Goal: Information Seeking & Learning: Learn about a topic

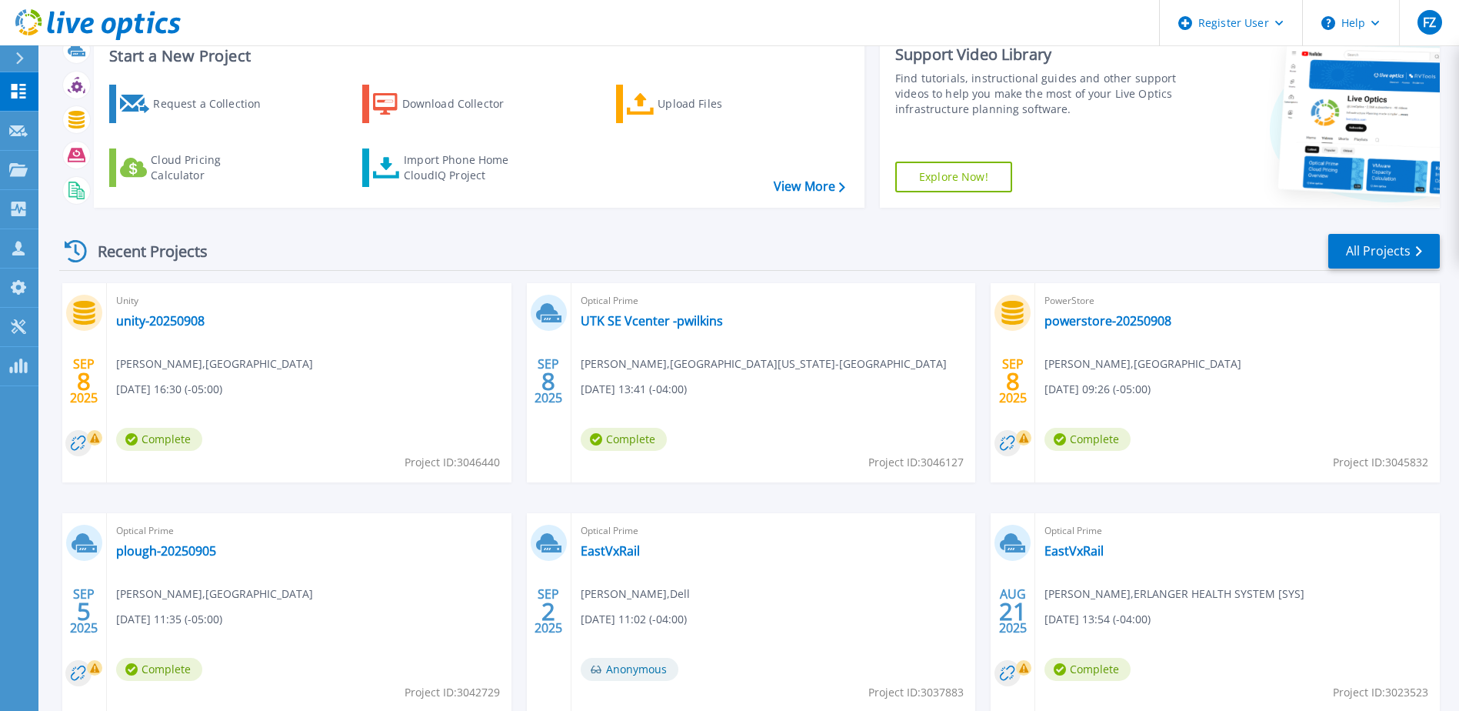
scroll to position [77, 0]
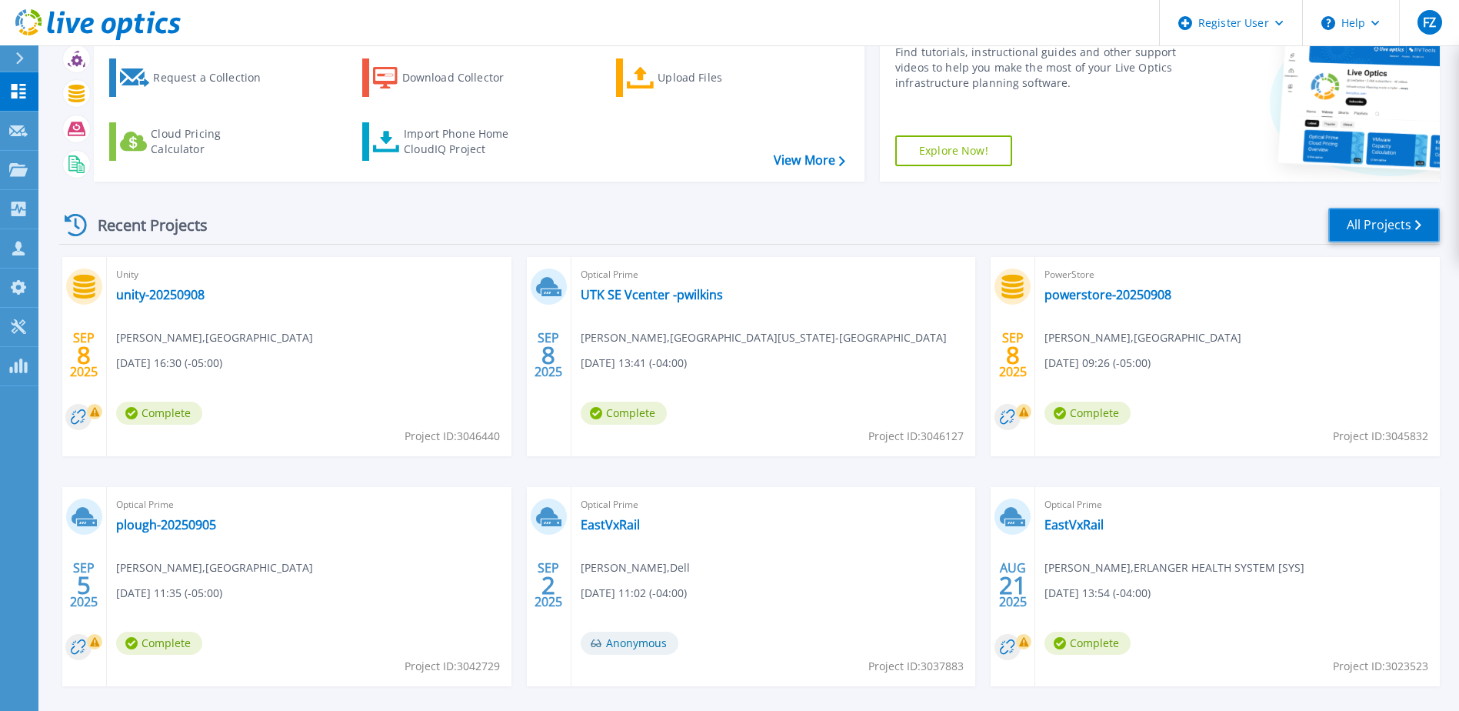
click at [1343, 228] on link "All Projects" at bounding box center [1384, 225] width 112 height 35
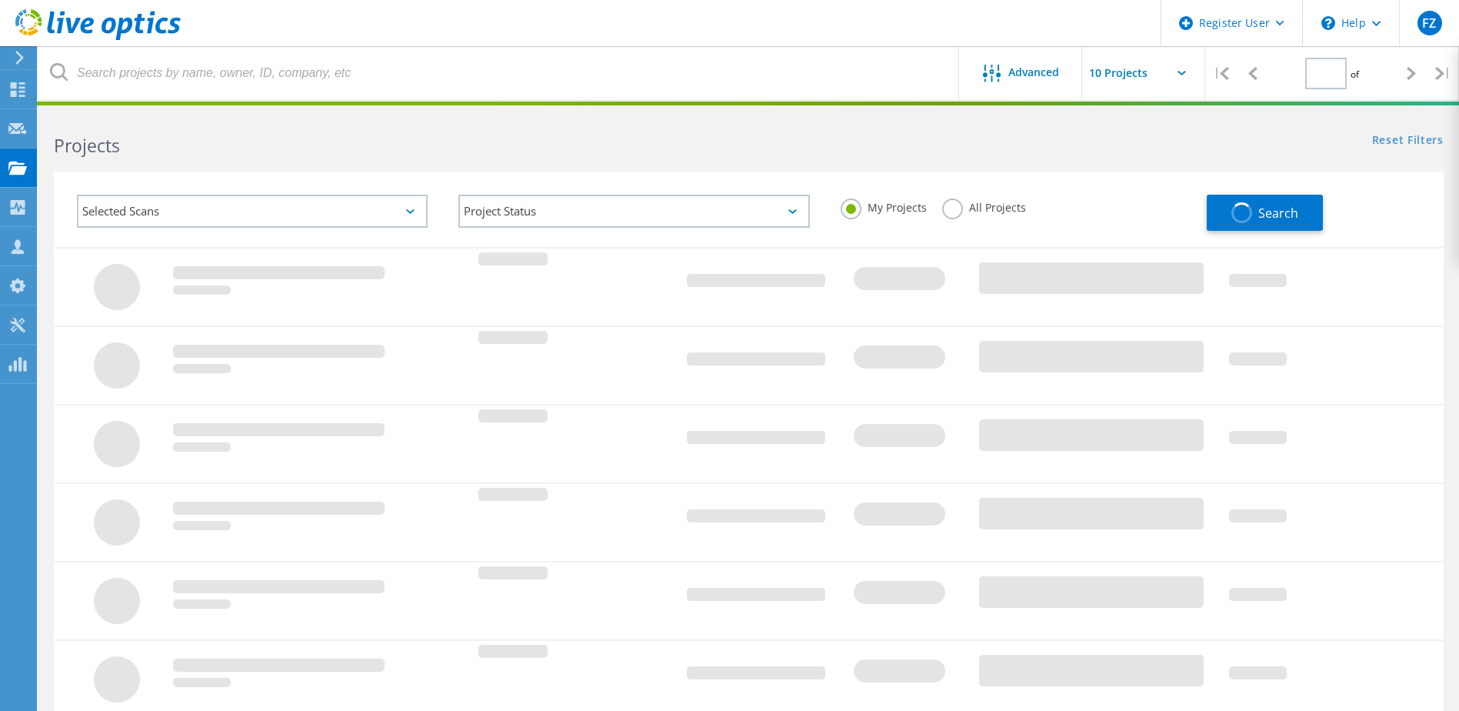
type input "1"
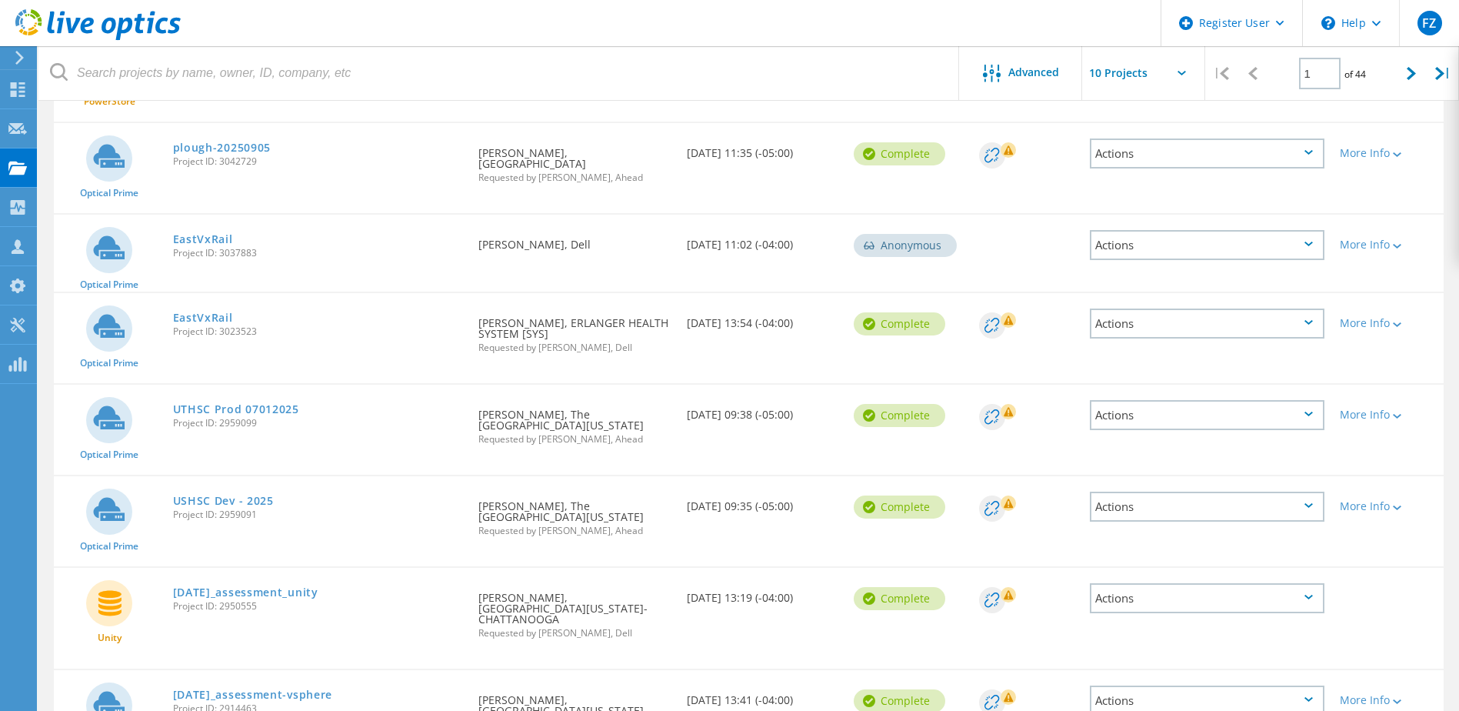
scroll to position [461, 0]
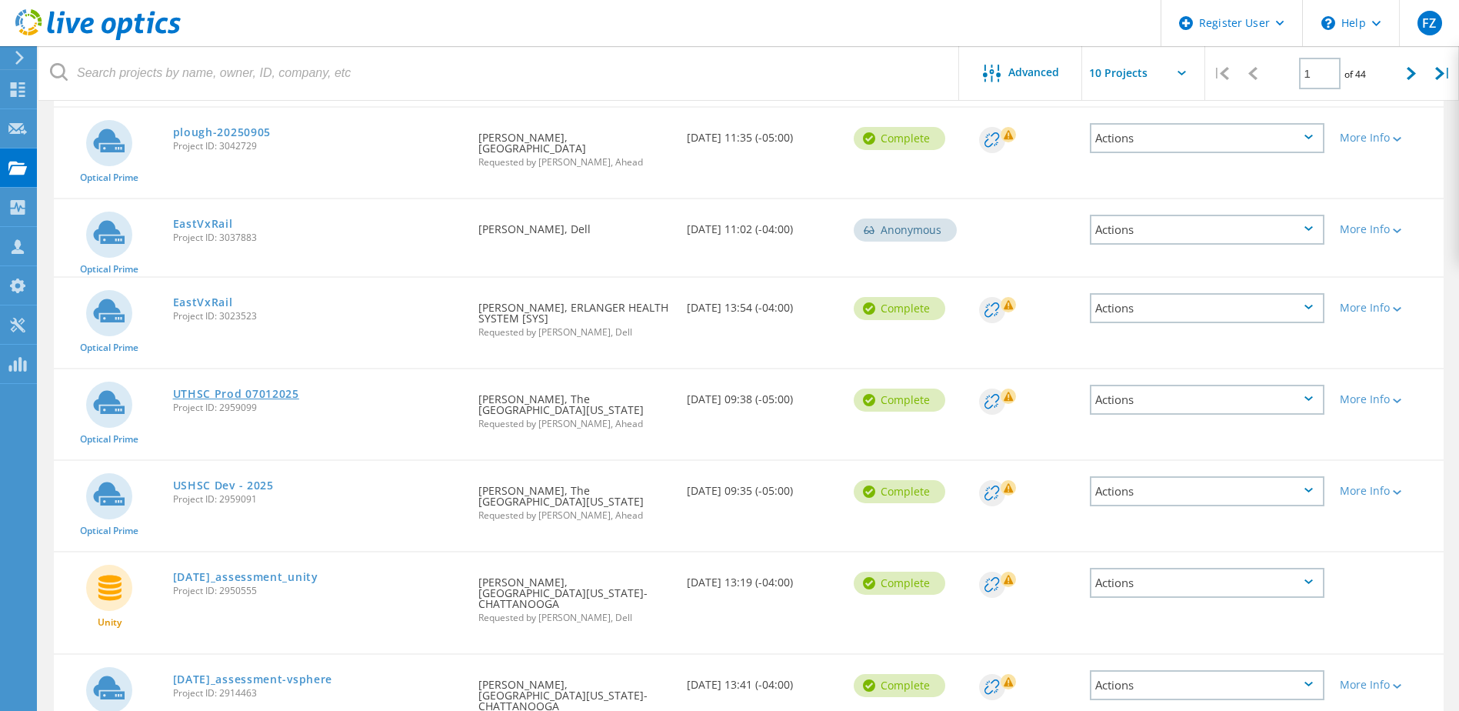
click at [236, 388] on link "UTHSC Prod 07012025" at bounding box center [236, 393] width 126 height 11
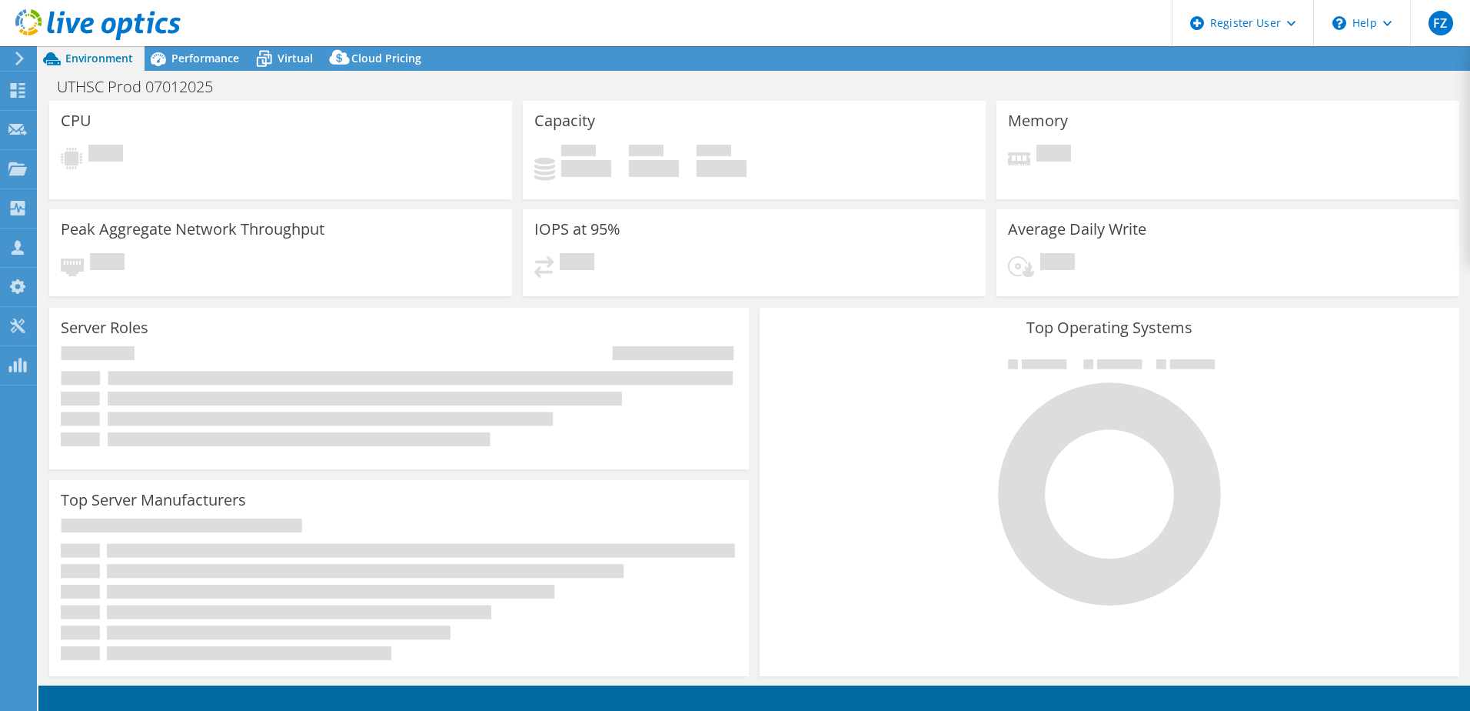
select select "USD"
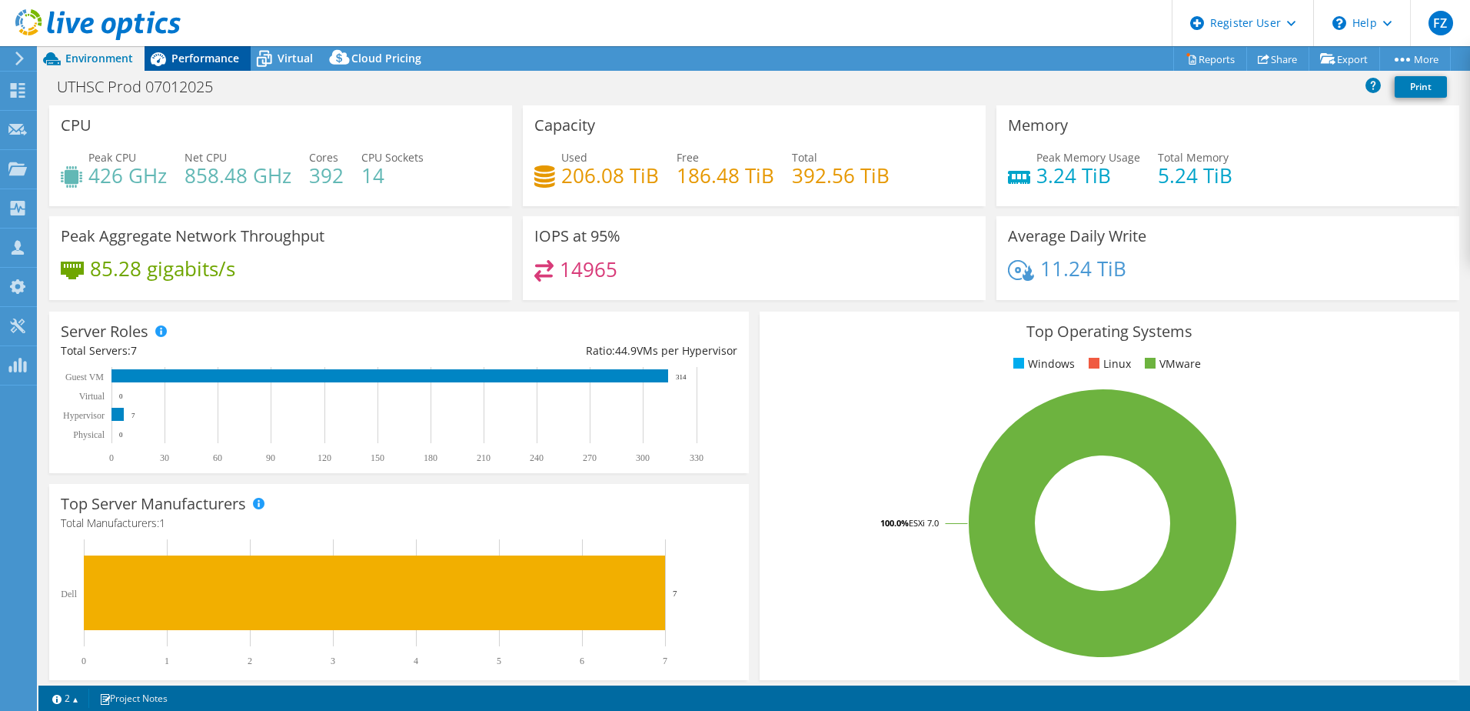
click at [208, 61] on span "Performance" at bounding box center [205, 58] width 68 height 15
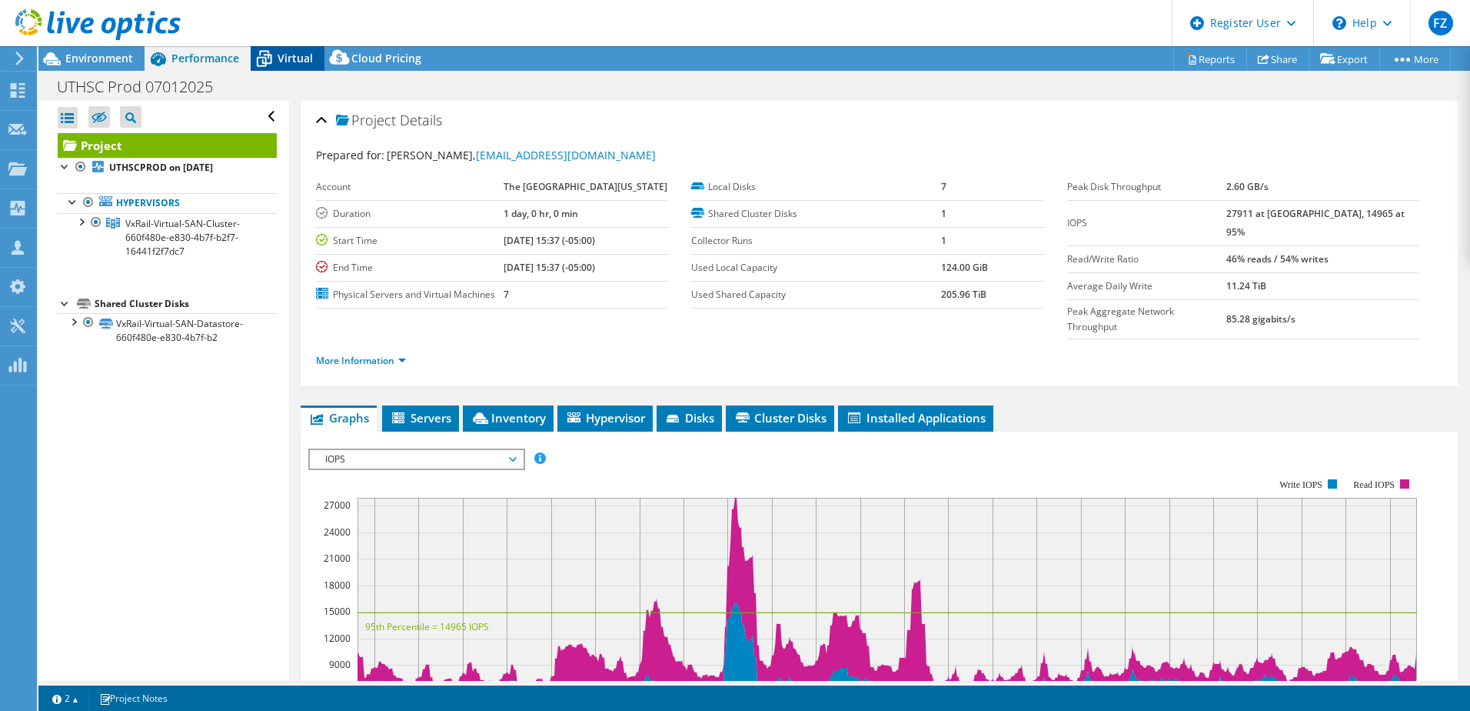
click at [290, 62] on span "Virtual" at bounding box center [295, 58] width 35 height 15
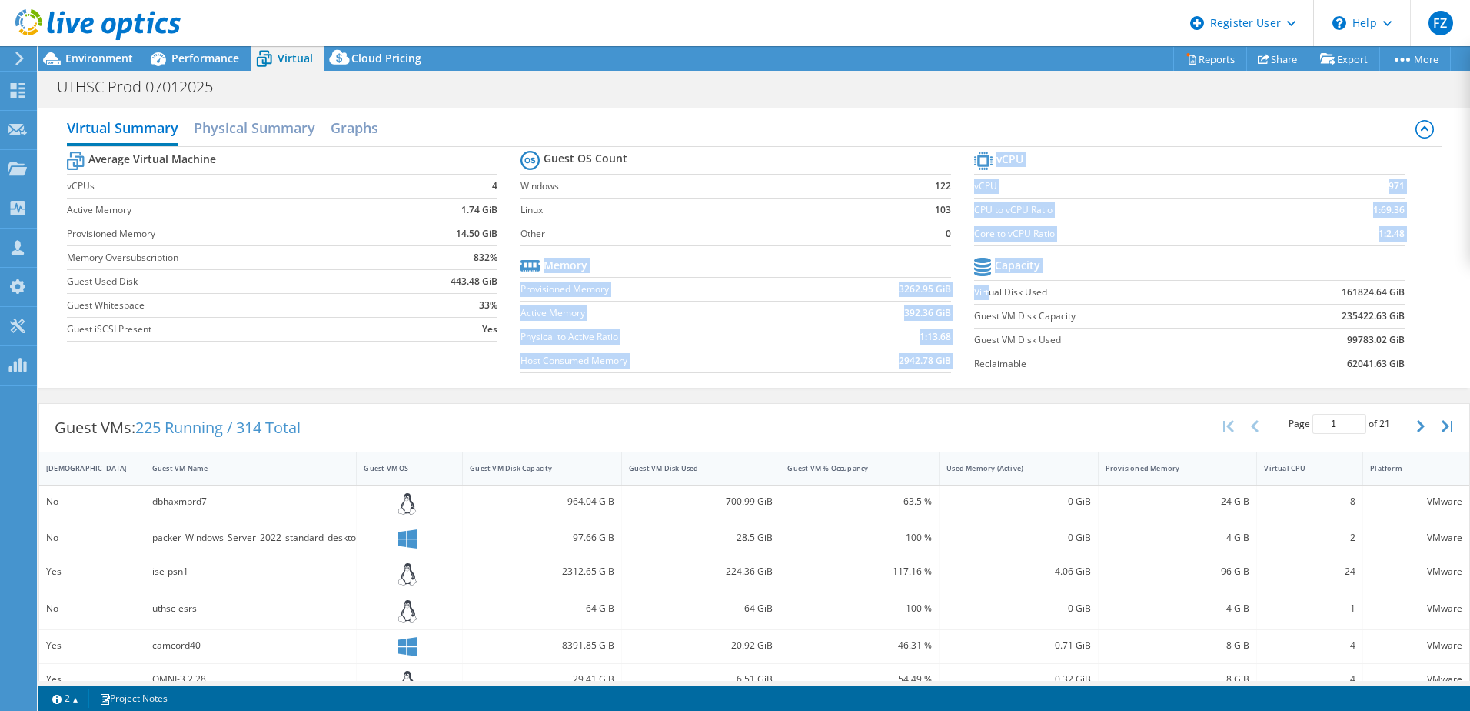
drag, startPoint x: 966, startPoint y: 290, endPoint x: 977, endPoint y: 290, distance: 10.8
click at [980, 290] on div "Average Virtual Machine vCPUs 4 Active Memory 1.74 GiB Provisioned Memory 14.50…" at bounding box center [754, 265] width 1375 height 237
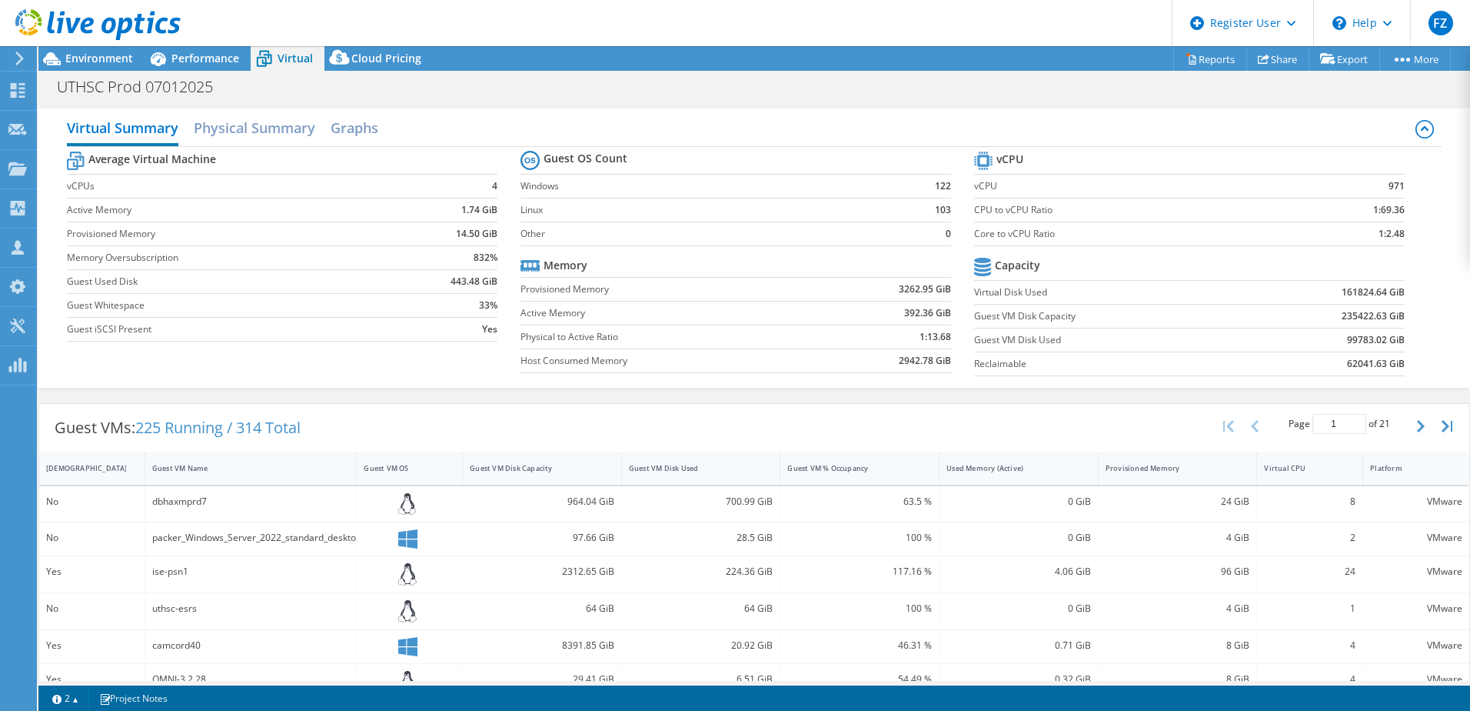
drag, startPoint x: 977, startPoint y: 290, endPoint x: 1082, endPoint y: 313, distance: 107.8
click at [1083, 314] on label "Guest VM Disk Capacity" at bounding box center [1110, 315] width 273 height 15
drag, startPoint x: 967, startPoint y: 294, endPoint x: 1392, endPoint y: 290, distance: 425.3
click at [1392, 290] on tr "Virtual Disk Used 161824.64 GiB" at bounding box center [1189, 292] width 431 height 24
drag, startPoint x: 1392, startPoint y: 290, endPoint x: 1343, endPoint y: 291, distance: 48.5
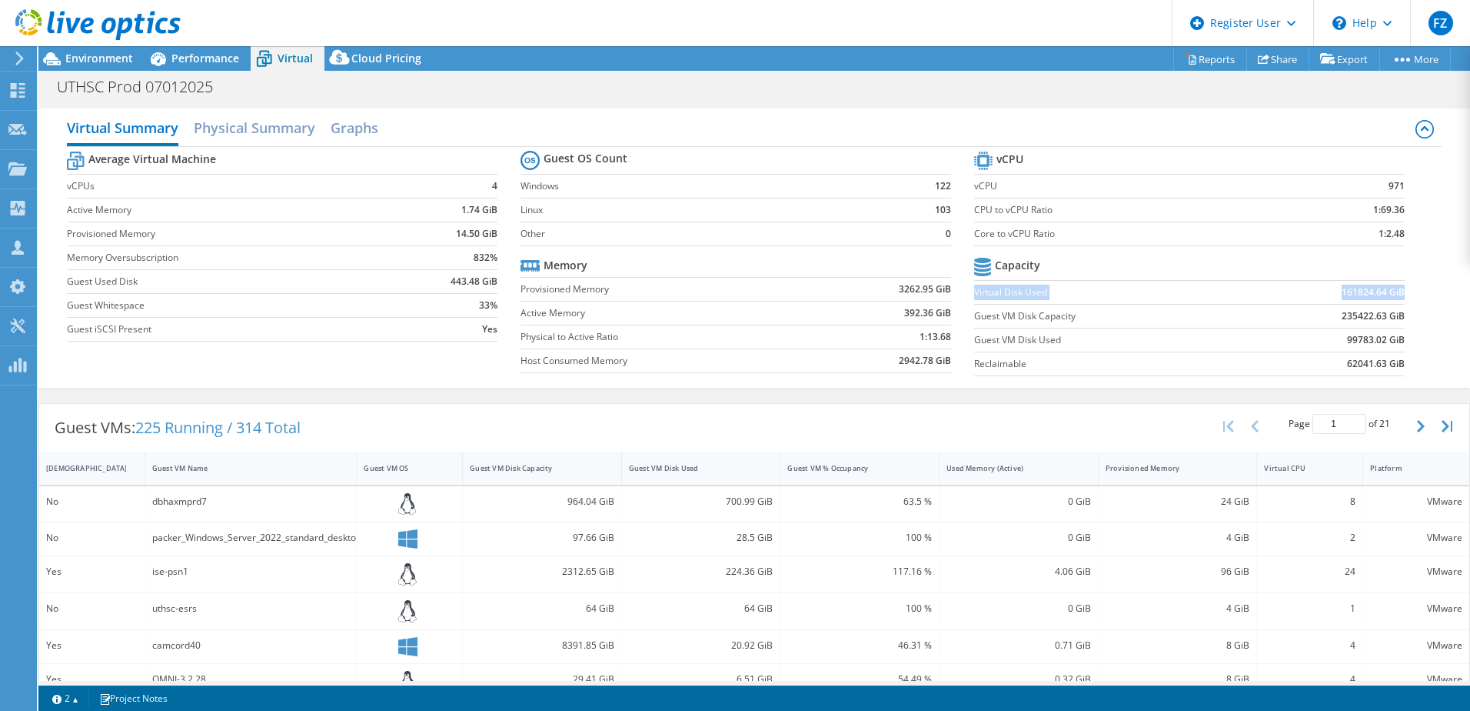
click at [1347, 291] on b "161824.64 GiB" at bounding box center [1373, 292] width 63 height 15
drag, startPoint x: 970, startPoint y: 295, endPoint x: 1393, endPoint y: 293, distance: 423.7
click at [1393, 293] on tr "Virtual Disk Used 161824.64 GiB" at bounding box center [1189, 292] width 431 height 24
click at [1283, 393] on div "Virtual Summary Physical Summary Graphs Average Virtual Machine vCPUs 4 Active …" at bounding box center [754, 248] width 1432 height 295
click at [18, 93] on icon at bounding box center [17, 90] width 18 height 15
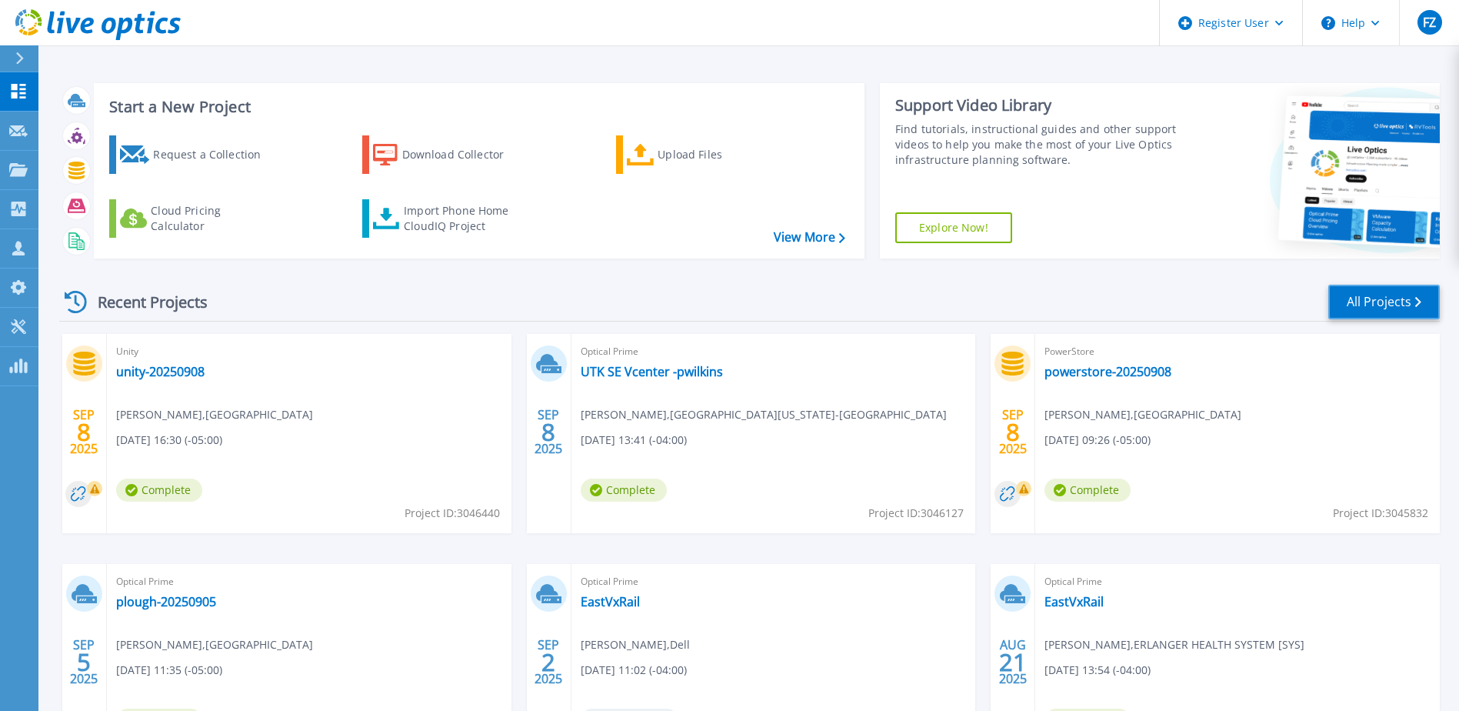
click at [1373, 301] on link "All Projects" at bounding box center [1384, 302] width 112 height 35
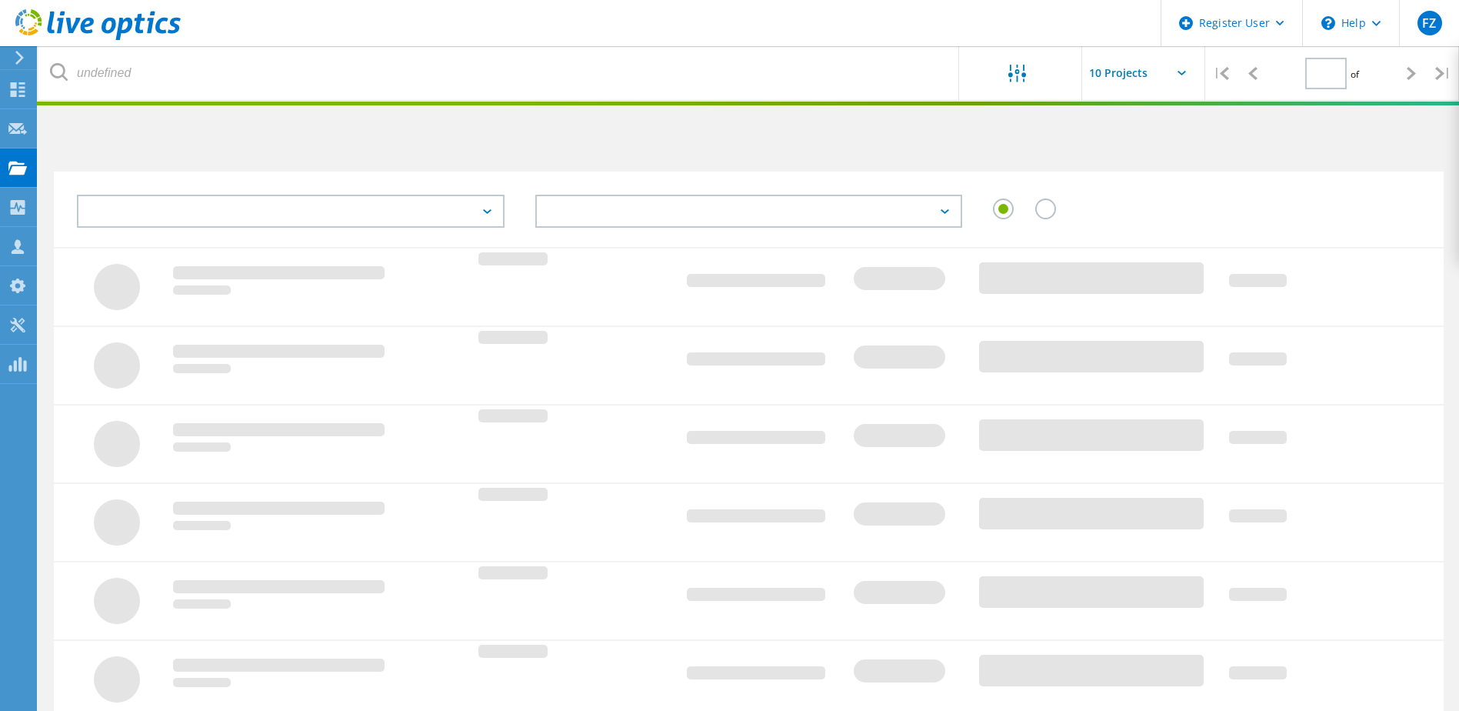
type input "1"
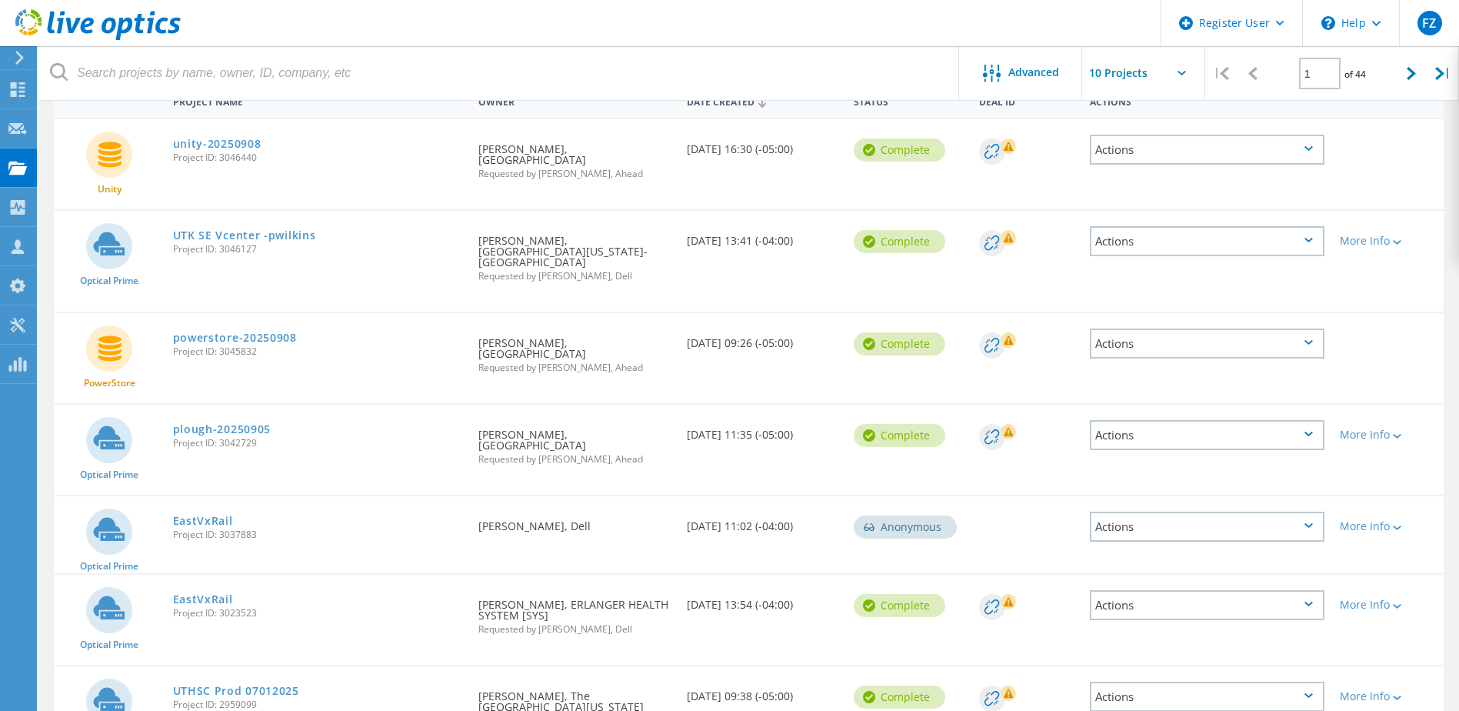
scroll to position [384, 0]
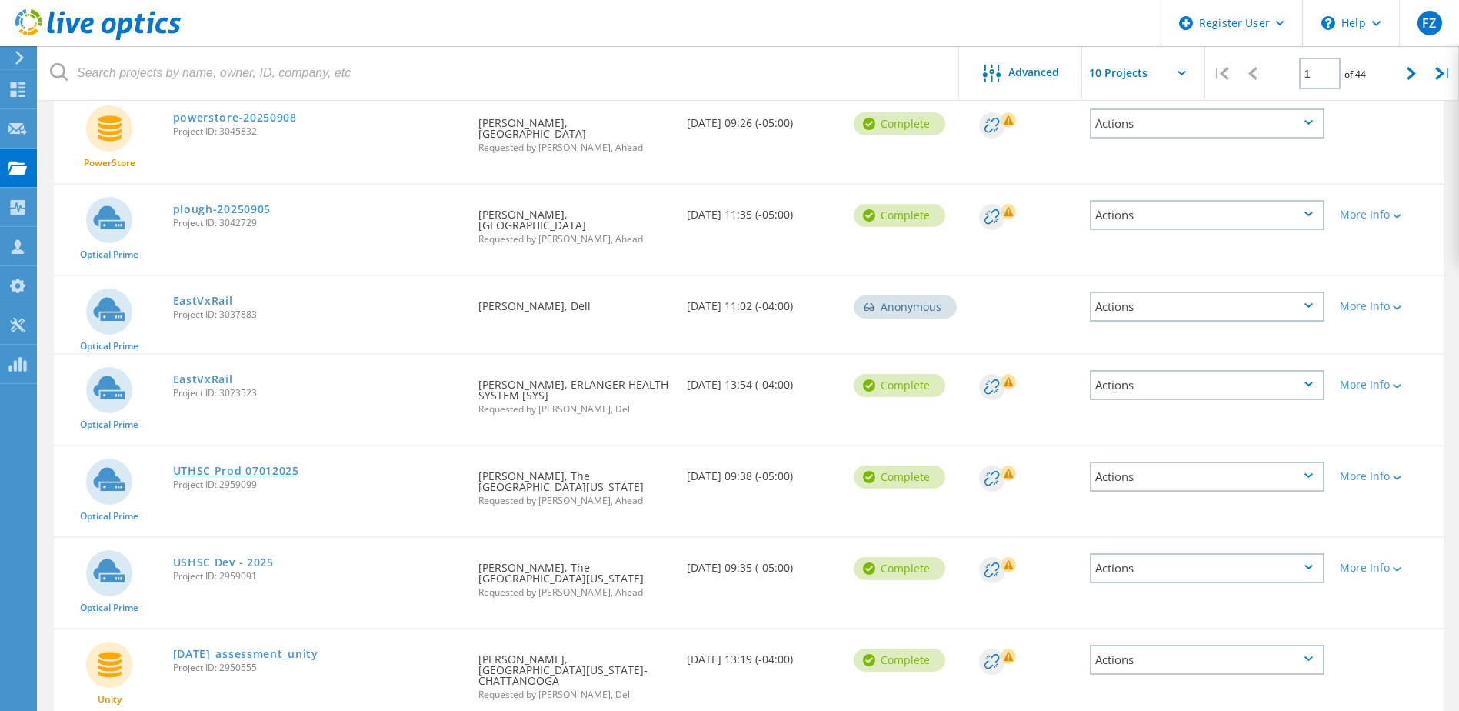
click link "UTHSC Prod 07012025"
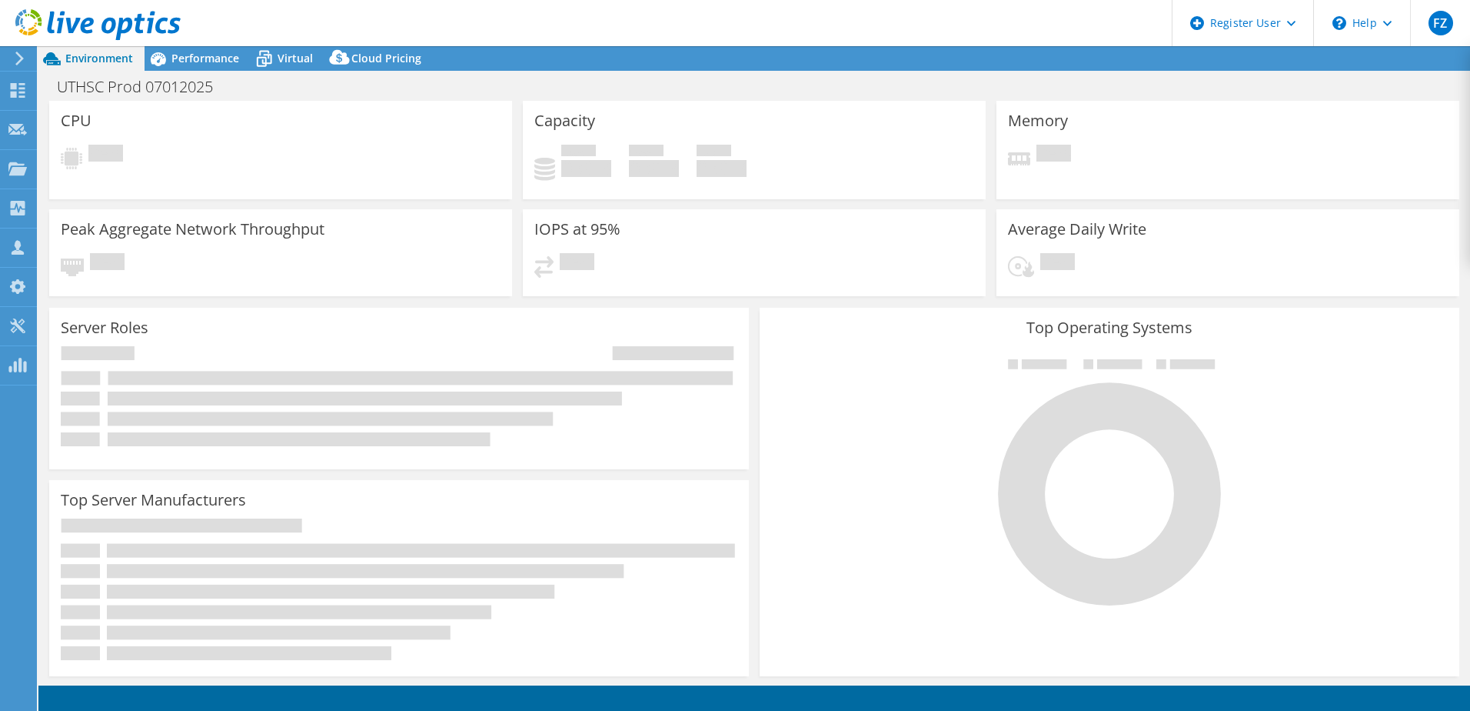
select select "USD"
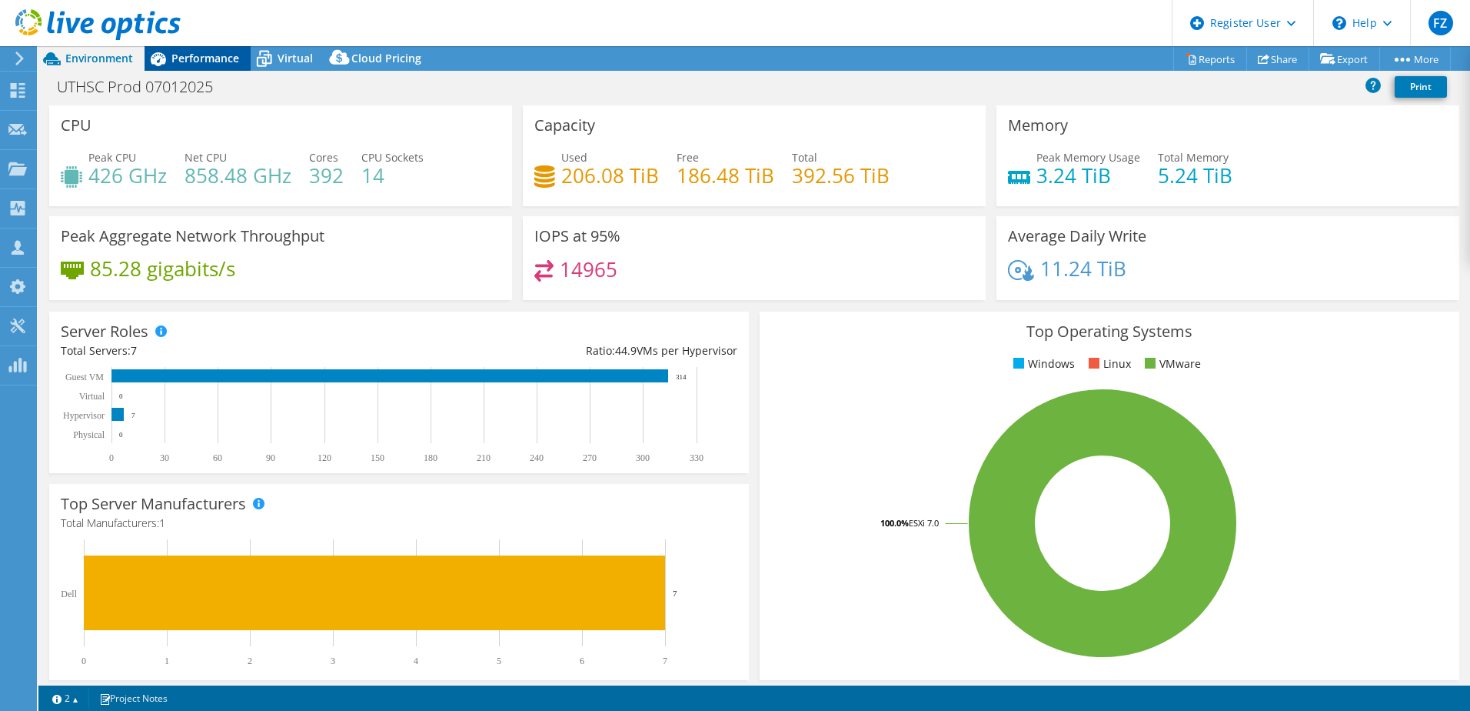
click at [195, 58] on span "Performance" at bounding box center [205, 58] width 68 height 15
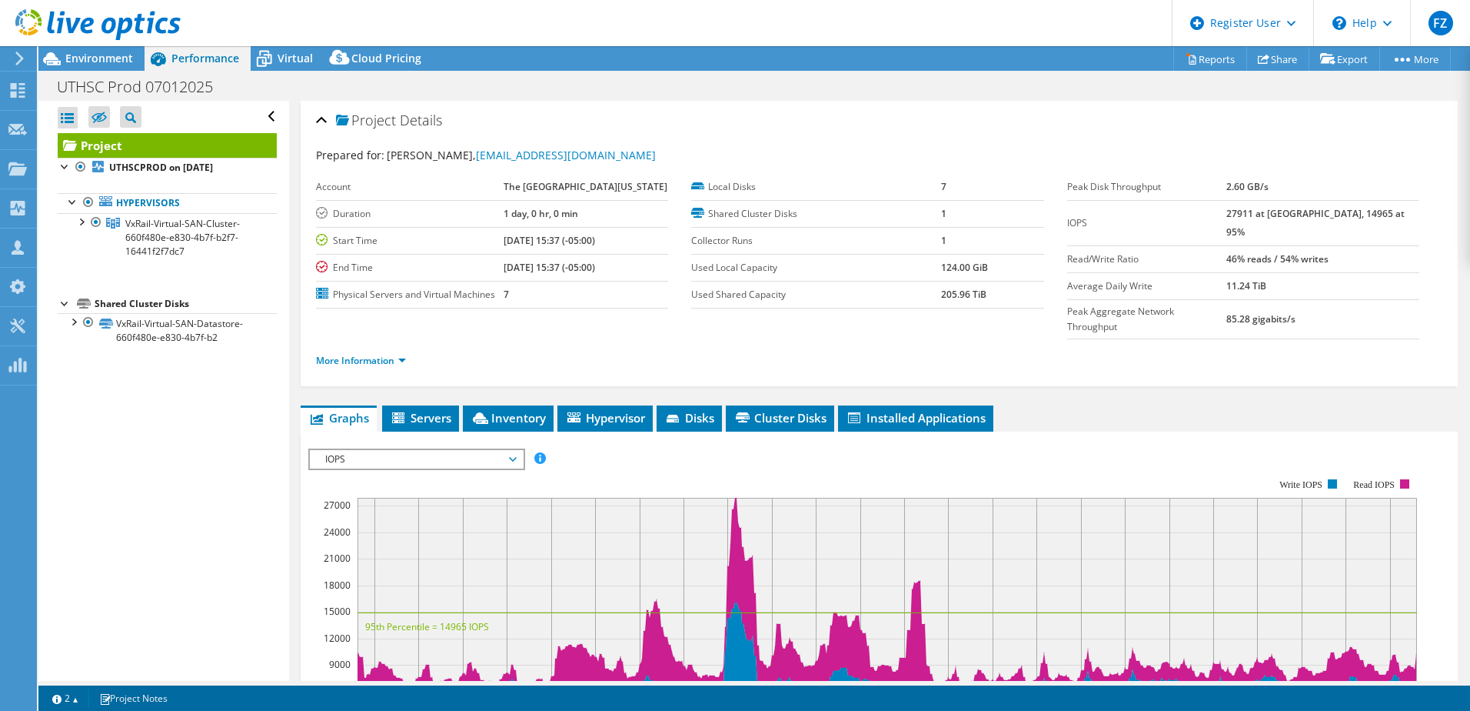
click at [1259, 215] on b "27911 at Peak, 14965 at 95%" at bounding box center [1316, 223] width 178 height 32
click at [1258, 215] on b "27911 at Peak, 14965 at 95%" at bounding box center [1316, 223] width 178 height 32
drag, startPoint x: 1258, startPoint y: 213, endPoint x: 1317, endPoint y: 212, distance: 59.2
click at [1317, 212] on b "27911 at Peak, 14965 at 95%" at bounding box center [1316, 223] width 178 height 32
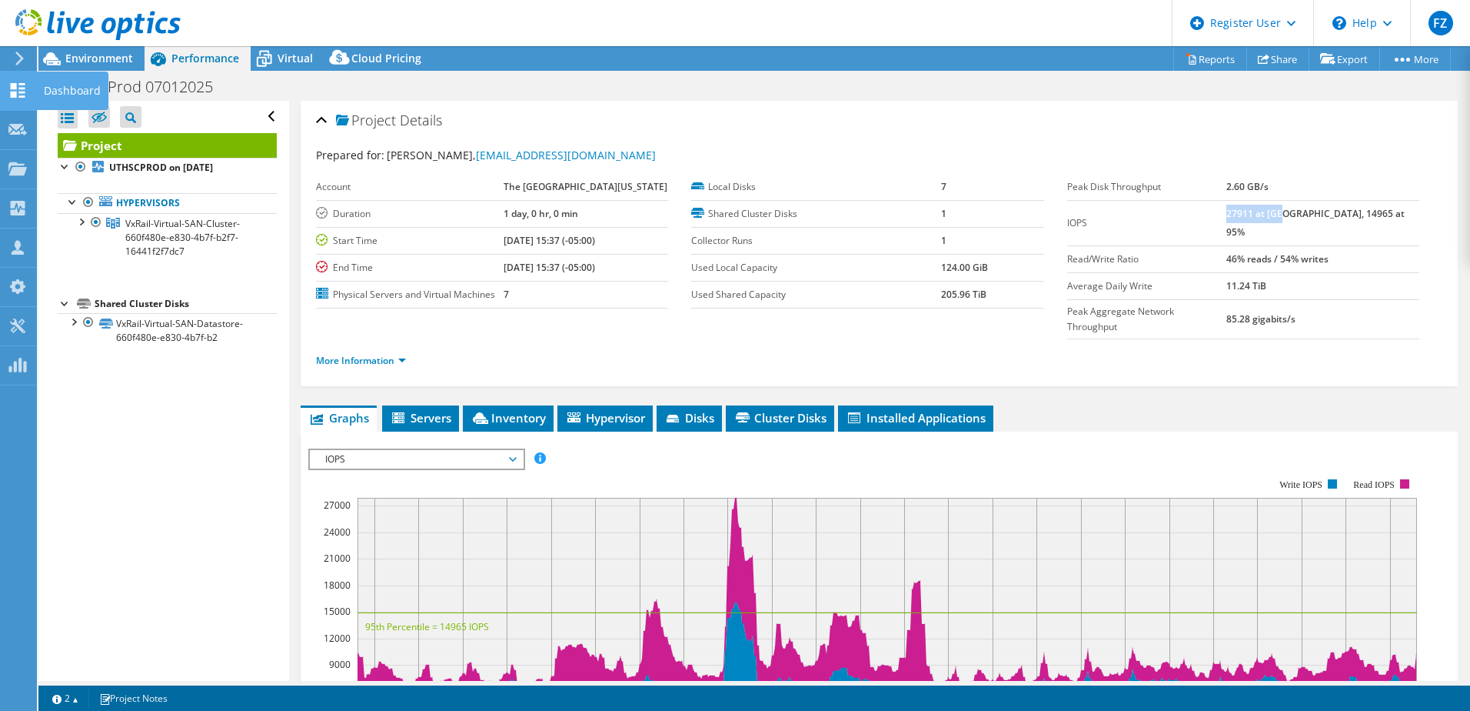
click at [20, 86] on icon at bounding box center [17, 90] width 18 height 15
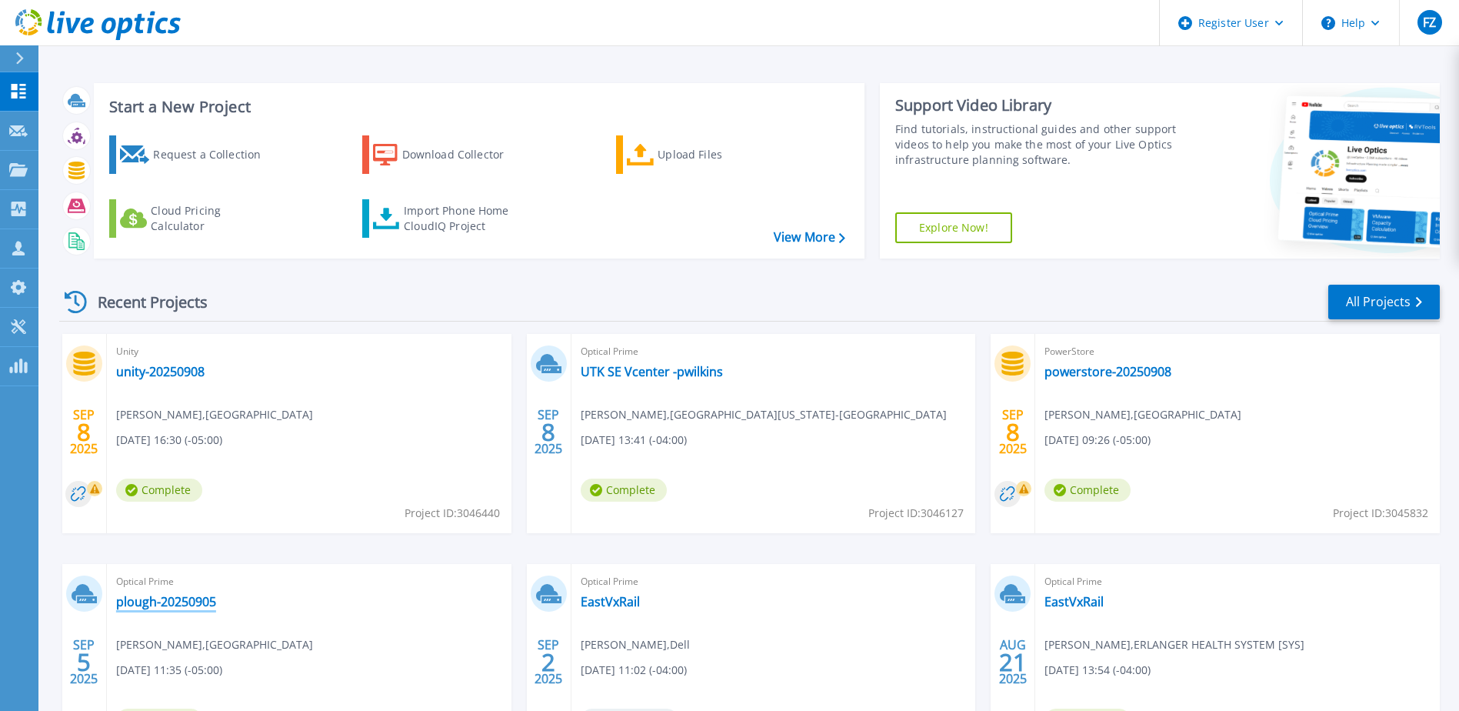
click at [178, 594] on link "plough-20250905" at bounding box center [166, 601] width 100 height 15
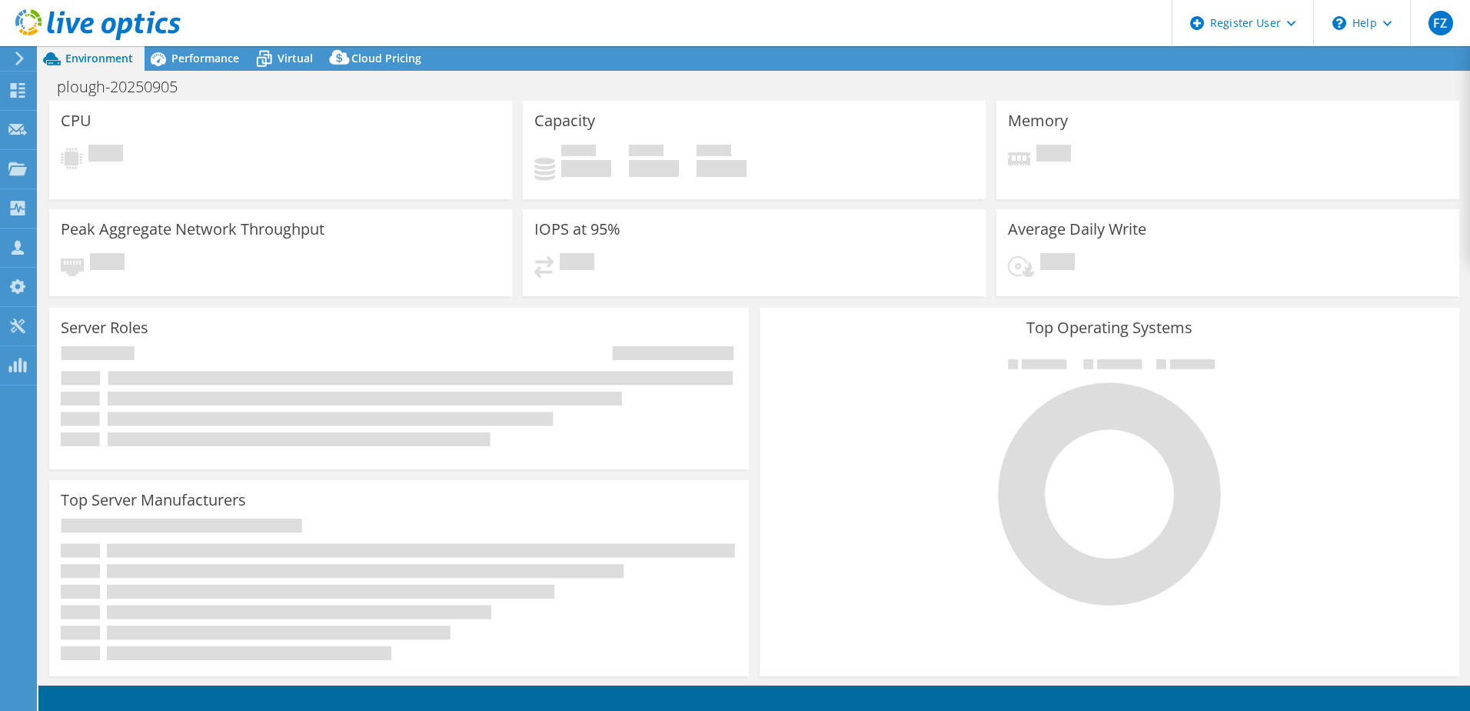
select select "USD"
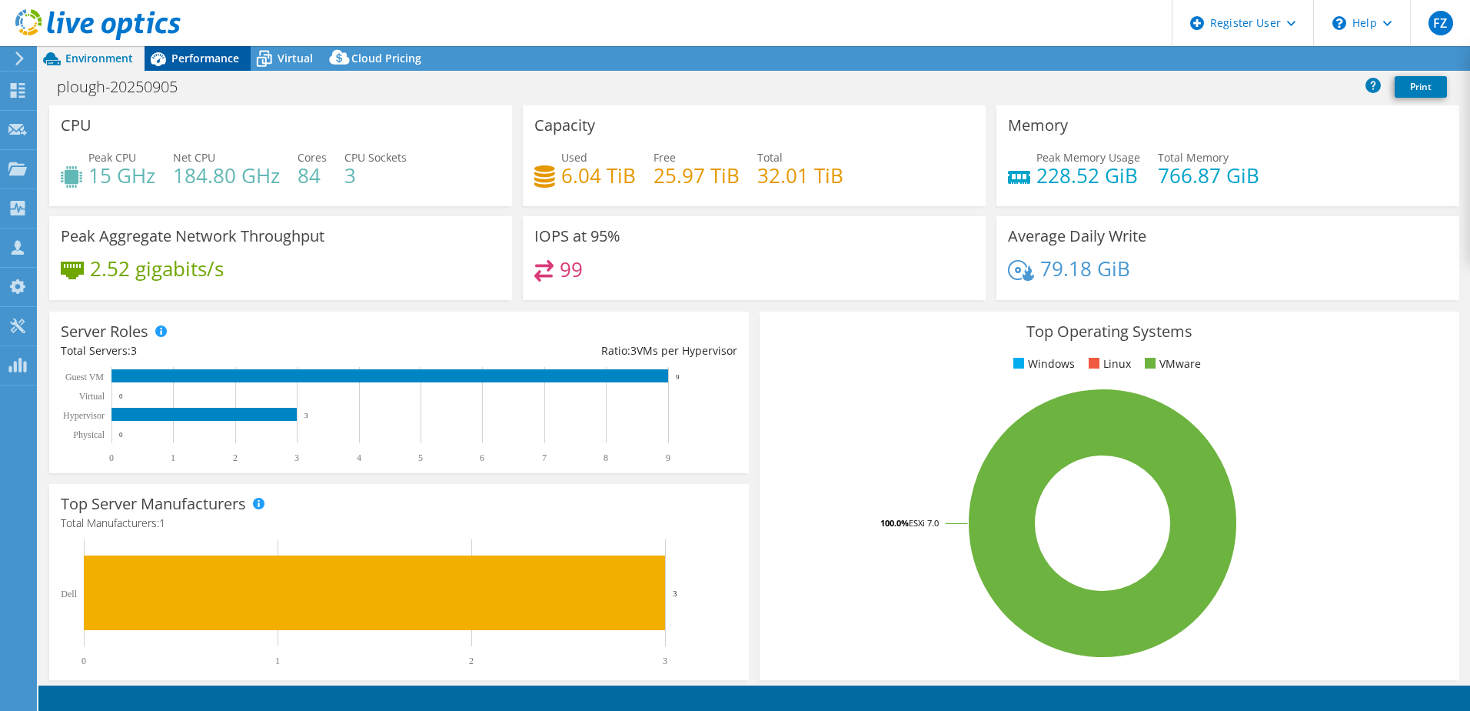
click at [215, 56] on span "Performance" at bounding box center [205, 58] width 68 height 15
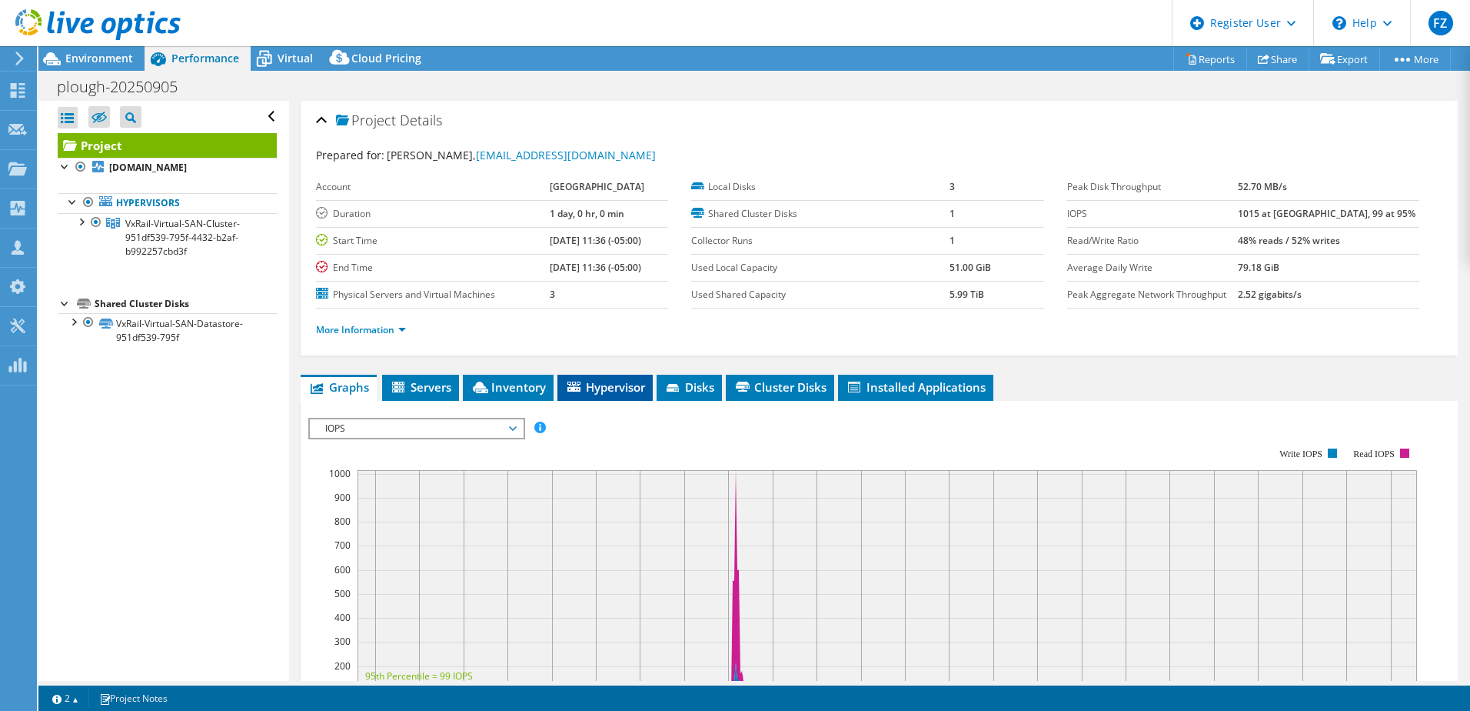
click at [595, 394] on li "Hypervisor" at bounding box center [605, 388] width 95 height 26
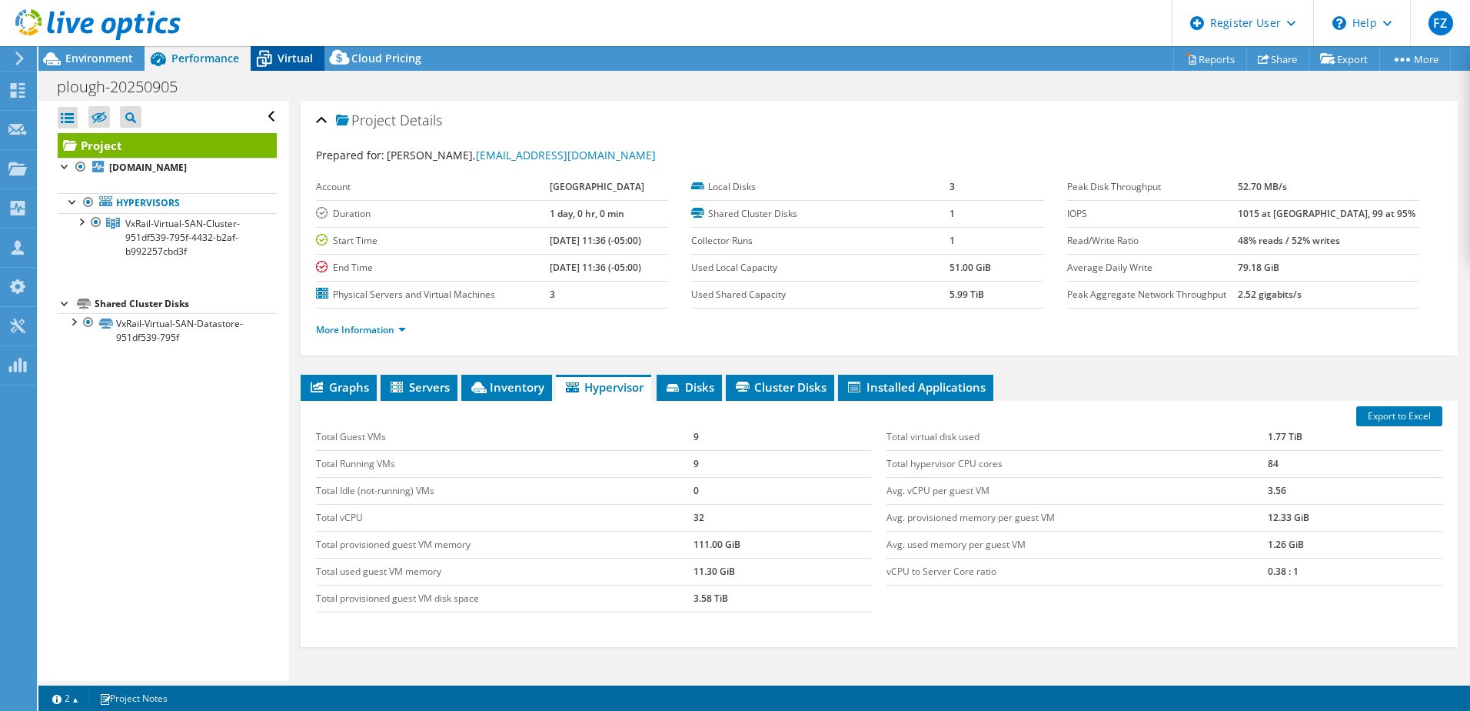
click at [280, 66] on div "Virtual" at bounding box center [288, 58] width 74 height 25
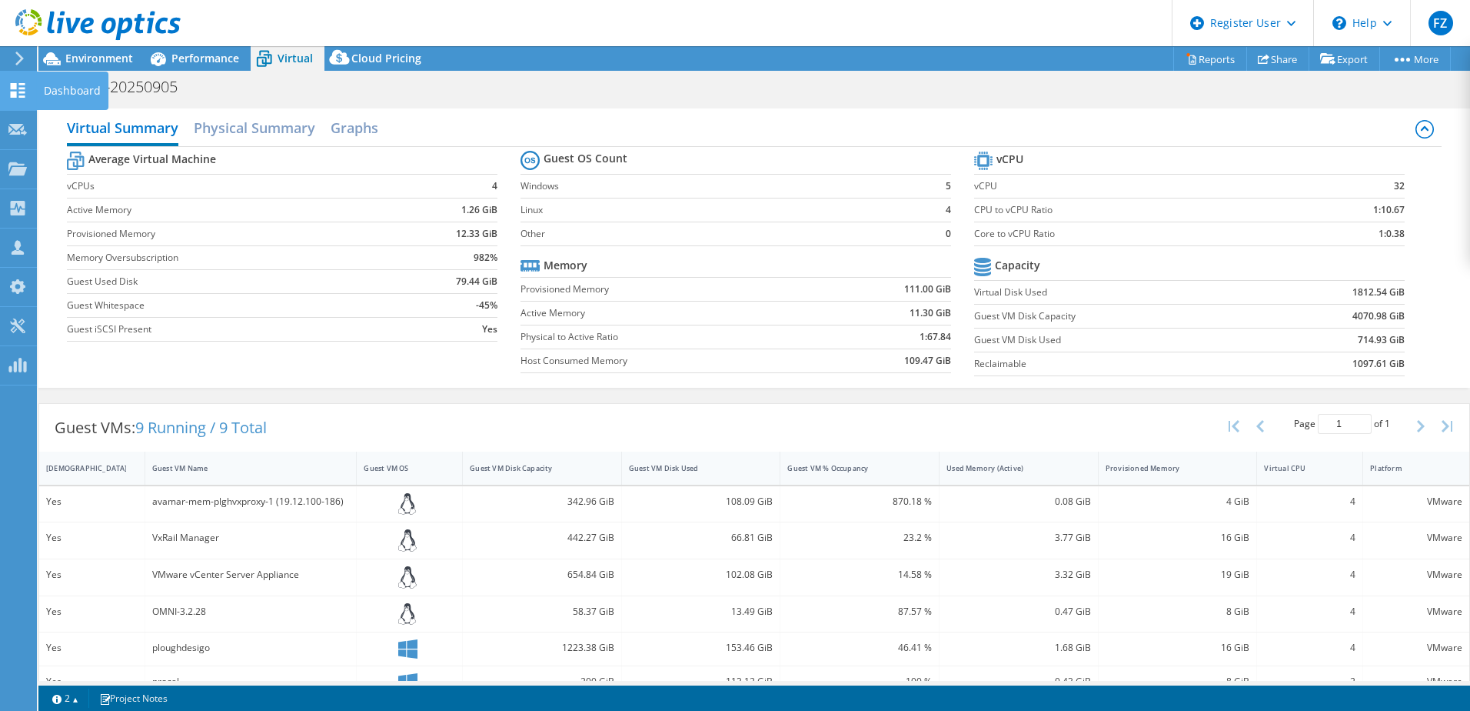
click at [21, 93] on use at bounding box center [18, 90] width 15 height 15
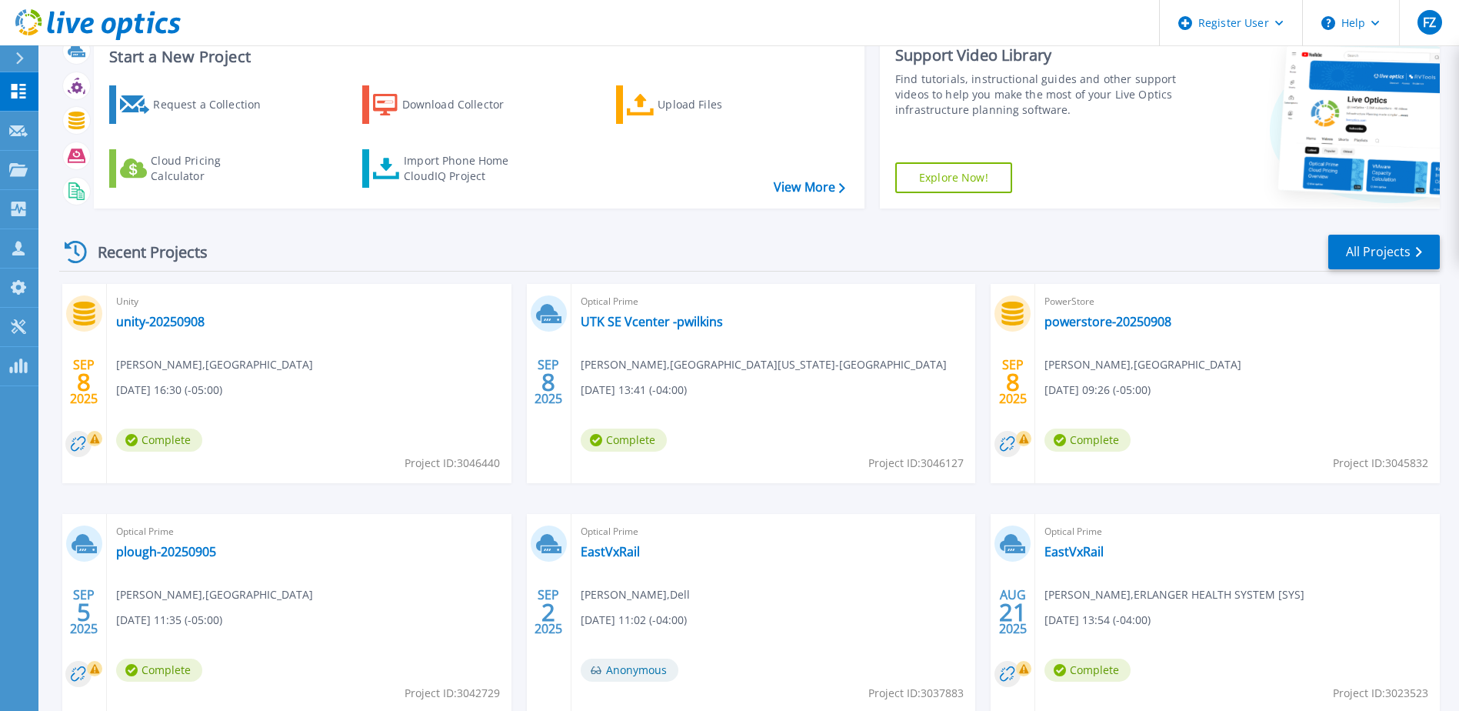
scroll to position [77, 0]
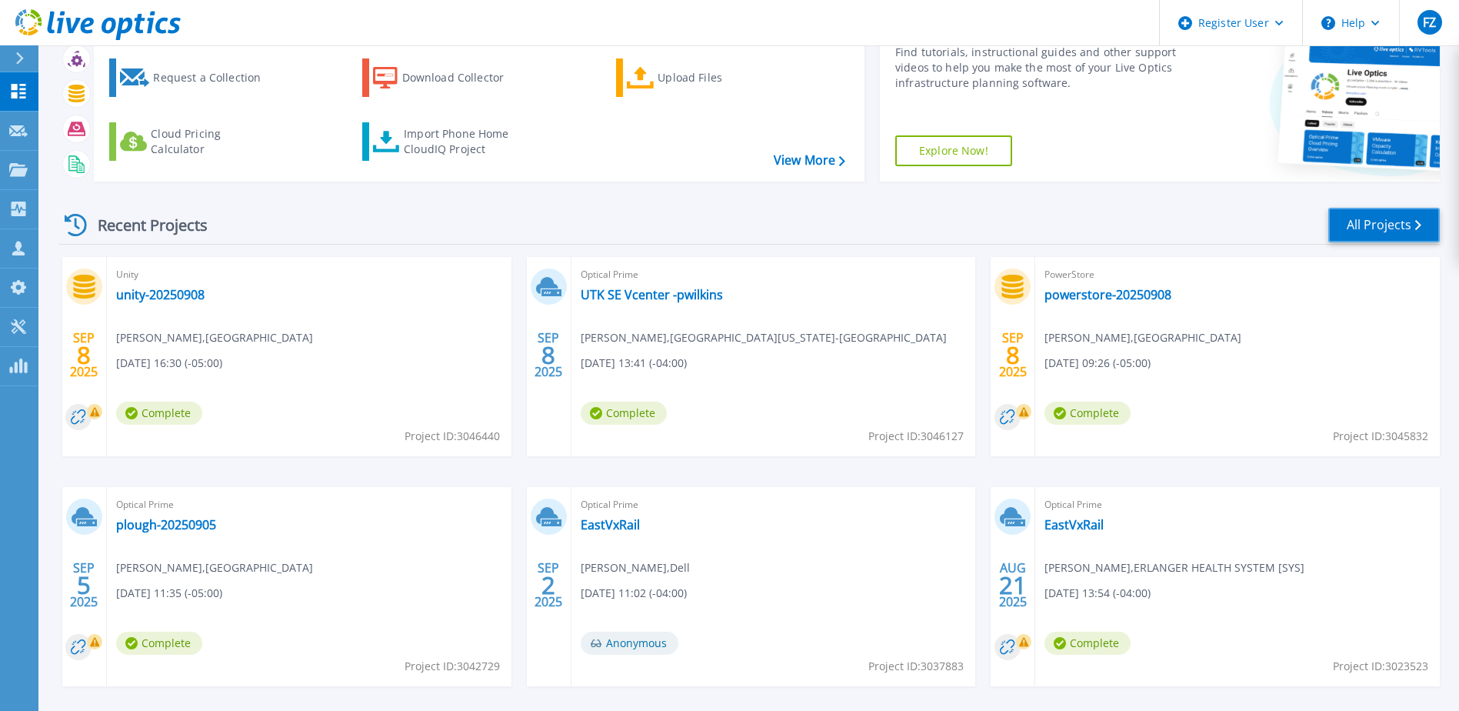
click at [1367, 221] on link "All Projects" at bounding box center [1384, 225] width 112 height 35
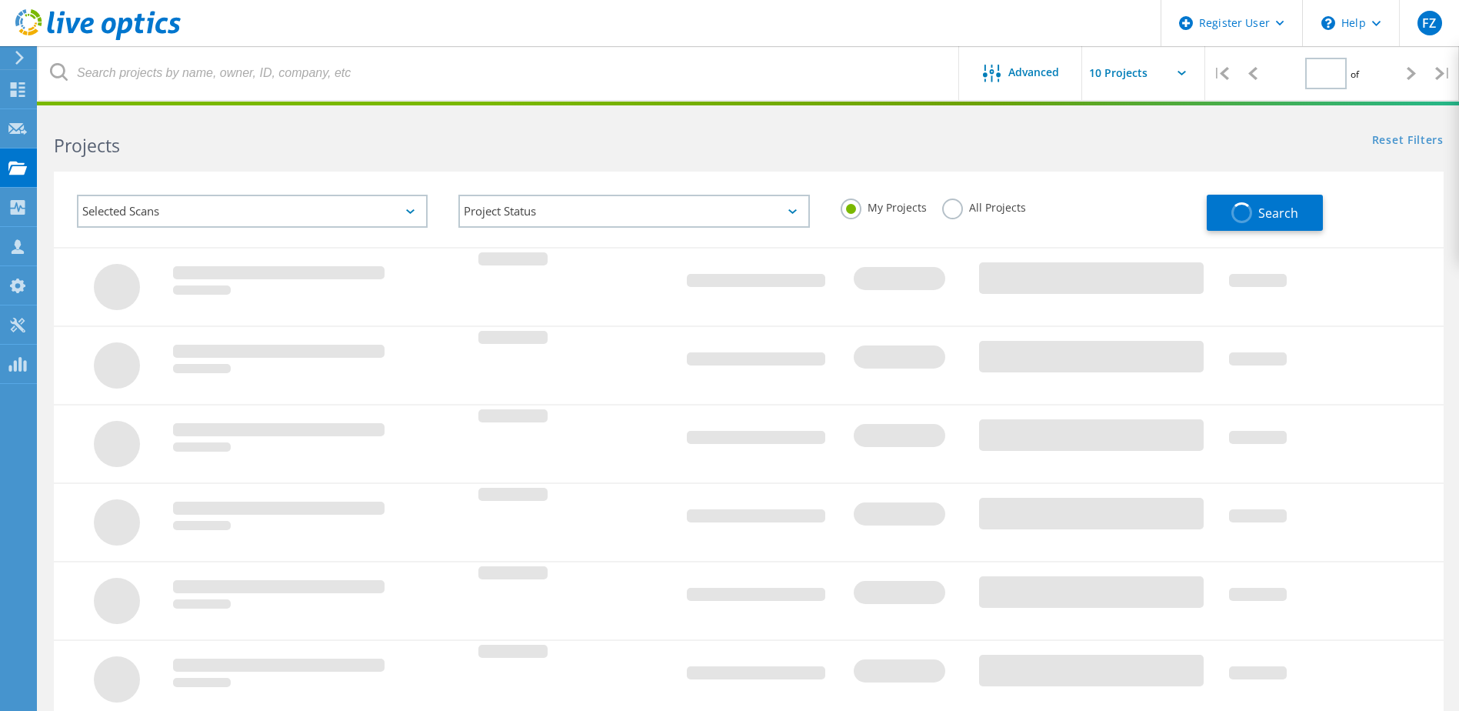
type input "1"
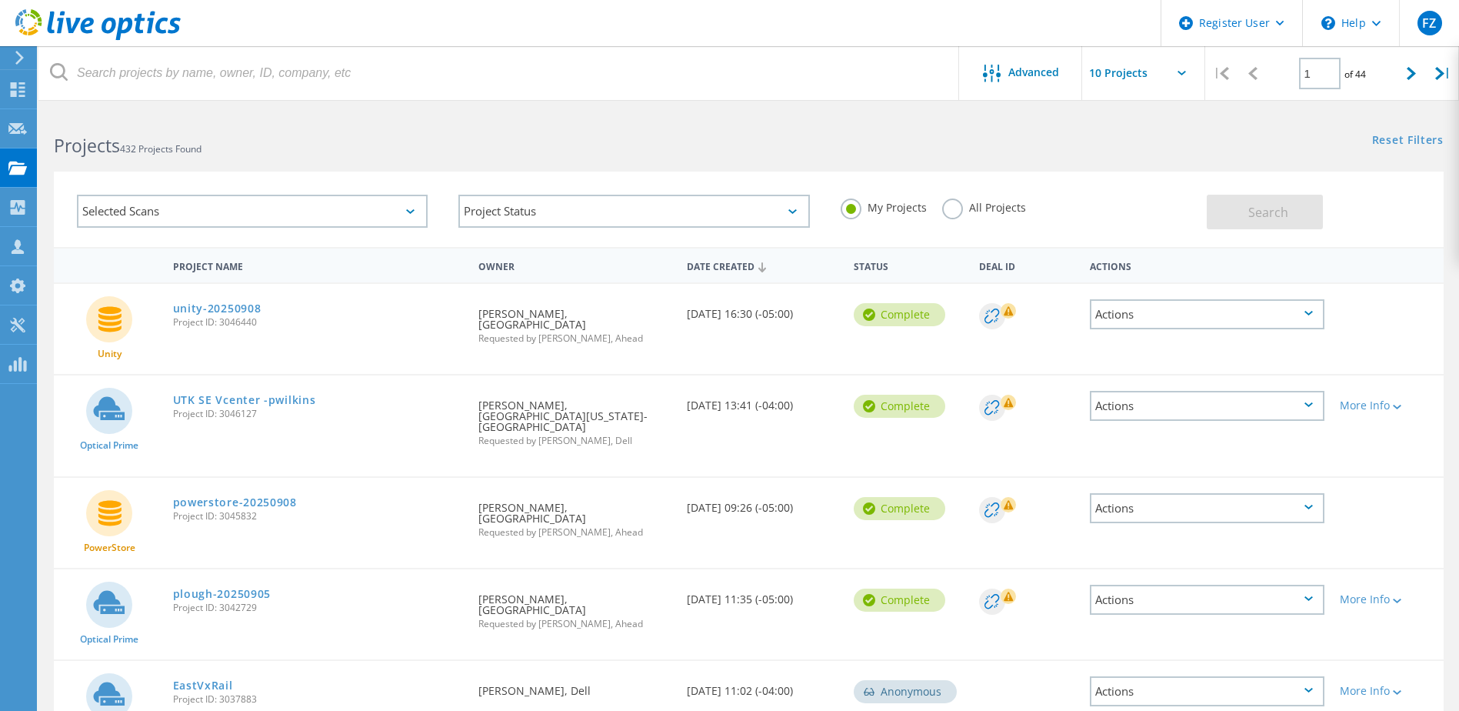
scroll to position [231, 0]
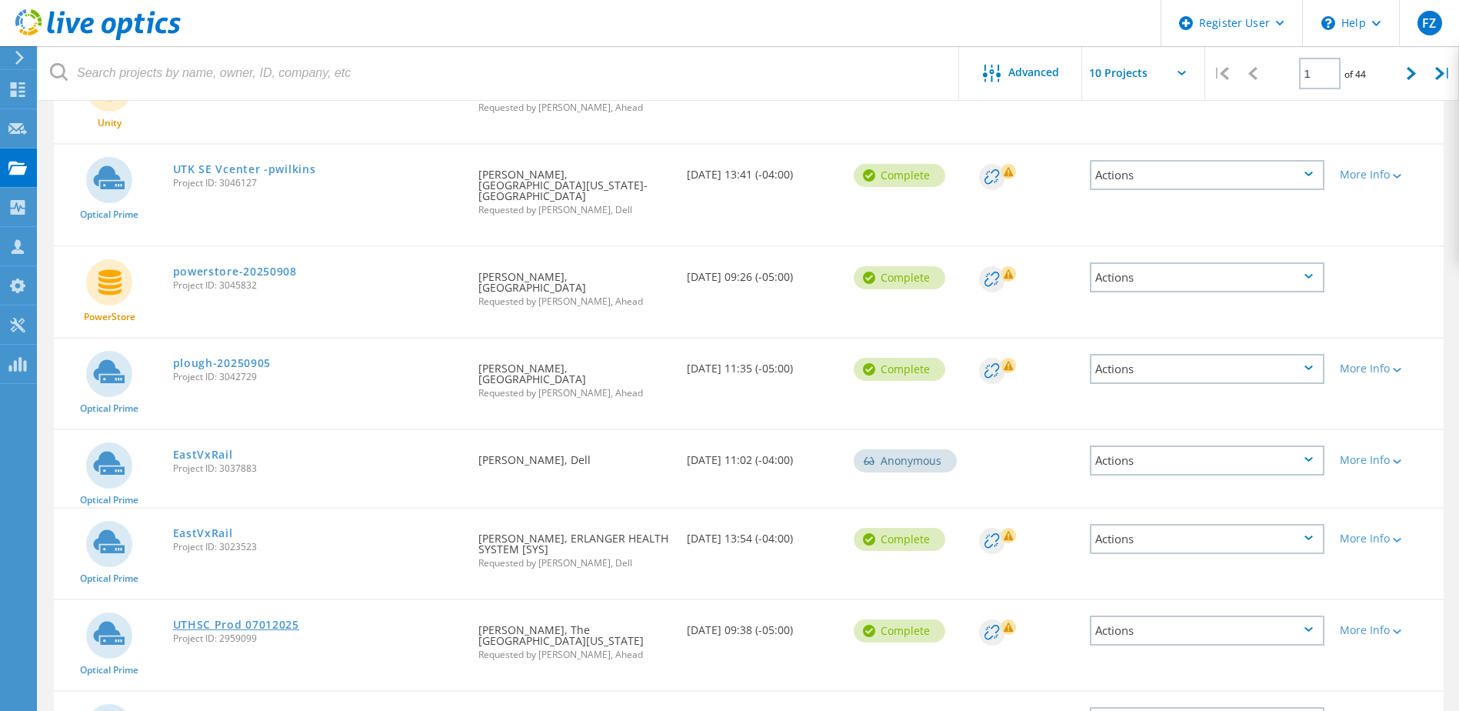
click at [228, 619] on link "UTHSC Prod 07012025" at bounding box center [236, 624] width 126 height 11
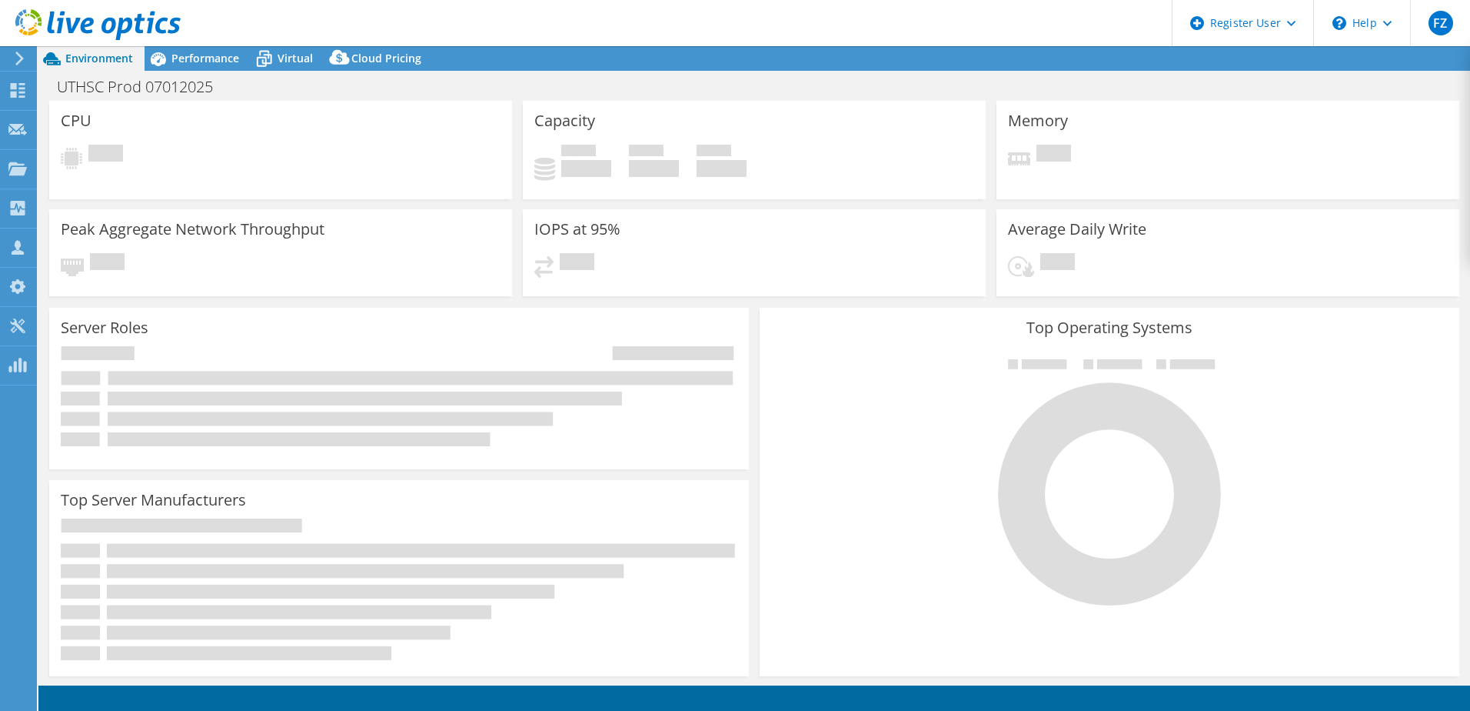
select select "USD"
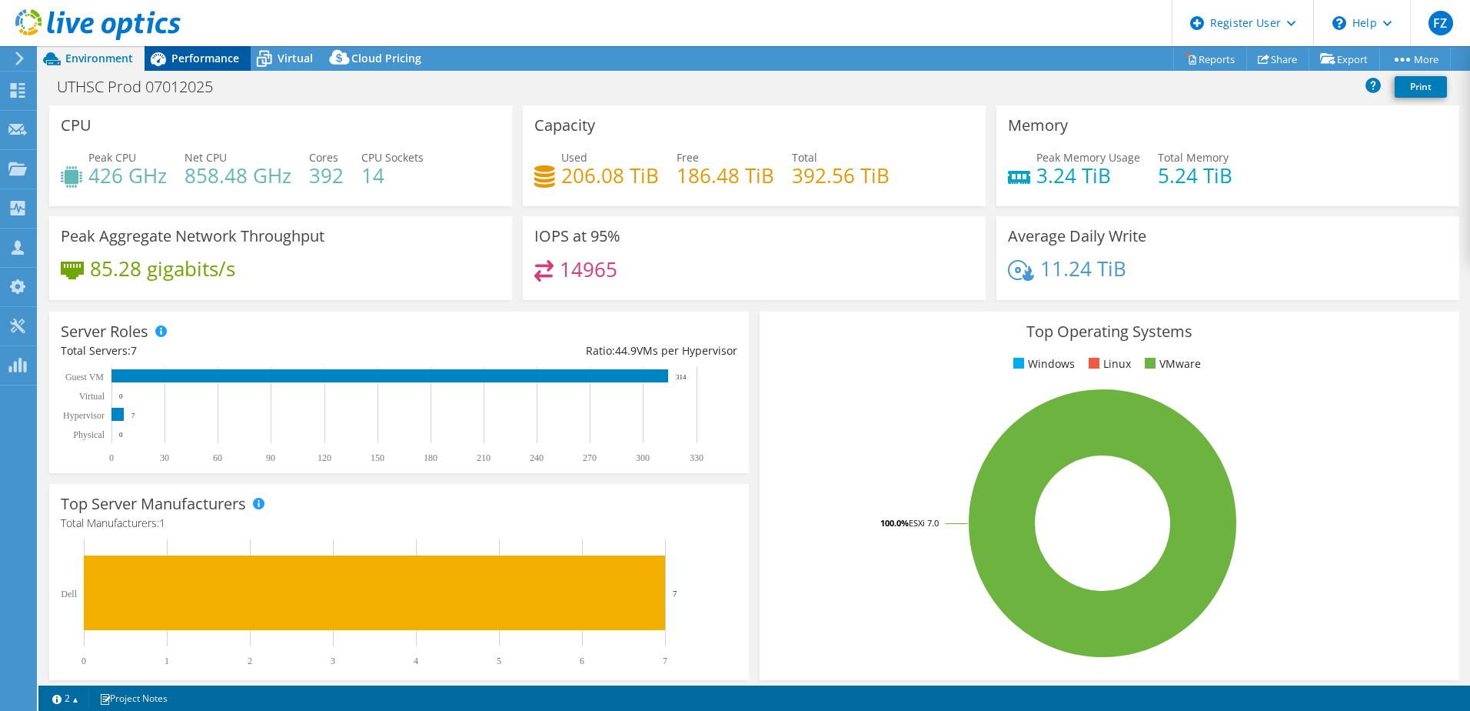
click at [201, 56] on span "Performance" at bounding box center [205, 58] width 68 height 15
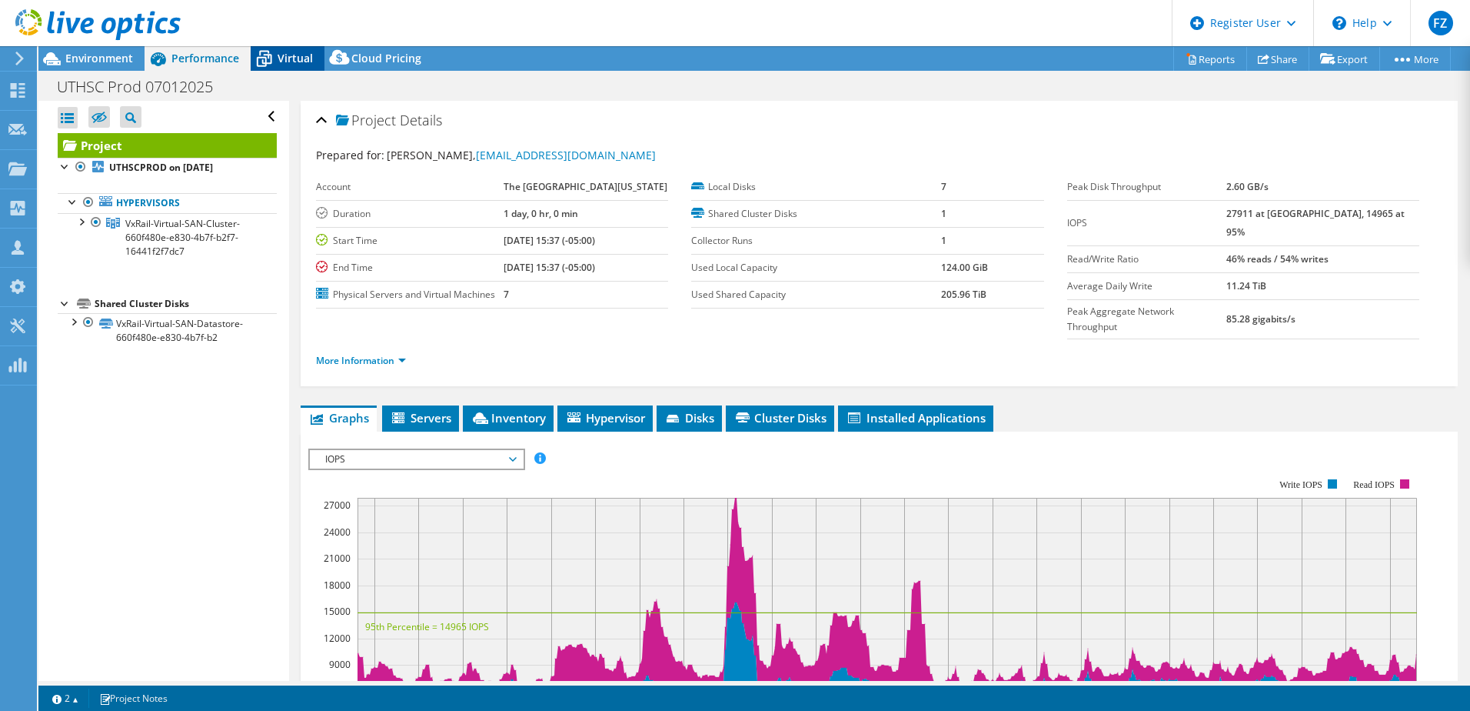
click at [284, 58] on span "Virtual" at bounding box center [295, 58] width 35 height 15
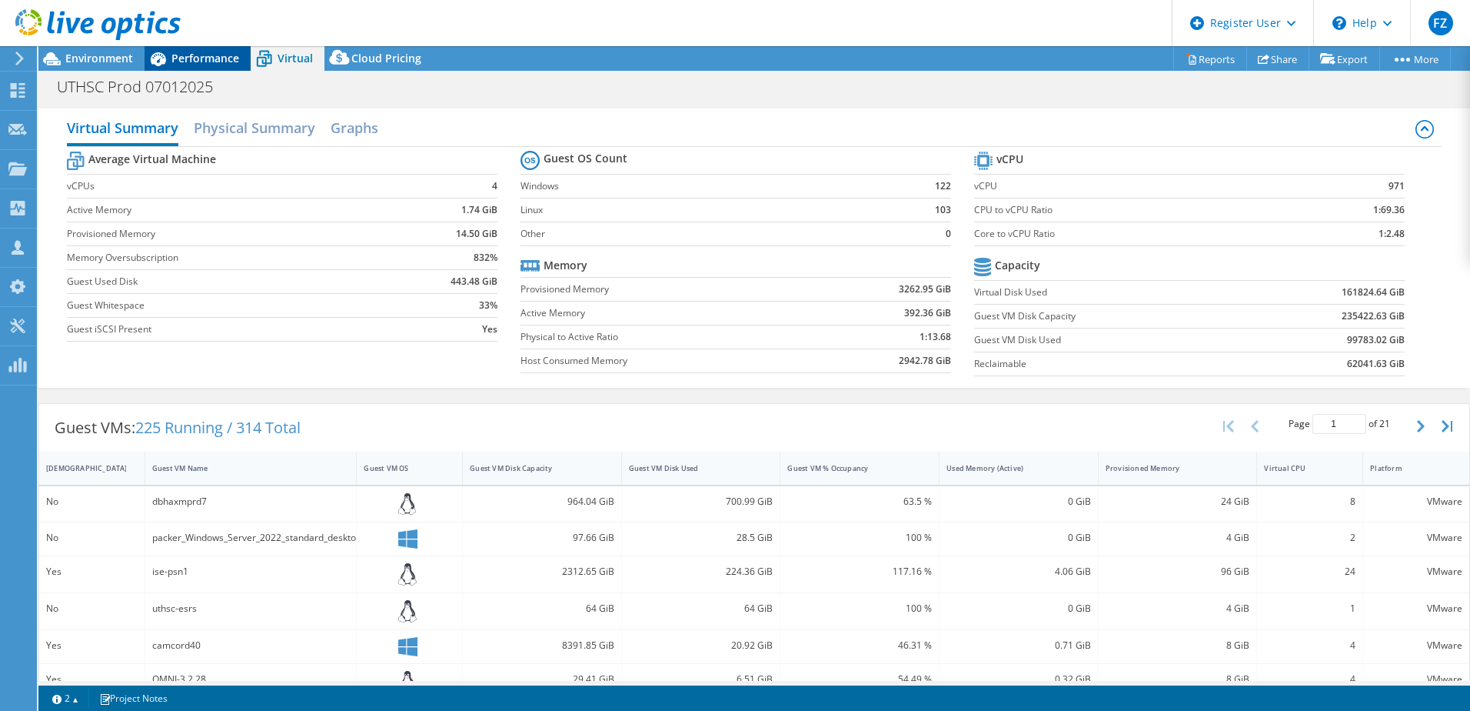
click at [207, 63] on span "Performance" at bounding box center [205, 58] width 68 height 15
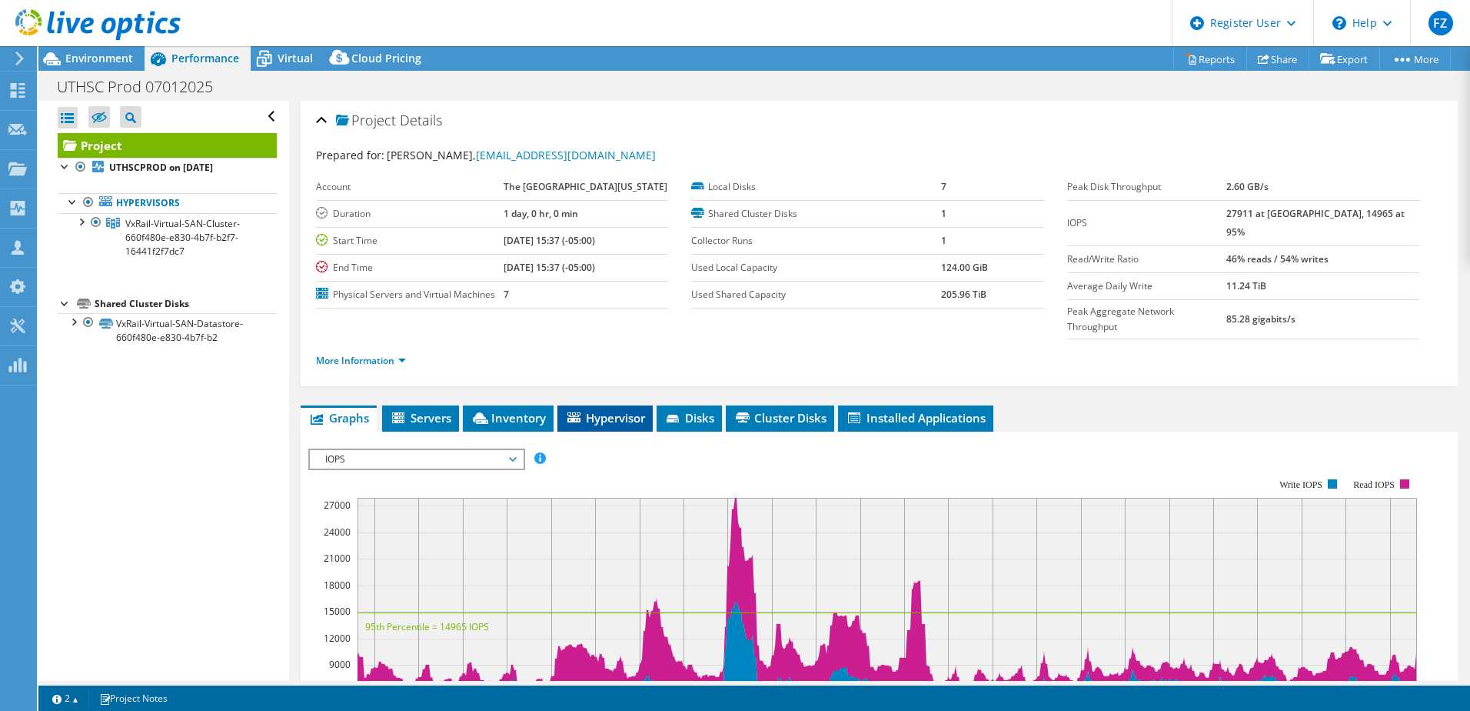
click at [601, 416] on span "Hypervisor" at bounding box center [605, 417] width 80 height 15
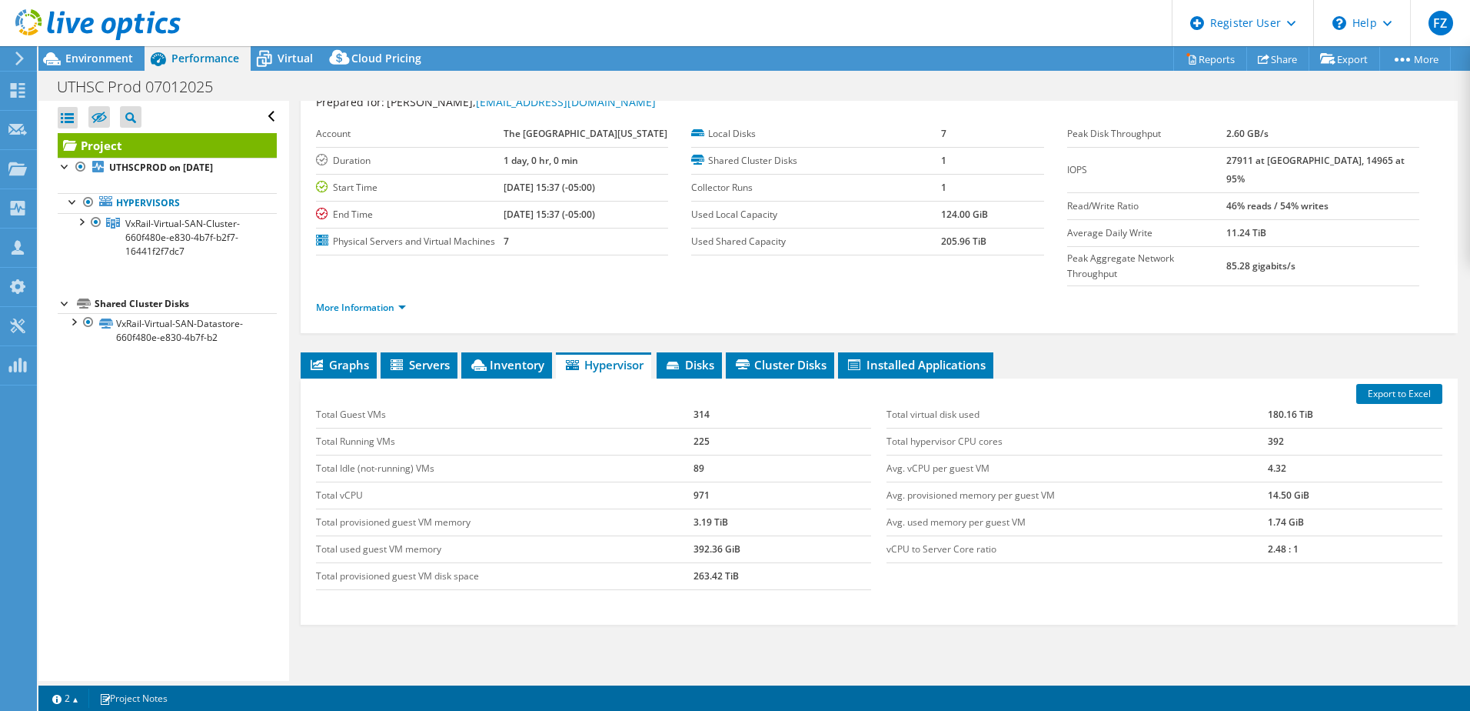
scroll to position [77, 0]
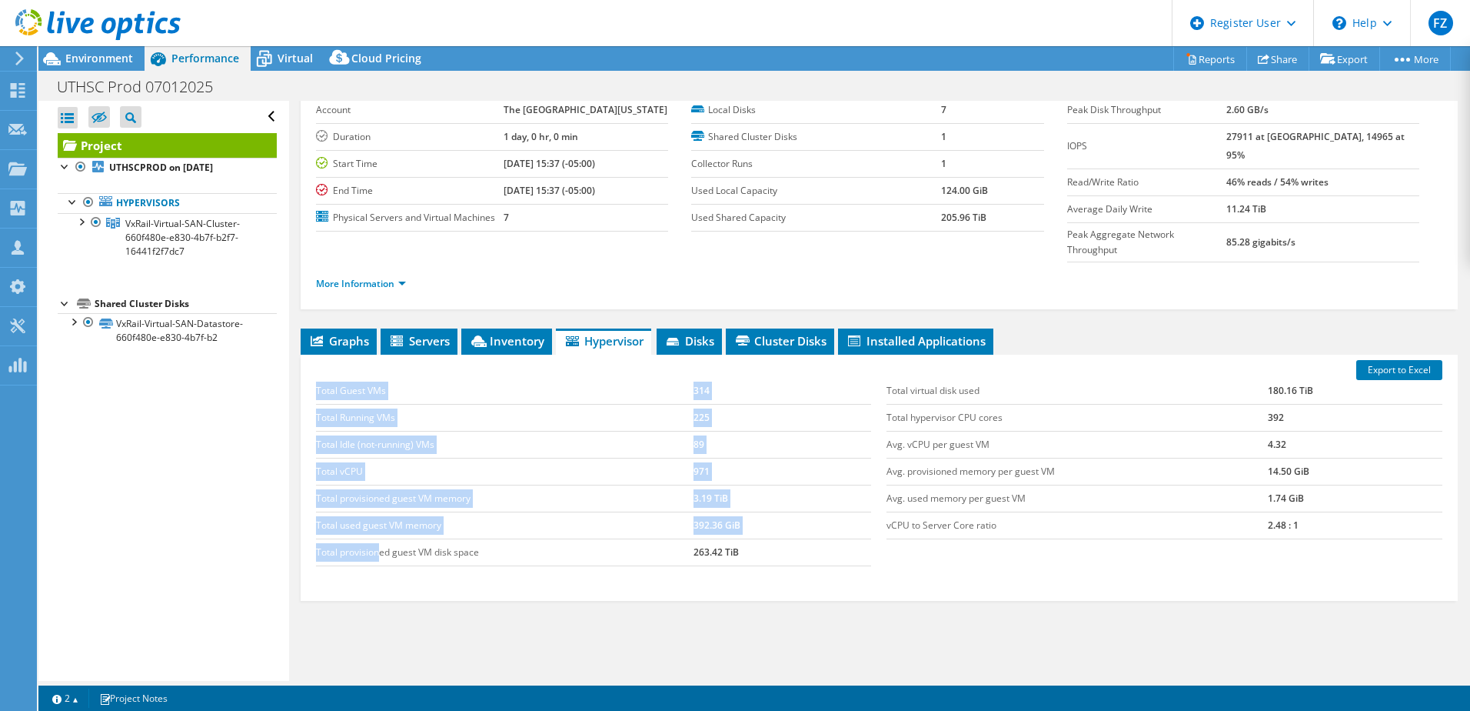
drag, startPoint x: 315, startPoint y: 551, endPoint x: 377, endPoint y: 547, distance: 62.4
click at [377, 547] on div "Total Guest VMs 314 Total Running VMs 225 Total Idle (not-running) VMs 89 Total…" at bounding box center [593, 471] width 571 height 219
drag, startPoint x: 377, startPoint y: 547, endPoint x: 523, endPoint y: 578, distance: 149.5
click at [502, 583] on div "Export to Excel Total Guest VMs 314 Total Running VMs 225 Total Idle (not-runni…" at bounding box center [879, 478] width 1157 height 246
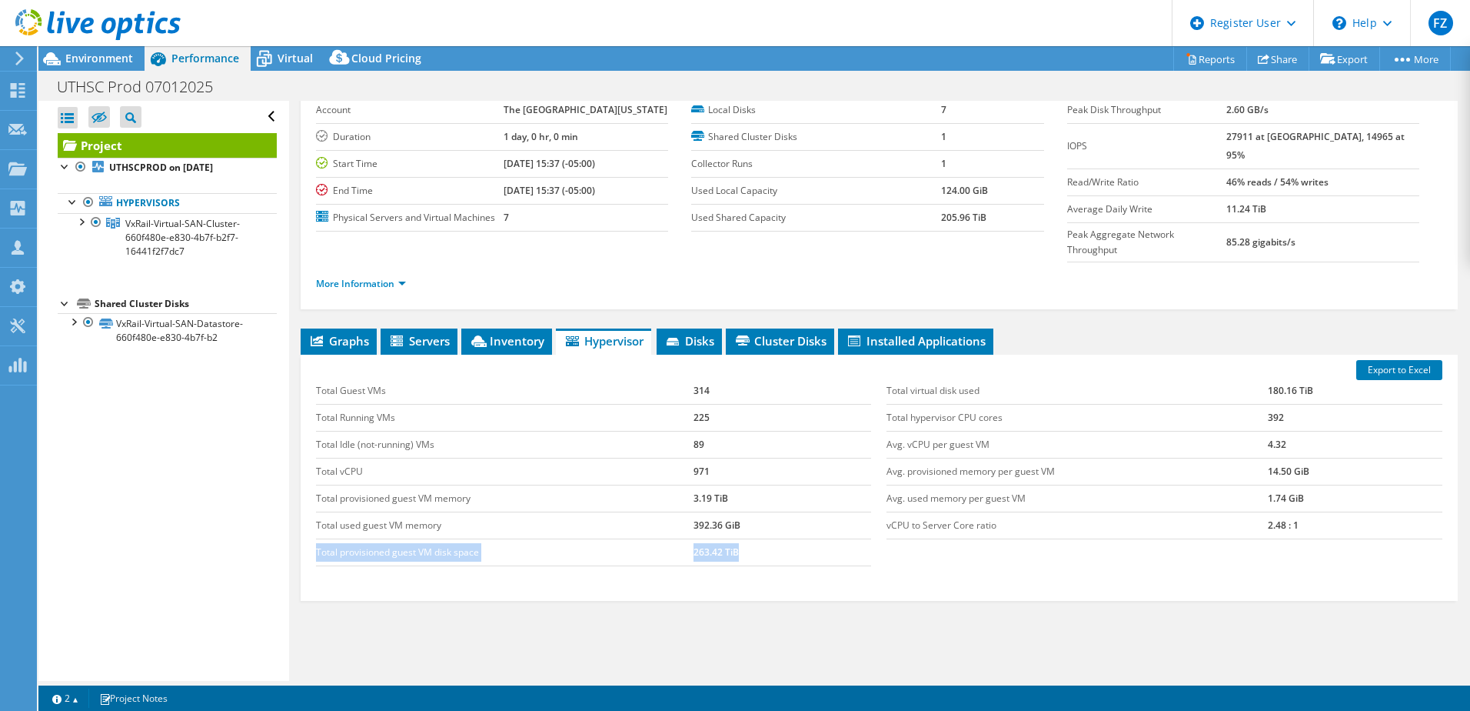
drag, startPoint x: 734, startPoint y: 551, endPoint x: 318, endPoint y: 554, distance: 416.0
click at [318, 554] on tr "Total provisioned guest VM disk space 263.42 TiB" at bounding box center [594, 551] width 556 height 27
click at [813, 619] on div "Graphs Servers Inventory Hypervisor Disks Cluster Disks Installed Applications …" at bounding box center [879, 520] width 1157 height 384
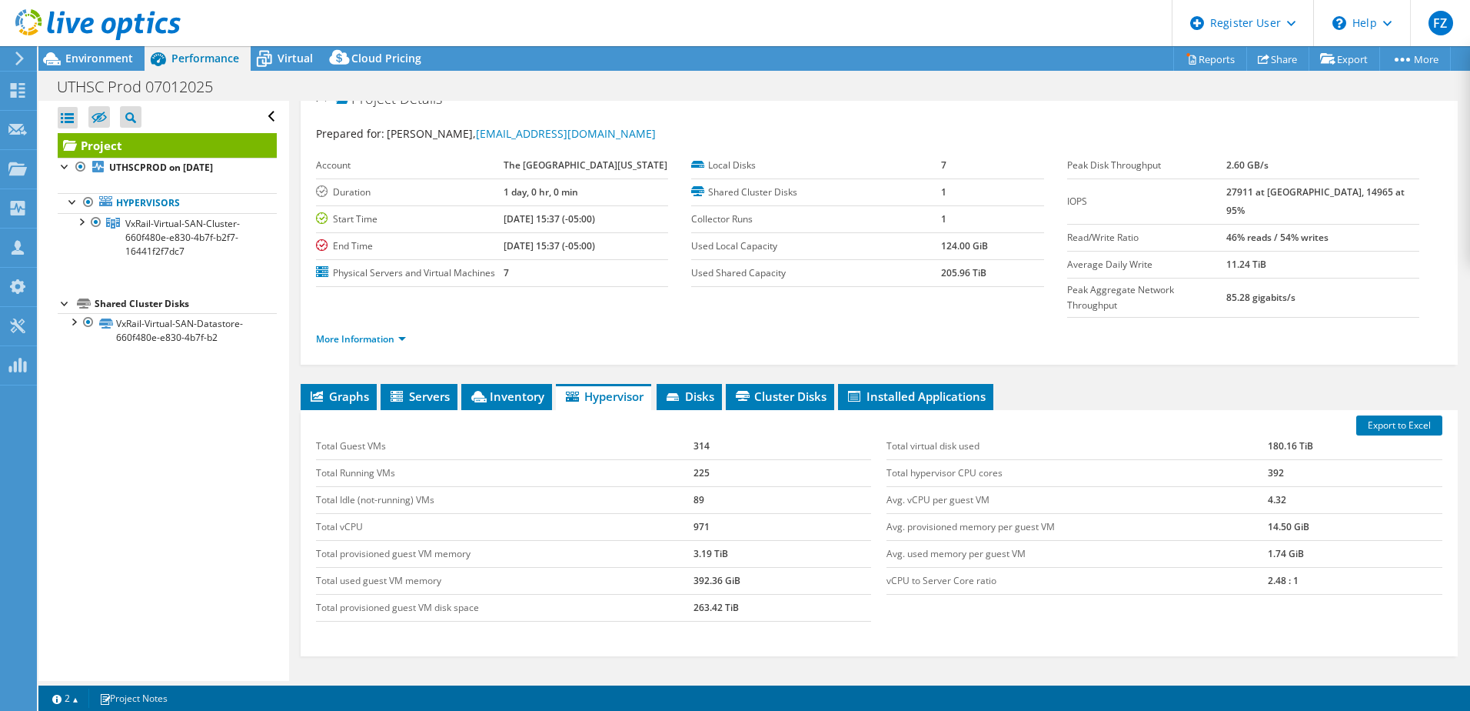
scroll to position [0, 0]
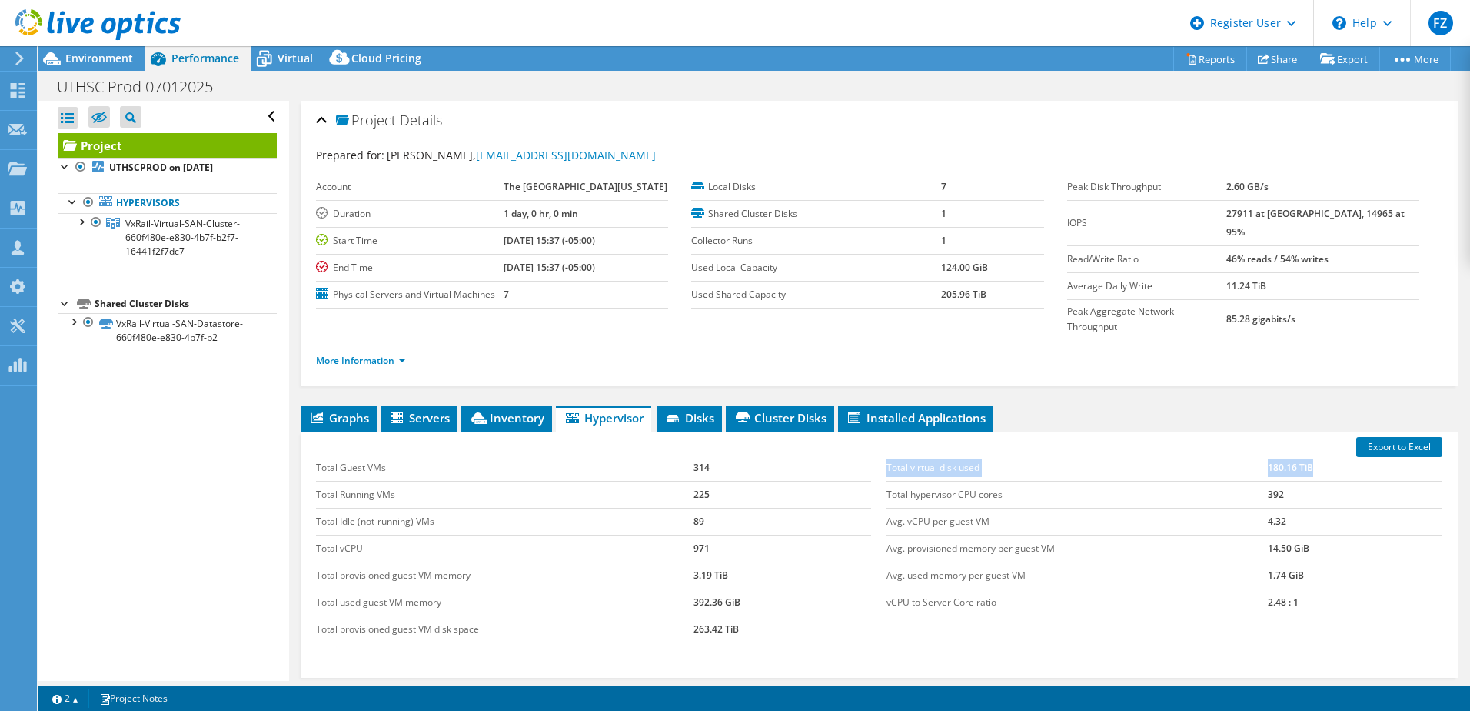
drag, startPoint x: 883, startPoint y: 467, endPoint x: 1308, endPoint y: 464, distance: 425.3
click at [1308, 464] on tr "Total virtual disk used 180.16 TiB" at bounding box center [1165, 467] width 556 height 27
drag, startPoint x: 1308, startPoint y: 464, endPoint x: 1251, endPoint y: 464, distance: 56.9
click at [1251, 464] on td "Total virtual disk used" at bounding box center [1077, 467] width 381 height 27
drag, startPoint x: 1260, startPoint y: 467, endPoint x: 1309, endPoint y: 471, distance: 48.6
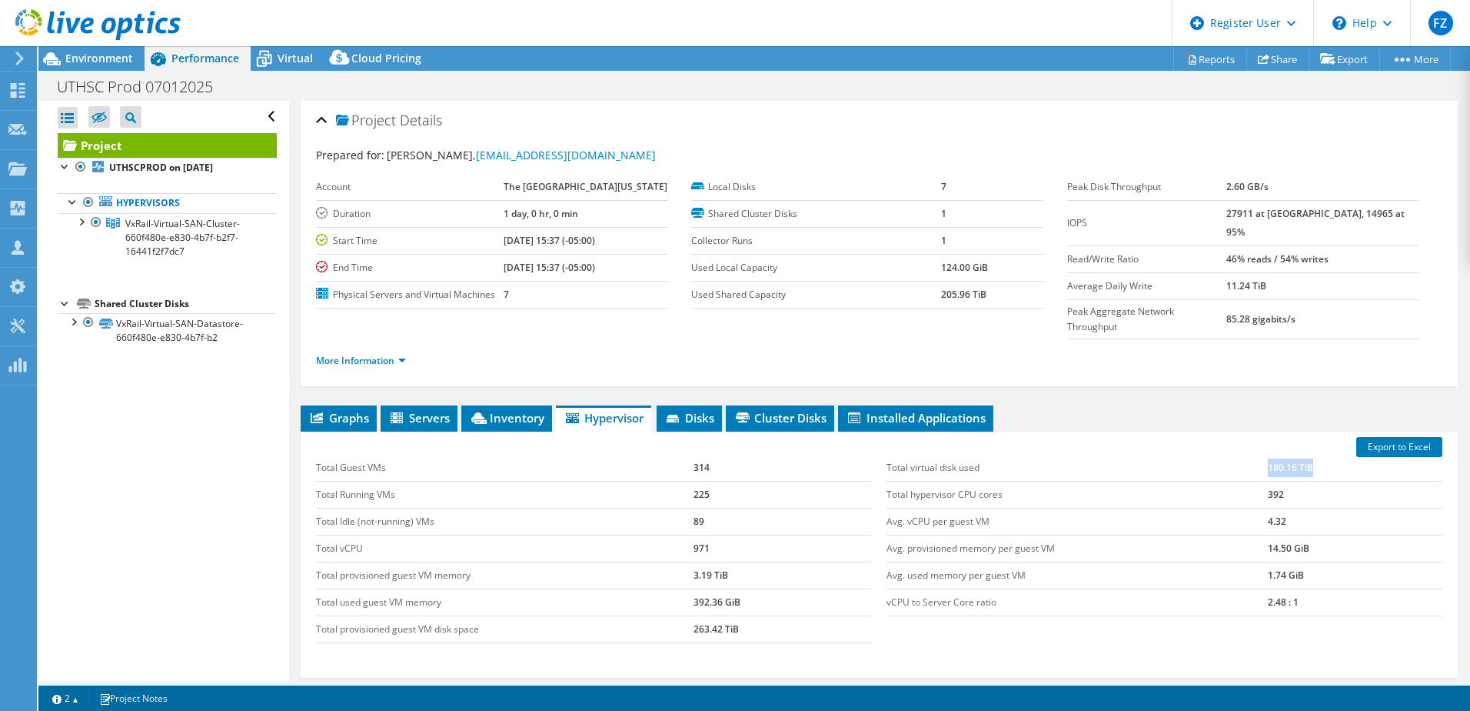
click at [1309, 471] on td "180.16 TiB" at bounding box center [1355, 467] width 175 height 27
drag, startPoint x: 1309, startPoint y: 471, endPoint x: 1308, endPoint y: 480, distance: 9.3
click at [1308, 480] on td "180.16 TiB" at bounding box center [1355, 467] width 175 height 27
click at [285, 61] on span "Virtual" at bounding box center [295, 58] width 35 height 15
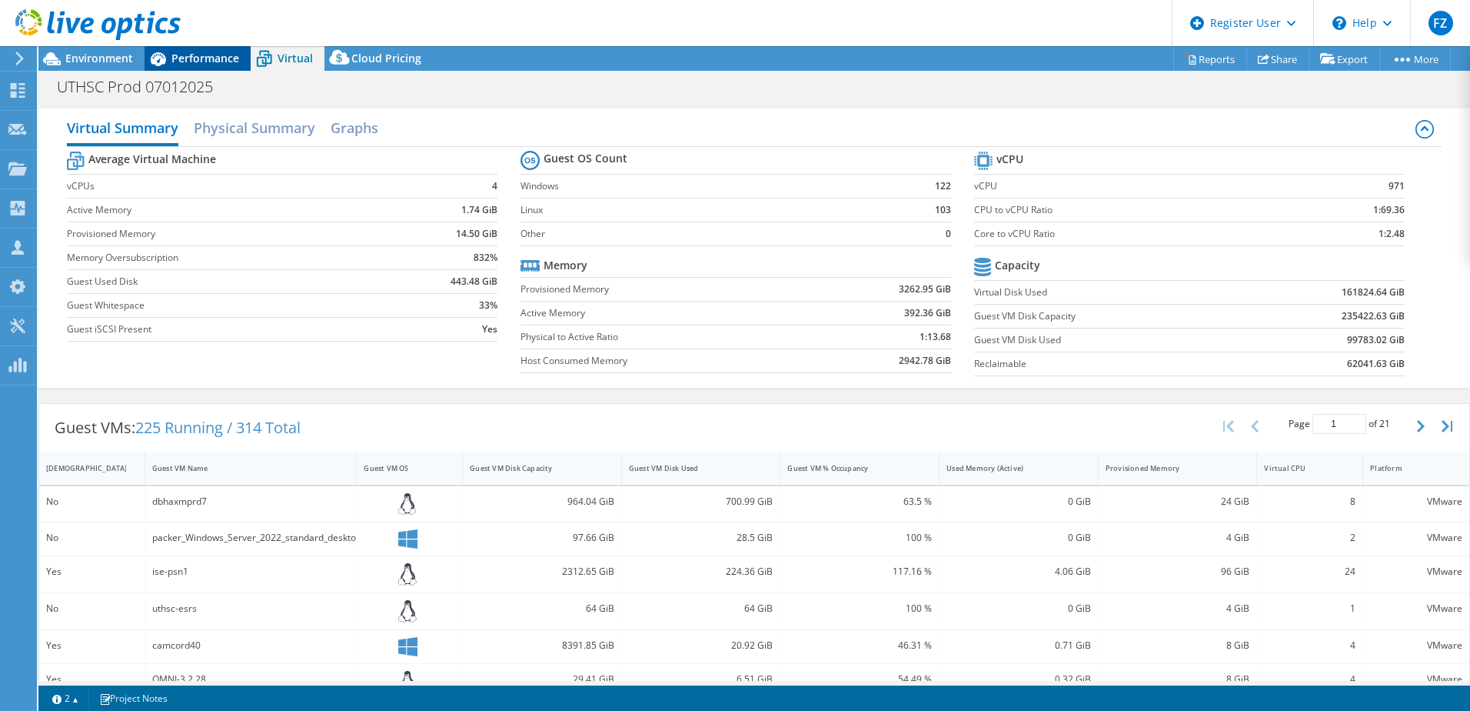
click at [198, 62] on span "Performance" at bounding box center [205, 58] width 68 height 15
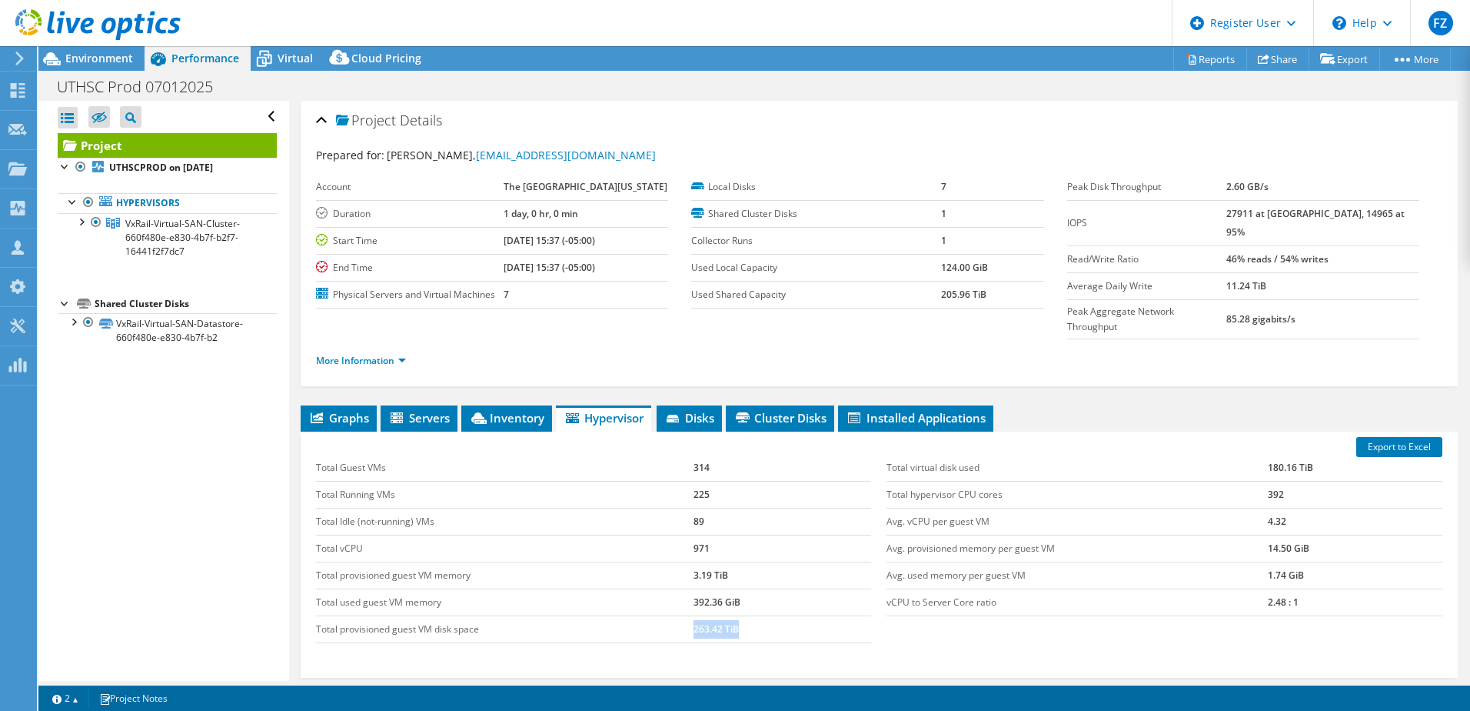
drag, startPoint x: 716, startPoint y: 630, endPoint x: 762, endPoint y: 632, distance: 46.2
click at [764, 632] on tr "Total provisioned guest VM disk space 263.42 TiB" at bounding box center [594, 628] width 556 height 27
drag, startPoint x: 762, startPoint y: 632, endPoint x: 771, endPoint y: 667, distance: 35.6
click at [771, 667] on div "Export to Excel Total Guest VMs 314 Total Running VMs 225 Total Idle (not-runni…" at bounding box center [879, 554] width 1157 height 246
click at [278, 53] on span "Virtual" at bounding box center [295, 58] width 35 height 15
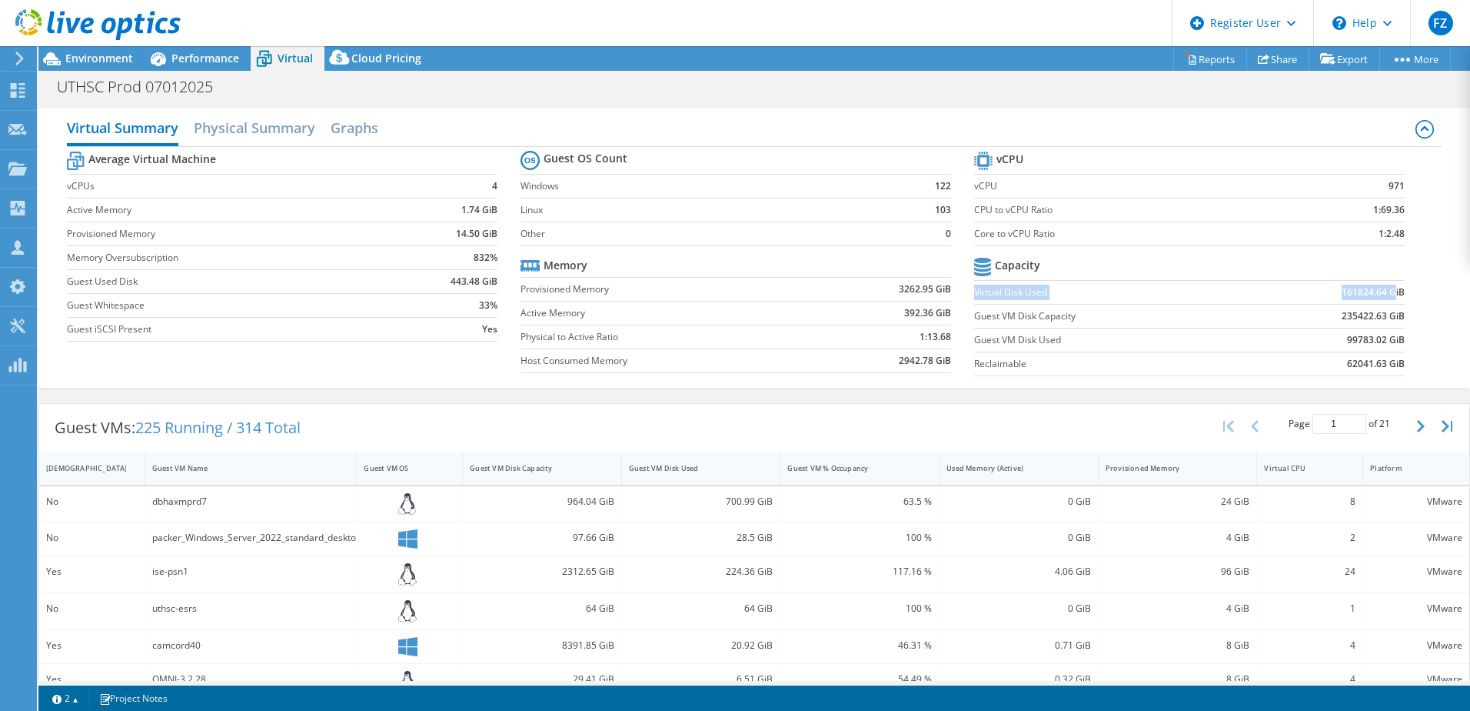
drag, startPoint x: 1238, startPoint y: 287, endPoint x: 1383, endPoint y: 288, distance: 145.3
click at [1383, 288] on tr "Virtual Disk Used 161824.64 GiB" at bounding box center [1189, 292] width 431 height 24
drag, startPoint x: 1383, startPoint y: 288, endPoint x: 1421, endPoint y: 343, distance: 66.3
click at [1421, 343] on div "Average Virtual Machine vCPUs 4 Active Memory 1.74 GiB Provisioned Memory 14.50…" at bounding box center [754, 265] width 1375 height 237
drag, startPoint x: 967, startPoint y: 339, endPoint x: 1107, endPoint y: 338, distance: 140.0
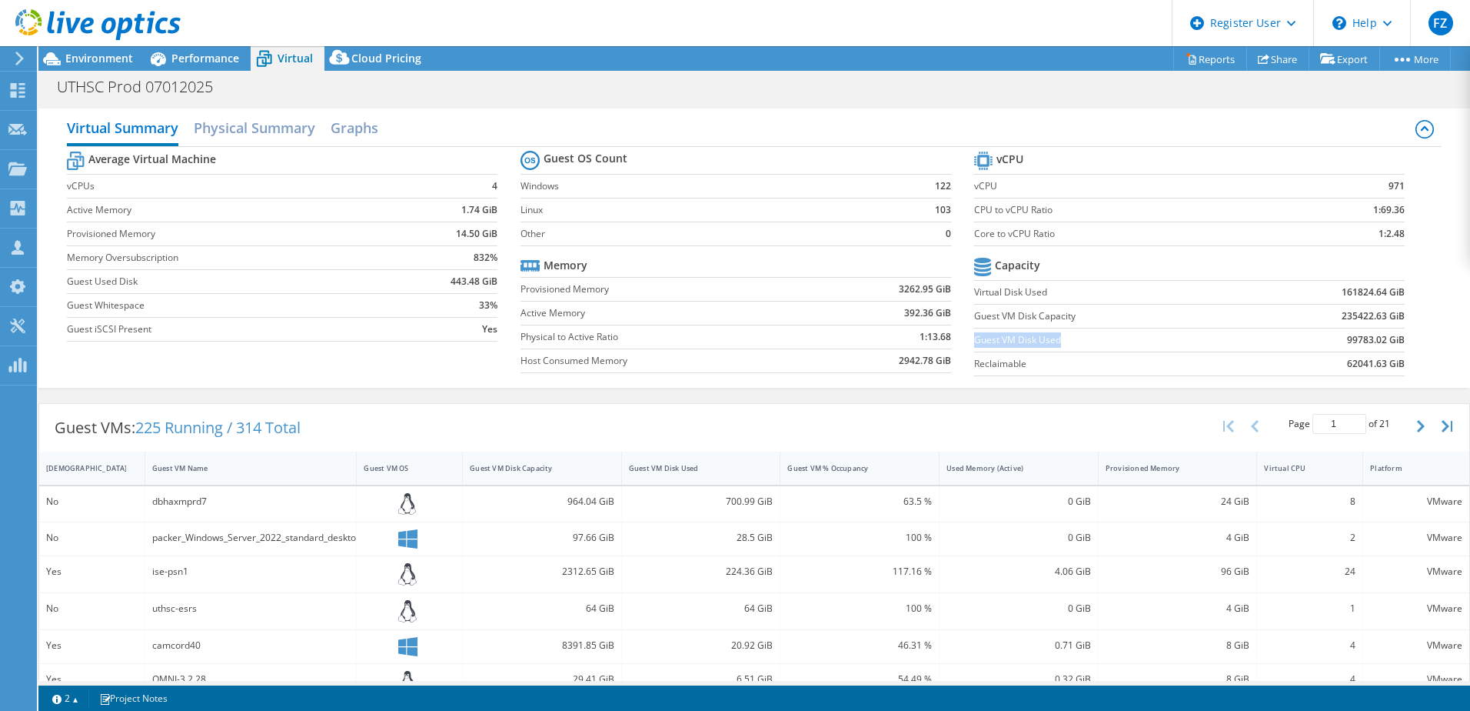
click at [1107, 338] on label "Guest VM Disk Used" at bounding box center [1110, 339] width 273 height 15
drag, startPoint x: 1107, startPoint y: 338, endPoint x: 1079, endPoint y: 345, distance: 28.5
click at [1079, 345] on label "Guest VM Disk Used" at bounding box center [1110, 339] width 273 height 15
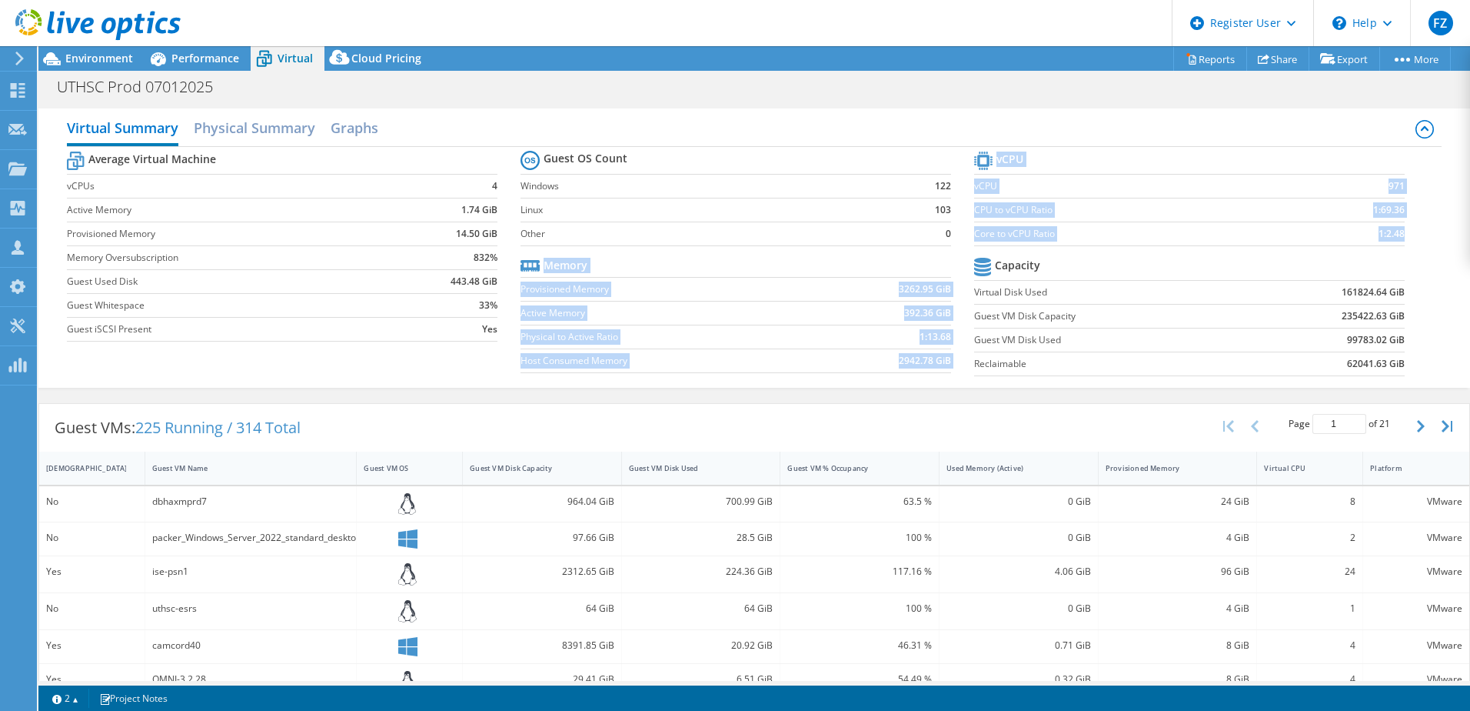
drag, startPoint x: 966, startPoint y: 365, endPoint x: 1382, endPoint y: 384, distance: 416.5
click at [1382, 384] on div "Virtual Summary Physical Summary Graphs Average Virtual Machine vCPUs 4 Active …" at bounding box center [754, 247] width 1432 height 279
click at [1399, 359] on section "vCPU vCPU 971 CPU to vCPU Ratio 1:69.36 Core to vCPU Ratio 1:2.48 Capacity Virt…" at bounding box center [1201, 266] width 454 height 236
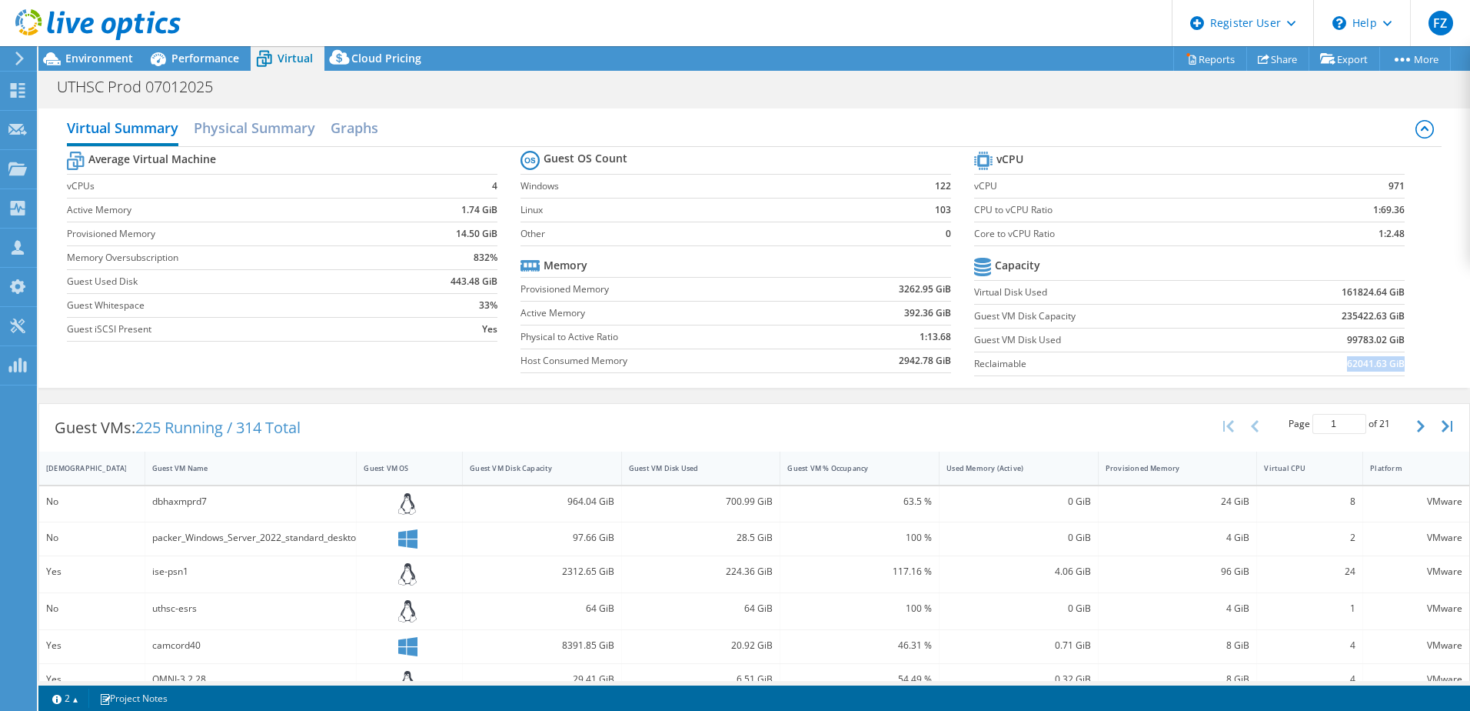
drag, startPoint x: 1335, startPoint y: 362, endPoint x: 1392, endPoint y: 365, distance: 57.0
click at [1392, 365] on td "62041.63 GiB" at bounding box center [1326, 363] width 158 height 24
drag, startPoint x: 1392, startPoint y: 365, endPoint x: 1389, endPoint y: 390, distance: 25.6
click at [1390, 390] on div "Virtual Summary Physical Summary Graphs Average Virtual Machine vCPUs 4 Active …" at bounding box center [754, 248] width 1432 height 295
drag, startPoint x: 1330, startPoint y: 289, endPoint x: 1392, endPoint y: 294, distance: 61.7
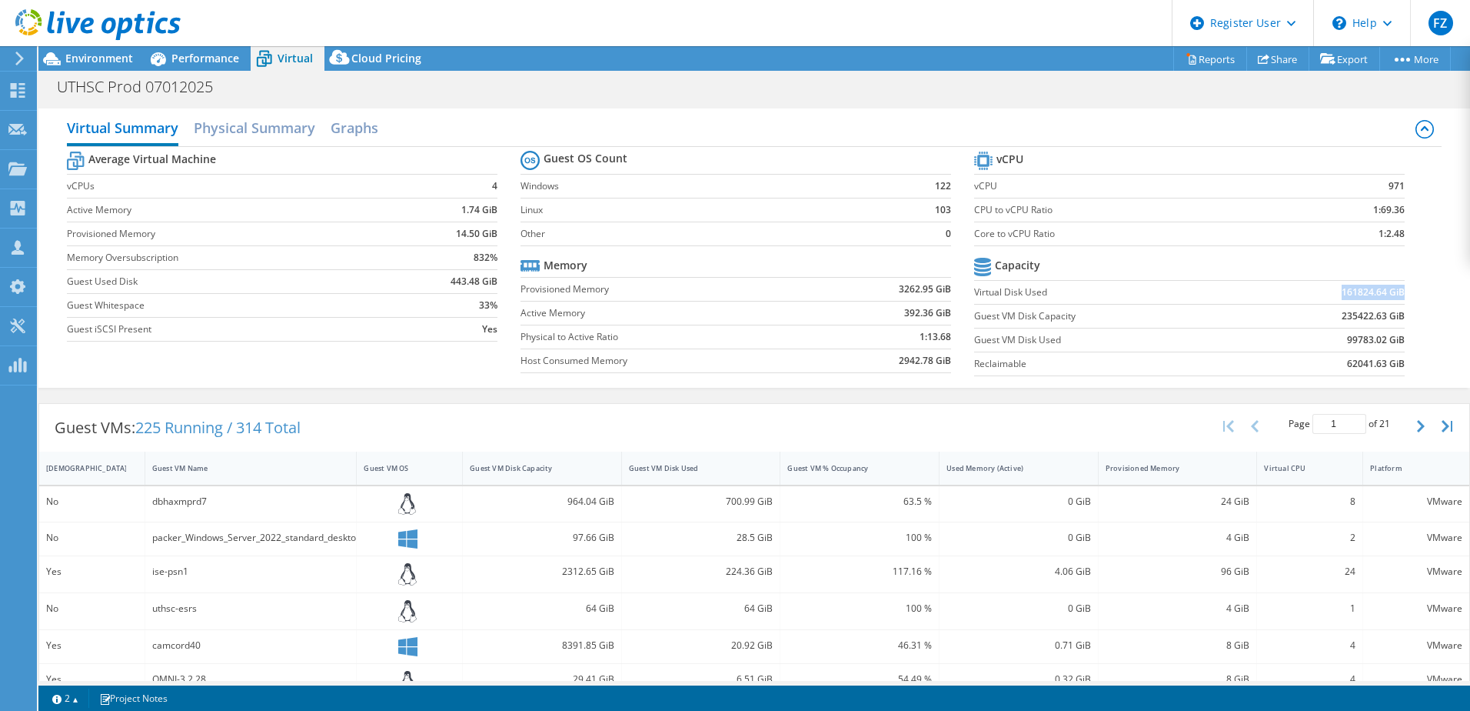
click at [1392, 294] on td "161824.64 GiB" at bounding box center [1326, 292] width 158 height 24
drag, startPoint x: 1392, startPoint y: 294, endPoint x: 1342, endPoint y: 295, distance: 50.0
click at [1342, 295] on b "161824.64 GiB" at bounding box center [1373, 292] width 63 height 15
drag, startPoint x: 995, startPoint y: 288, endPoint x: 1334, endPoint y: 311, distance: 340.0
click at [1334, 311] on tbody "Capacity Virtual Disk Used 161824.64 GiB Guest VM Disk Capacity 235422.63 GiB G…" at bounding box center [1189, 315] width 431 height 122
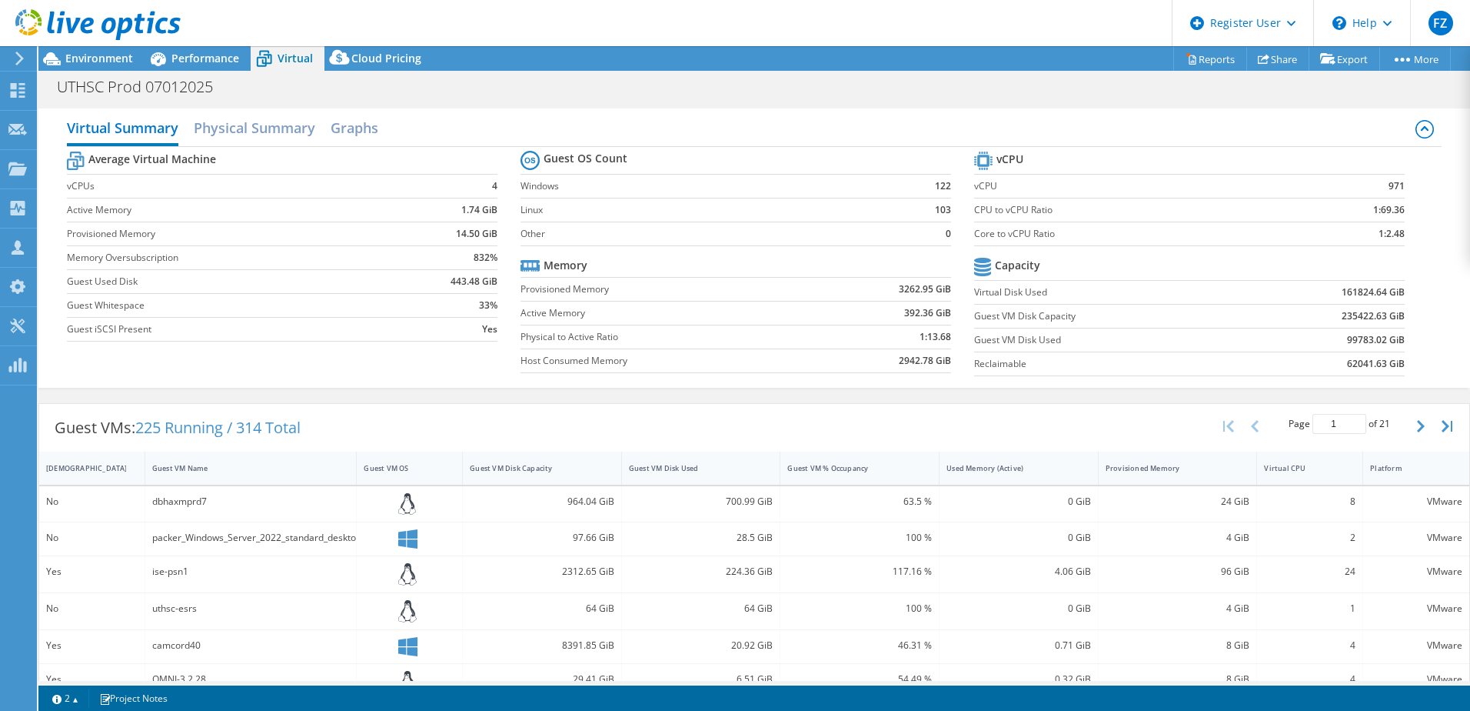
drag, startPoint x: 1334, startPoint y: 311, endPoint x: 1319, endPoint y: 368, distance: 58.2
click at [1319, 368] on td "62041.63 GiB" at bounding box center [1326, 363] width 158 height 24
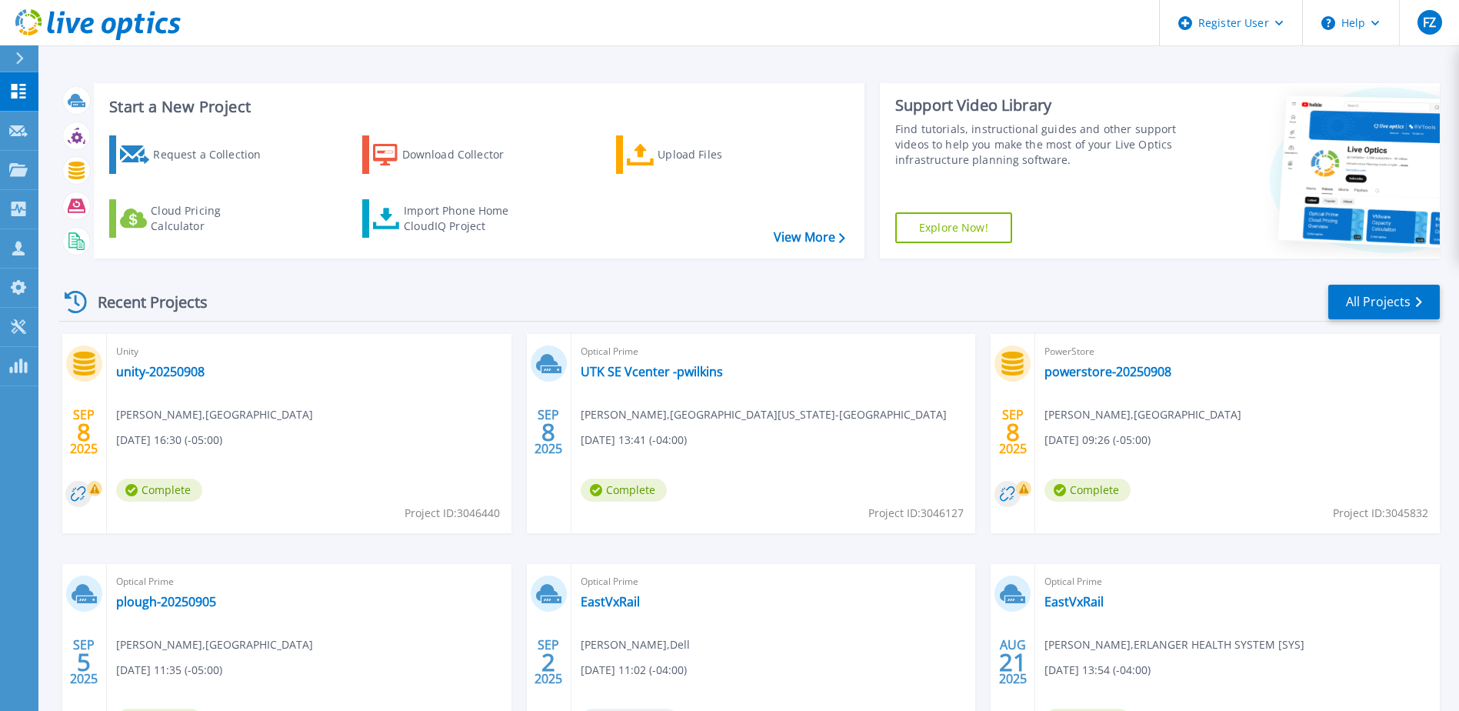
click at [175, 362] on div "Unity unity-20250908 [PERSON_NAME] , [GEOGRAPHIC_DATA] [DATE] 16:30 (-05:00) Co…" at bounding box center [309, 433] width 404 height 199
click at [173, 374] on link "unity-20250908" at bounding box center [160, 371] width 88 height 15
click at [1353, 305] on link "All Projects" at bounding box center [1384, 302] width 112 height 35
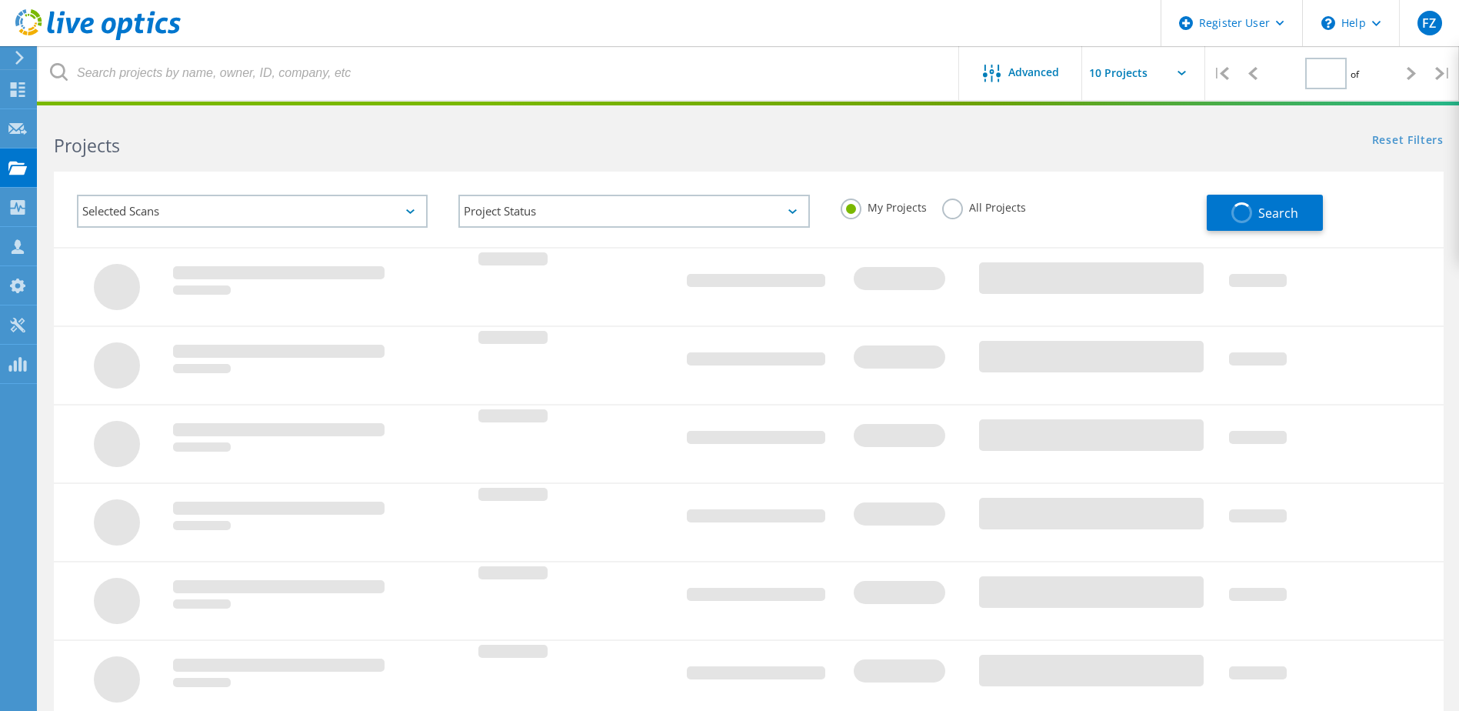
type input "1"
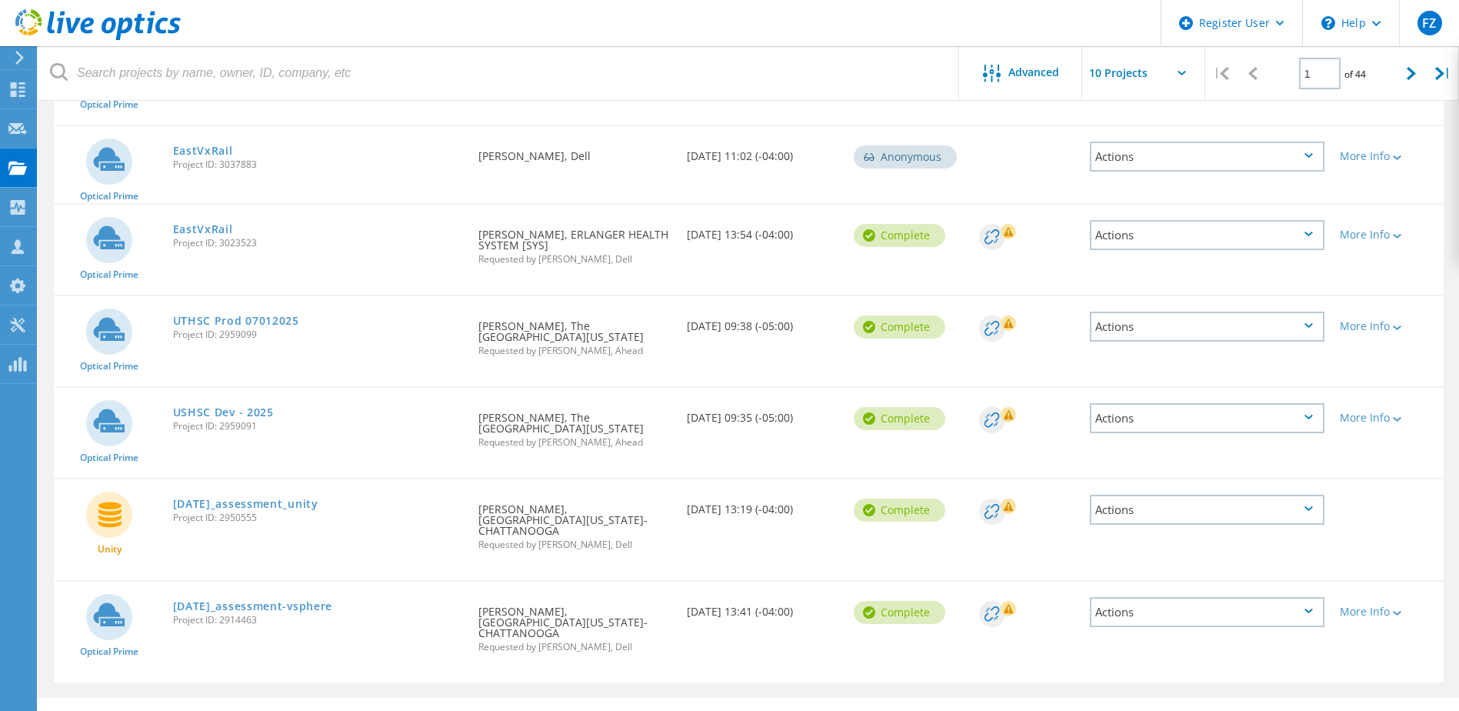
scroll to position [535, 0]
click at [221, 406] on link "USHSC Dev - 2025" at bounding box center [223, 411] width 101 height 11
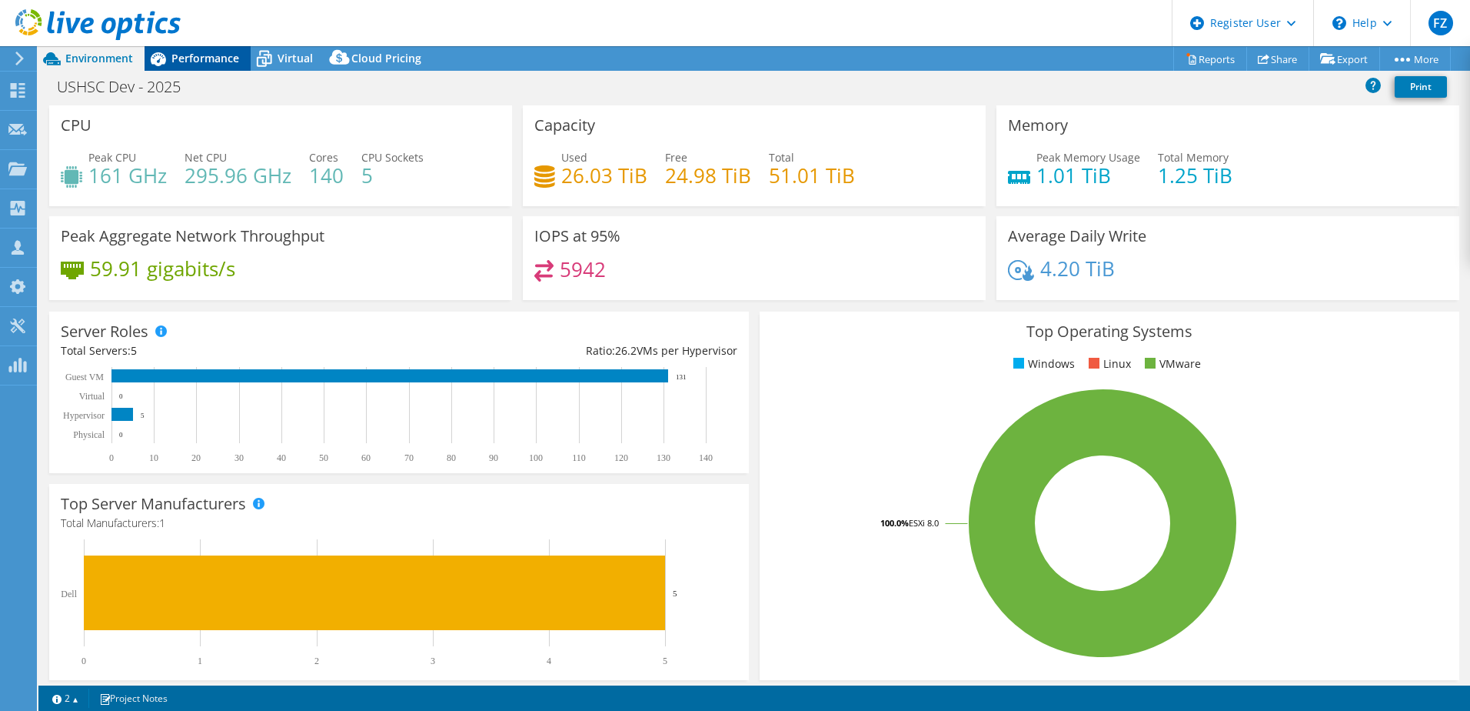
click at [207, 62] on span "Performance" at bounding box center [205, 58] width 68 height 15
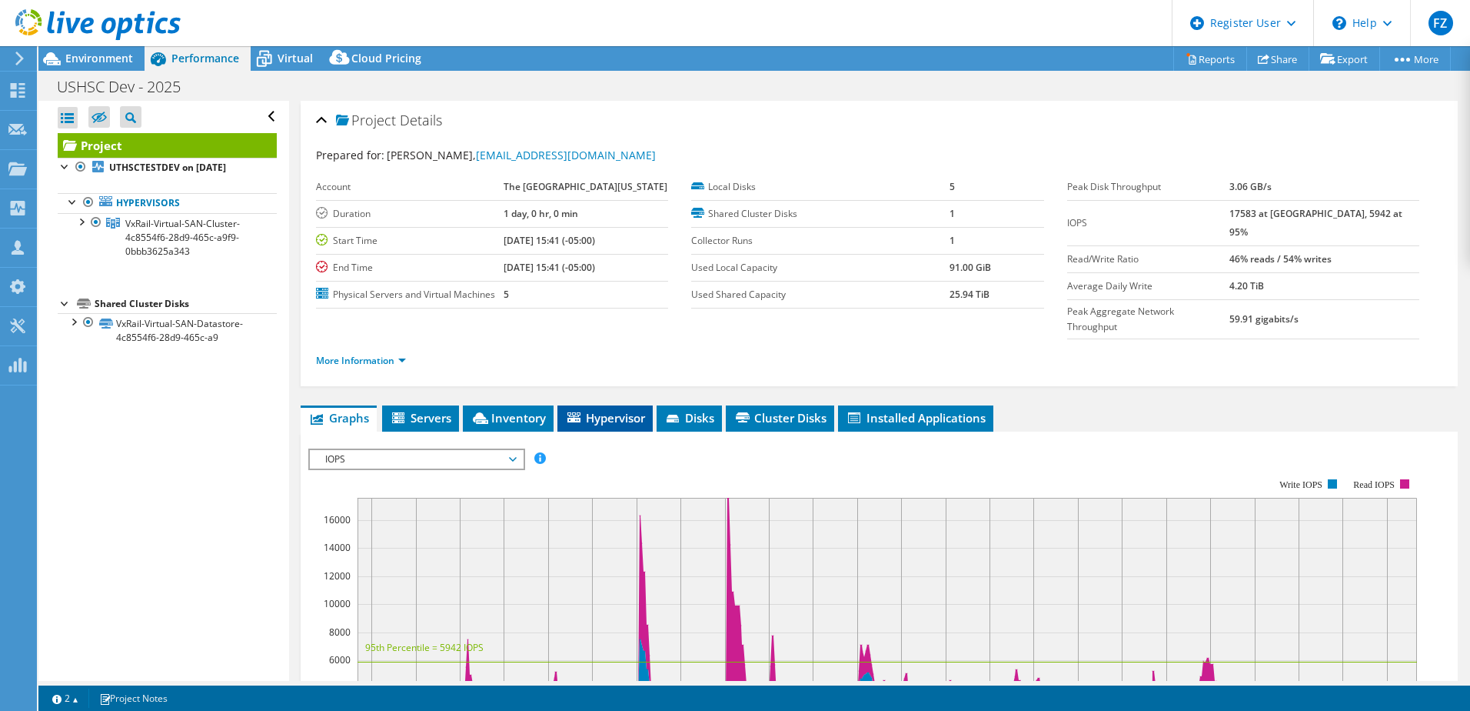
click at [605, 423] on span "Hypervisor" at bounding box center [605, 417] width 80 height 15
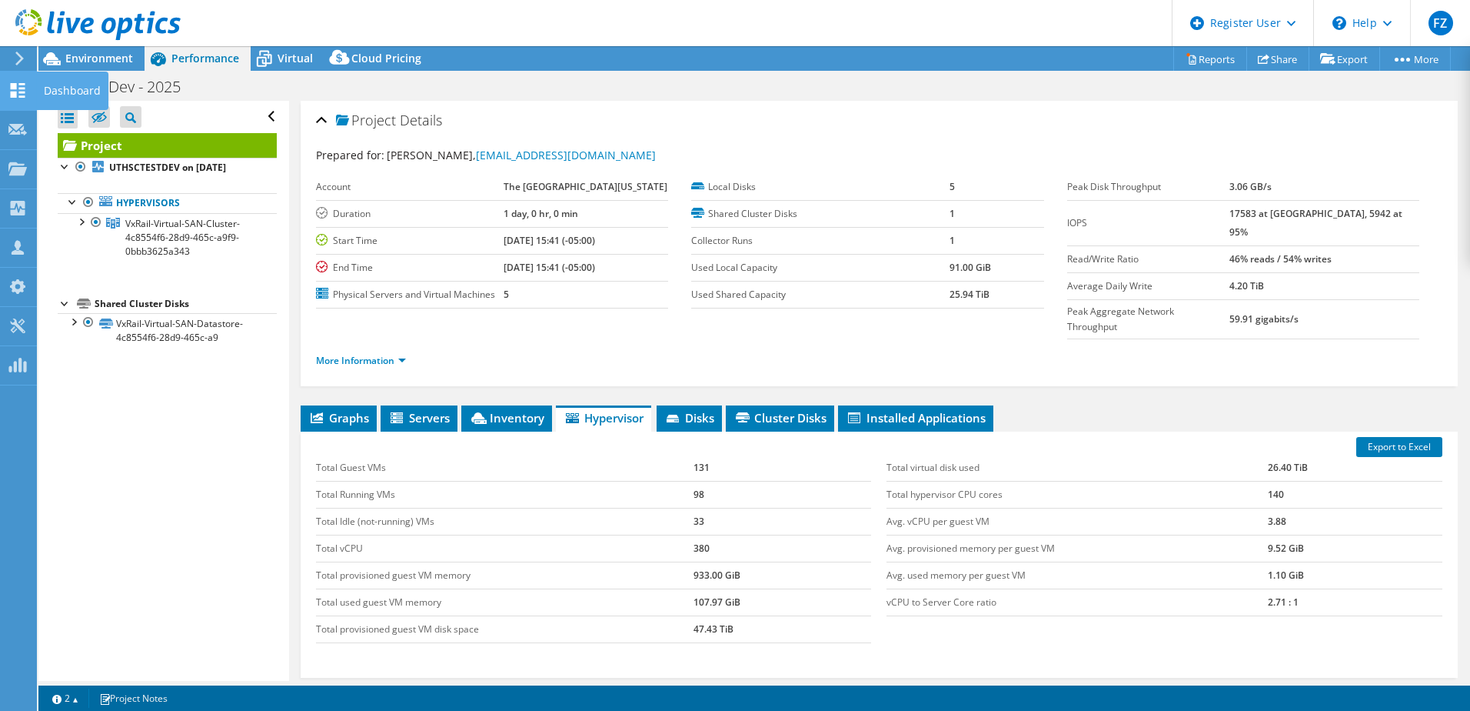
click at [11, 94] on use at bounding box center [18, 90] width 15 height 15
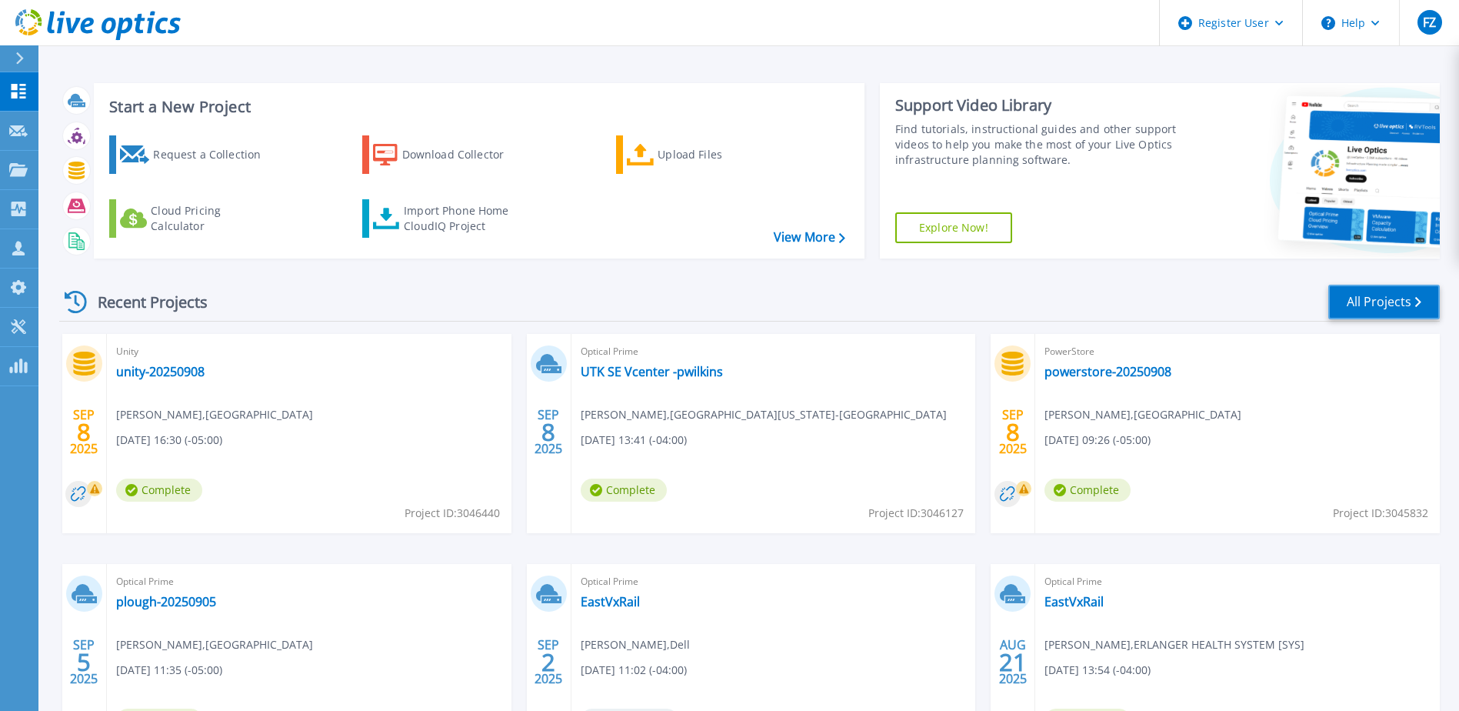
click at [1365, 295] on link "All Projects" at bounding box center [1384, 302] width 112 height 35
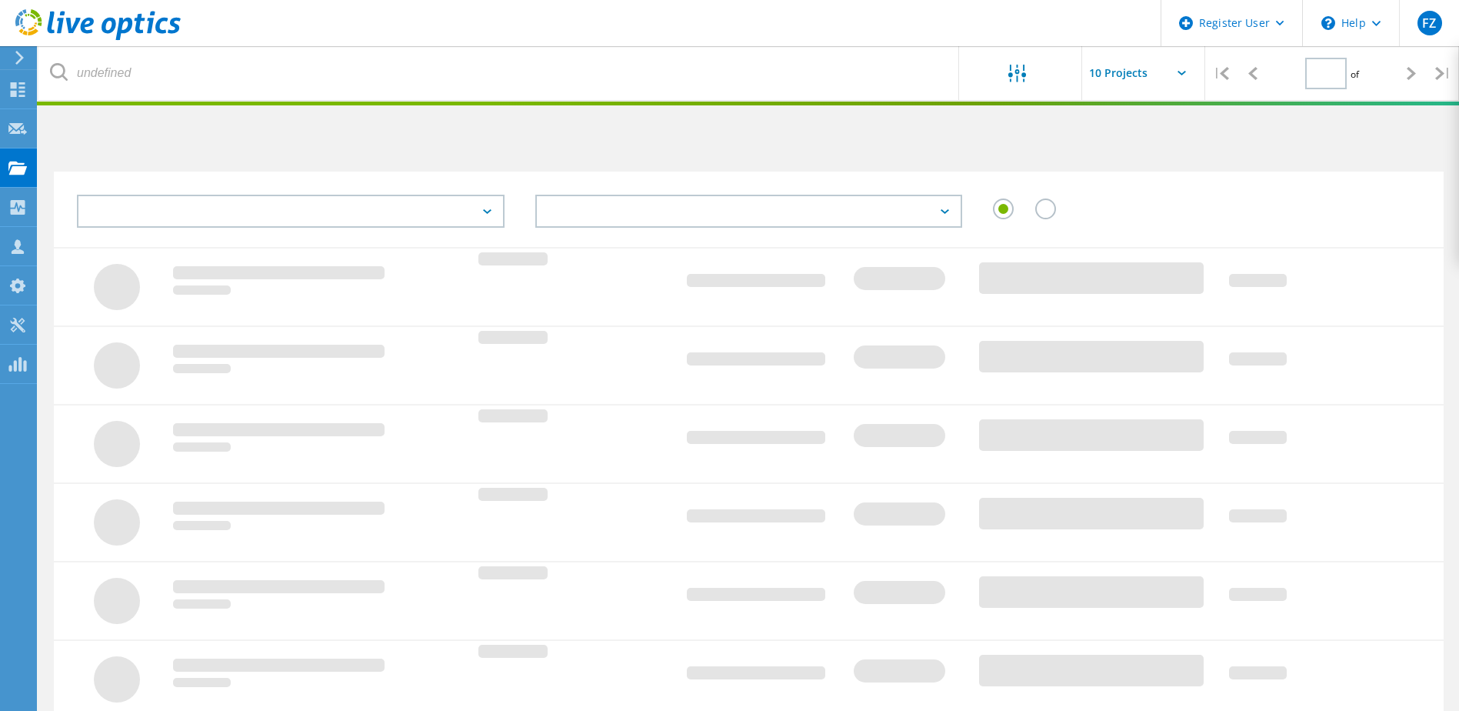
type input "1"
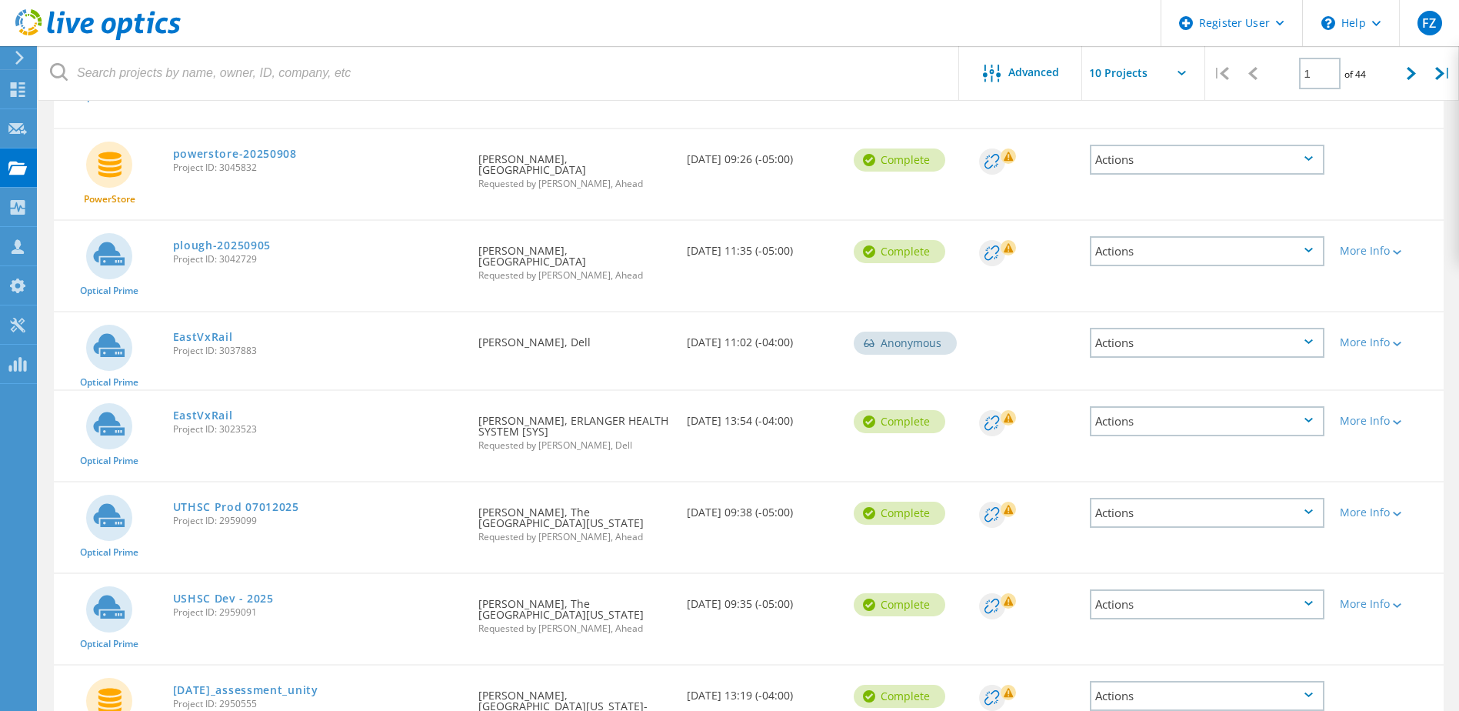
scroll to position [384, 0]
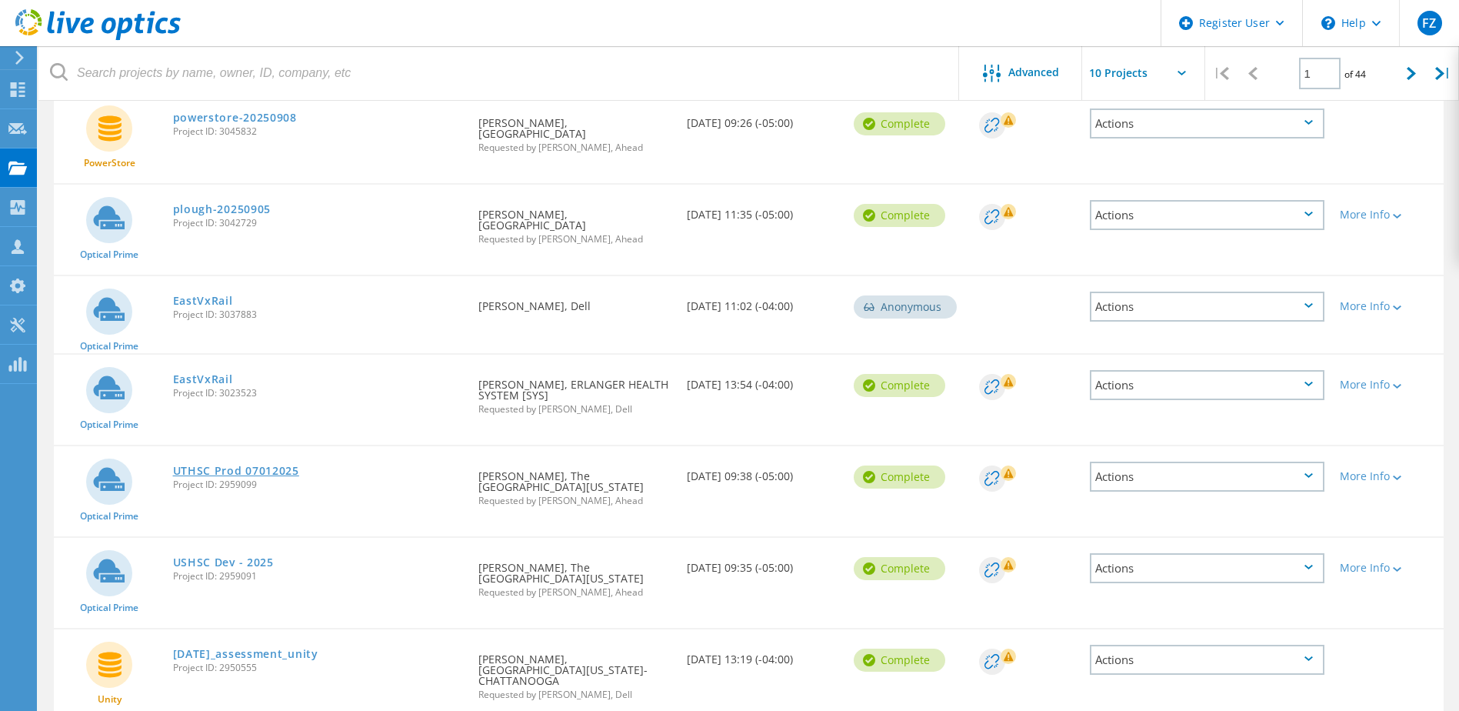
click at [238, 465] on link "UTHSC Prod 07012025" at bounding box center [236, 470] width 126 height 11
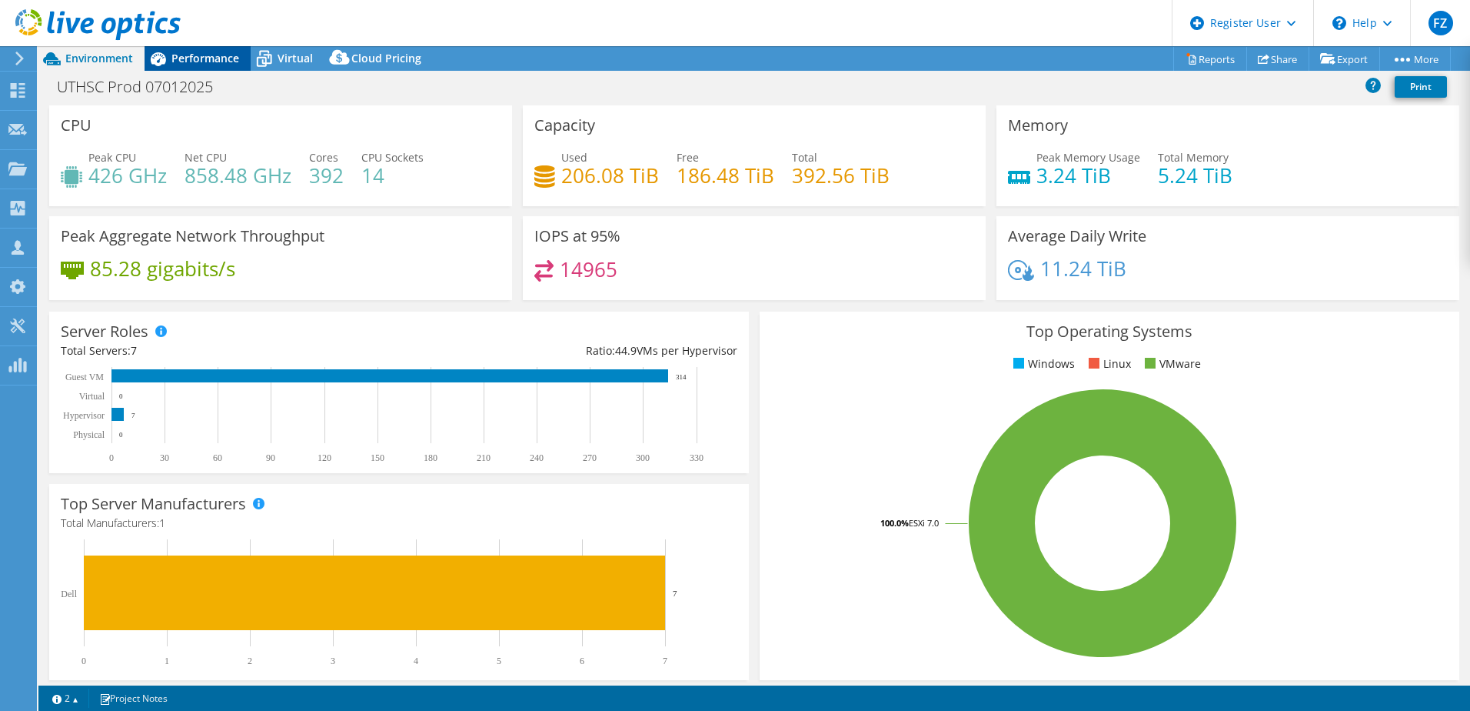
click at [212, 65] on span "Performance" at bounding box center [205, 58] width 68 height 15
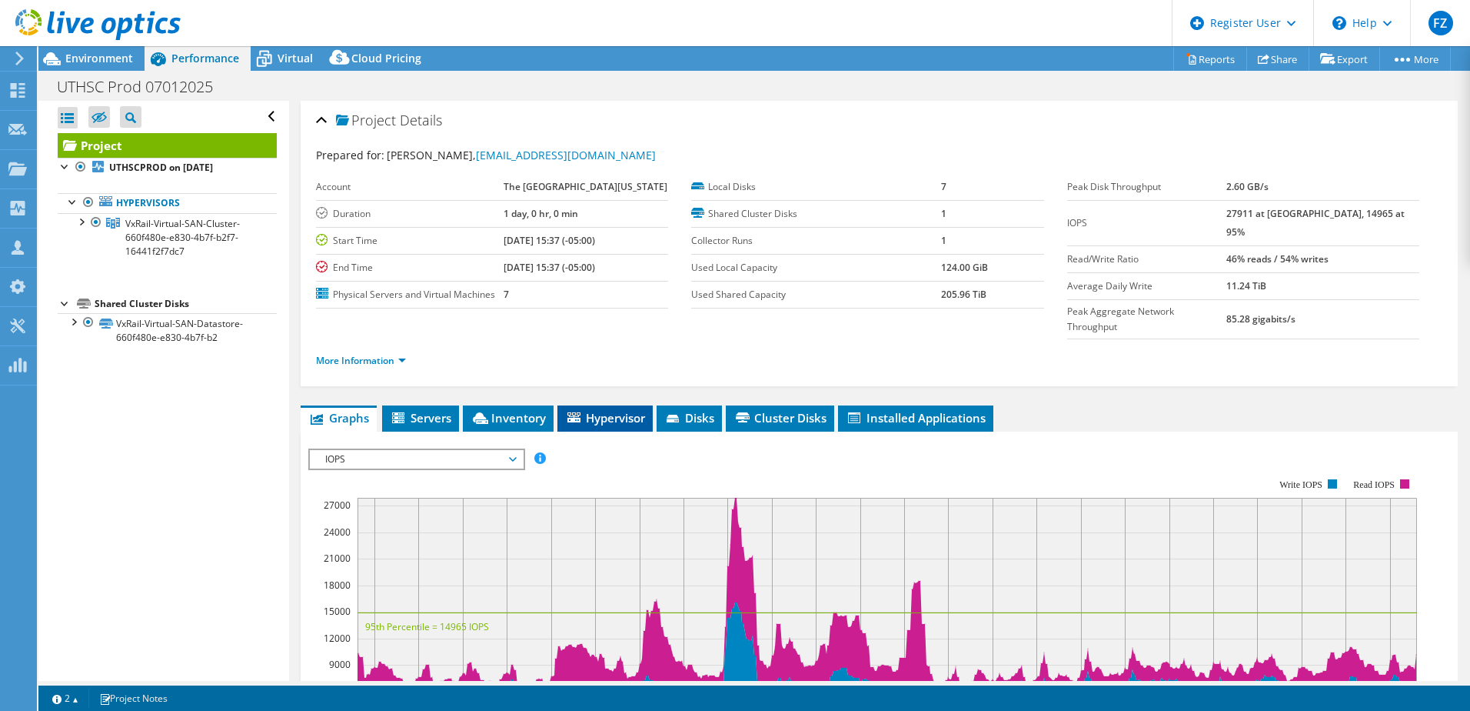
click at [608, 420] on span "Hypervisor" at bounding box center [605, 417] width 80 height 15
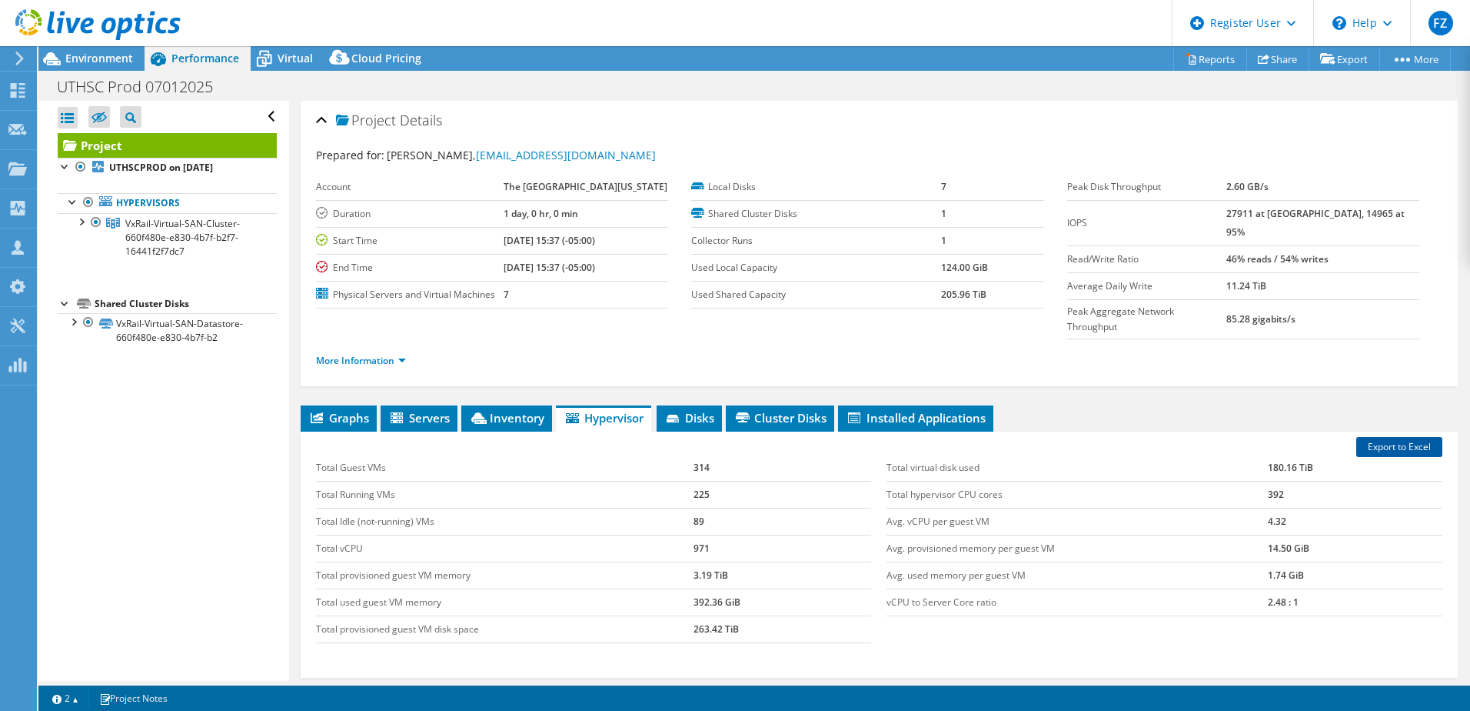
click at [1373, 448] on link "Export to Excel" at bounding box center [1400, 447] width 86 height 20
click at [80, 222] on div at bounding box center [80, 220] width 15 height 15
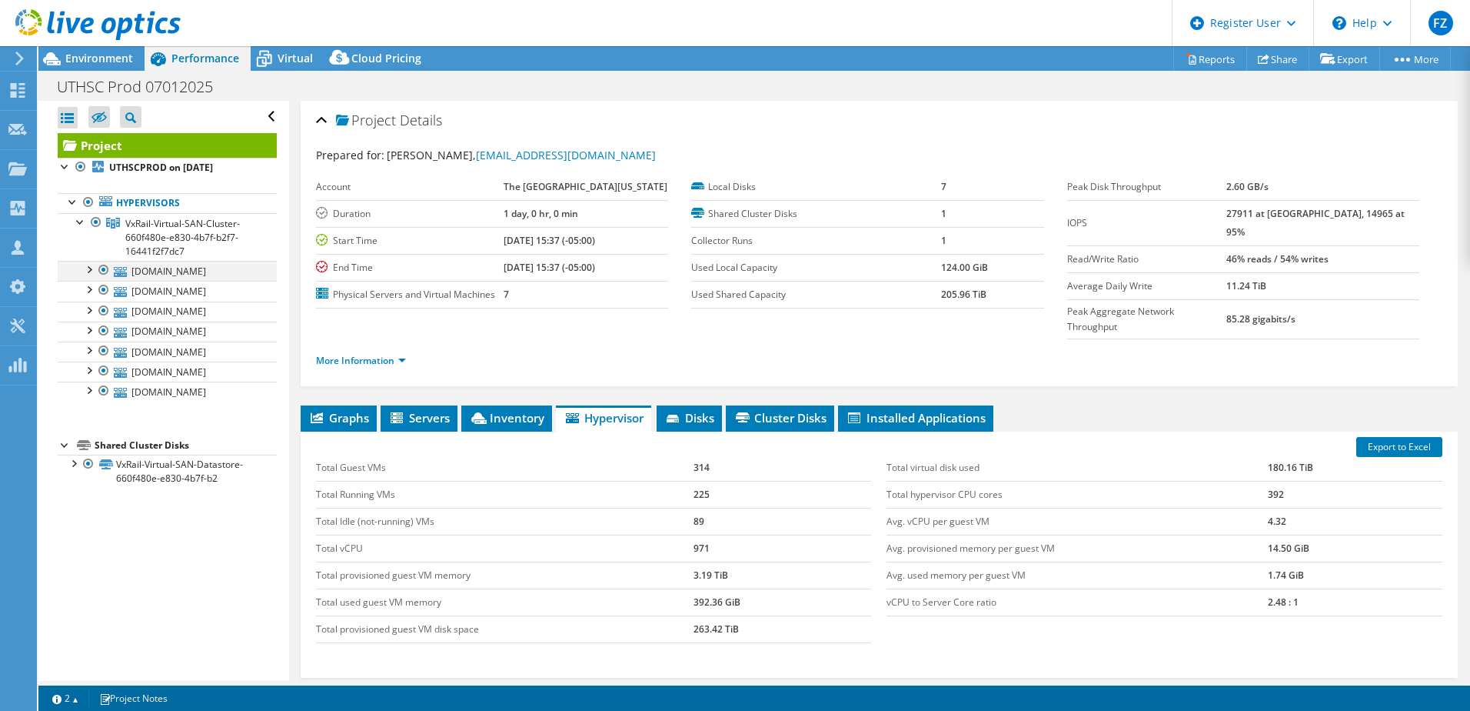
click at [88, 271] on div at bounding box center [88, 268] width 15 height 15
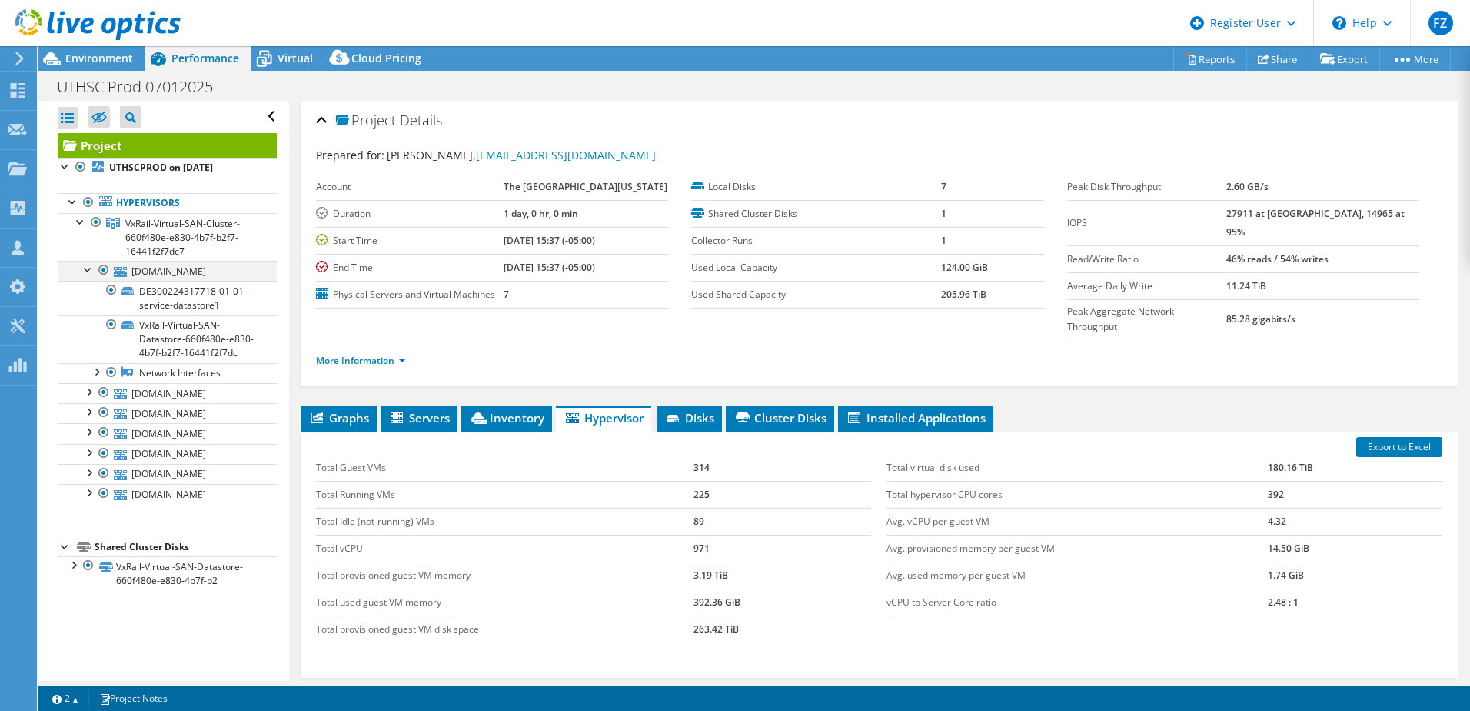
click at [88, 271] on div at bounding box center [88, 268] width 15 height 15
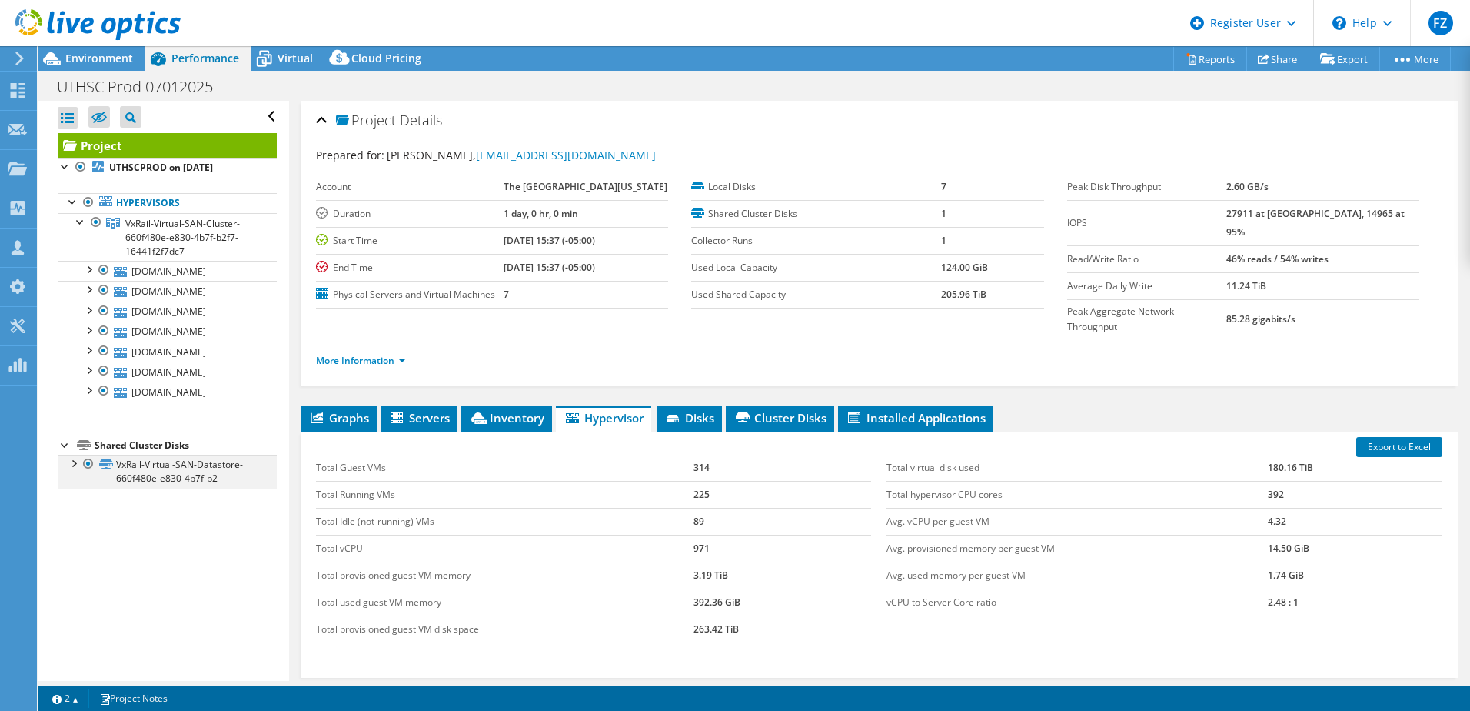
click at [71, 467] on div at bounding box center [72, 461] width 15 height 15
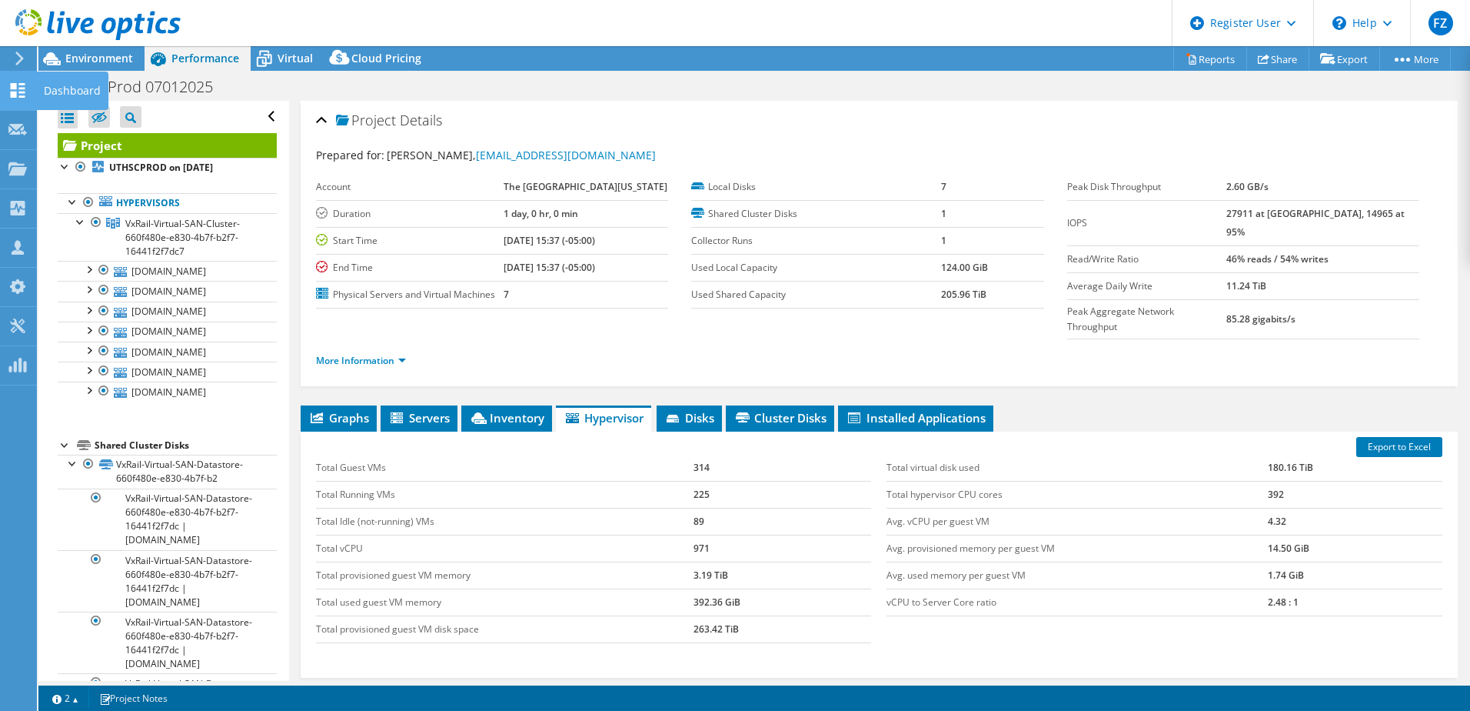
click at [16, 88] on use at bounding box center [18, 90] width 15 height 15
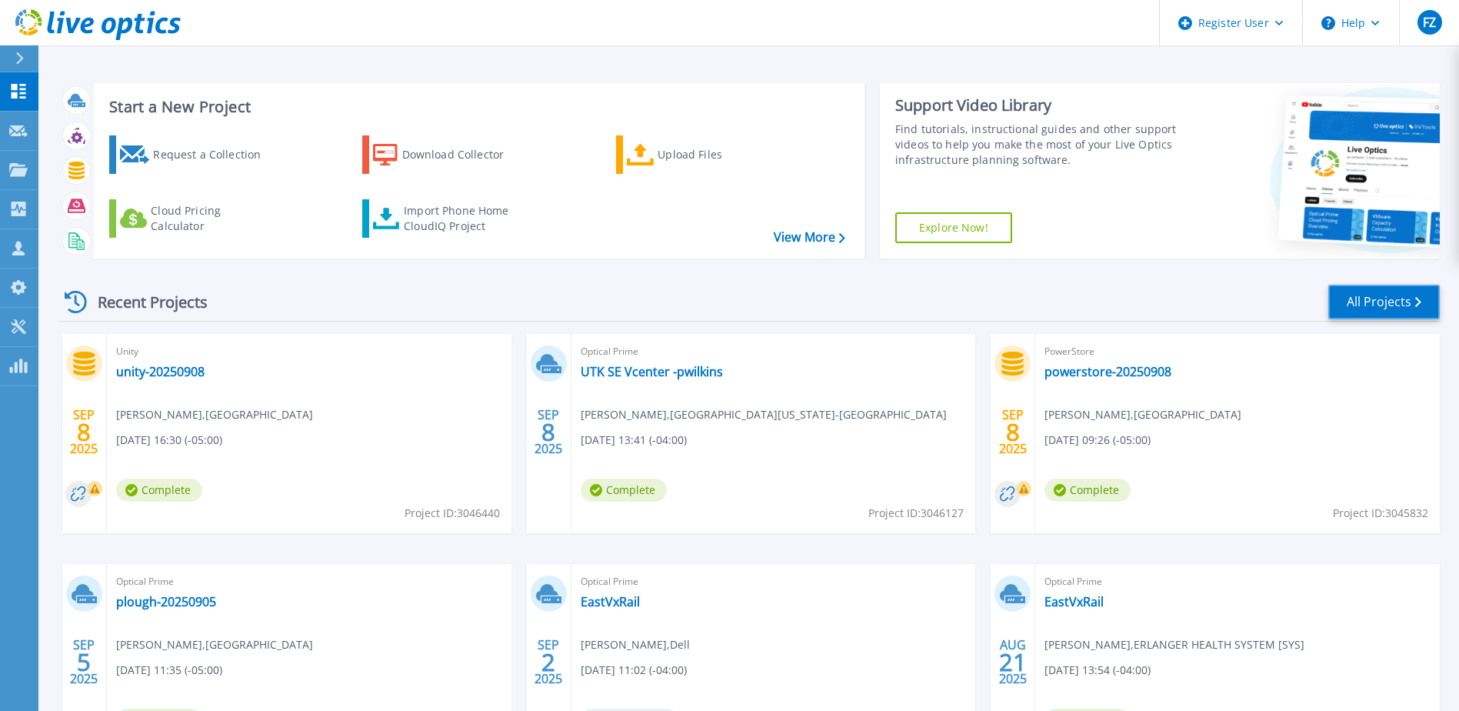
click at [1374, 298] on link "All Projects" at bounding box center [1384, 302] width 112 height 35
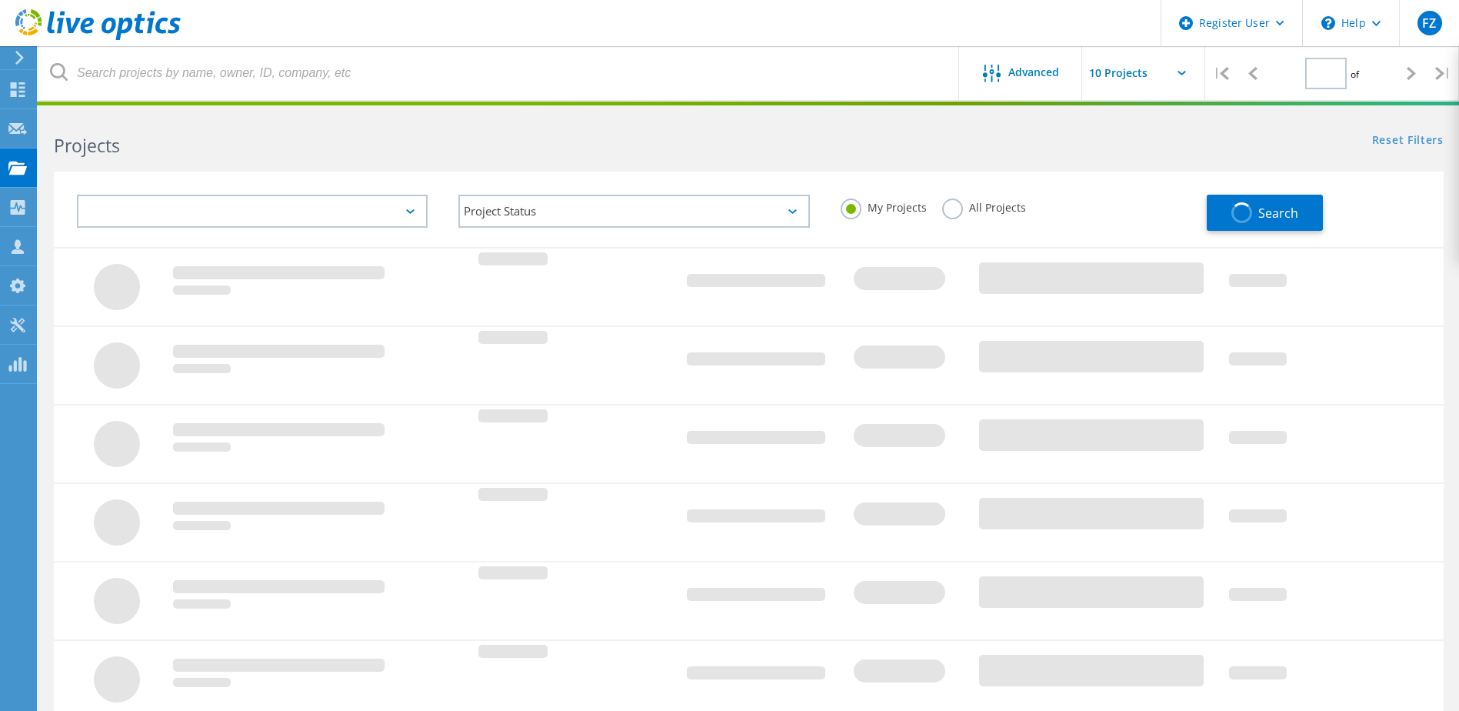
type input "1"
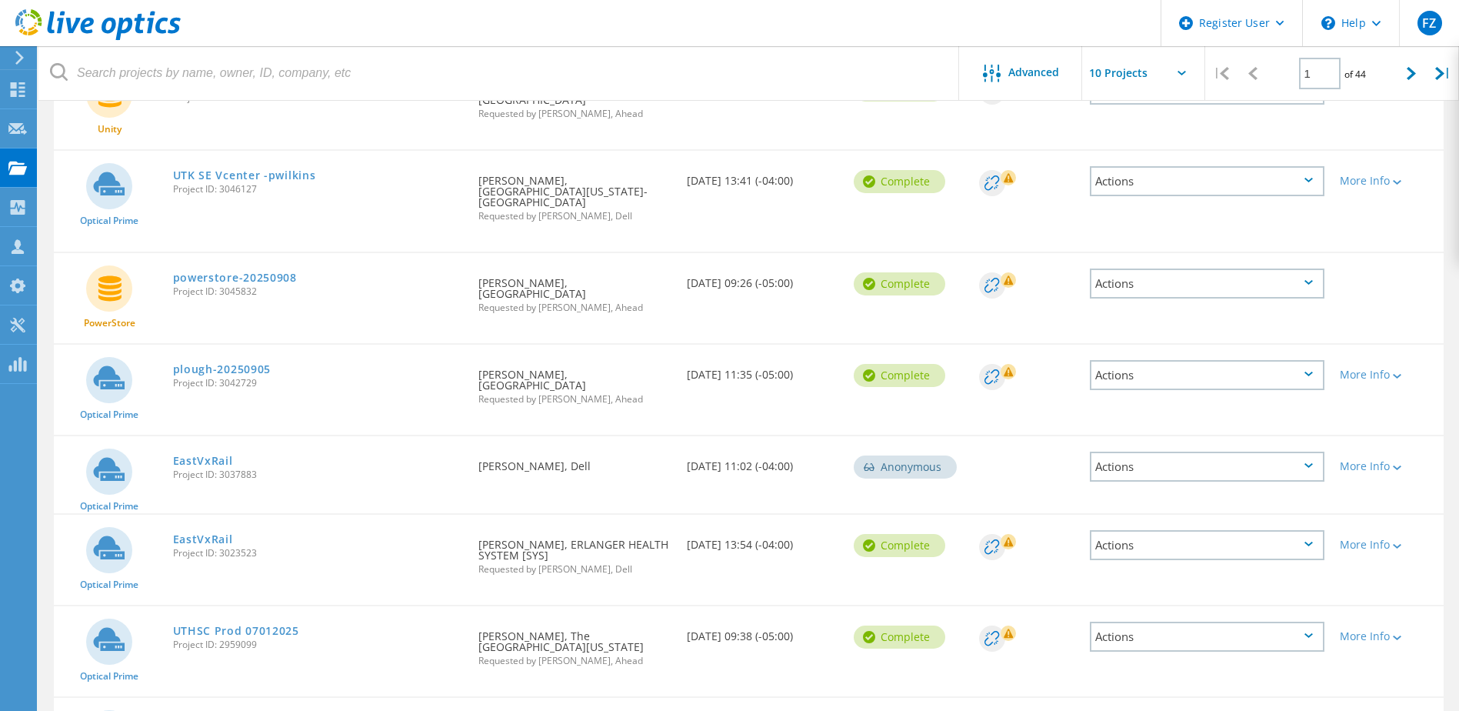
scroll to position [308, 0]
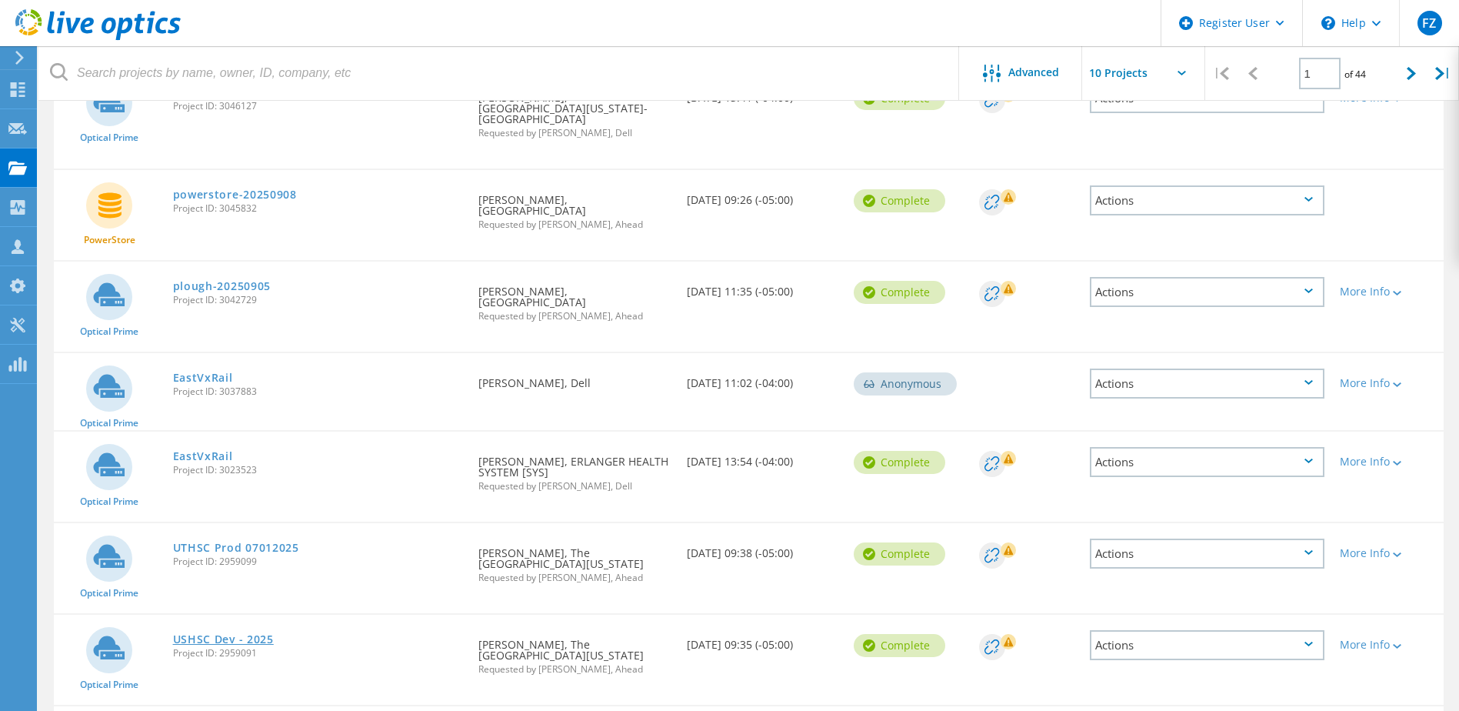
click at [244, 634] on link "USHSC Dev - 2025" at bounding box center [223, 639] width 101 height 11
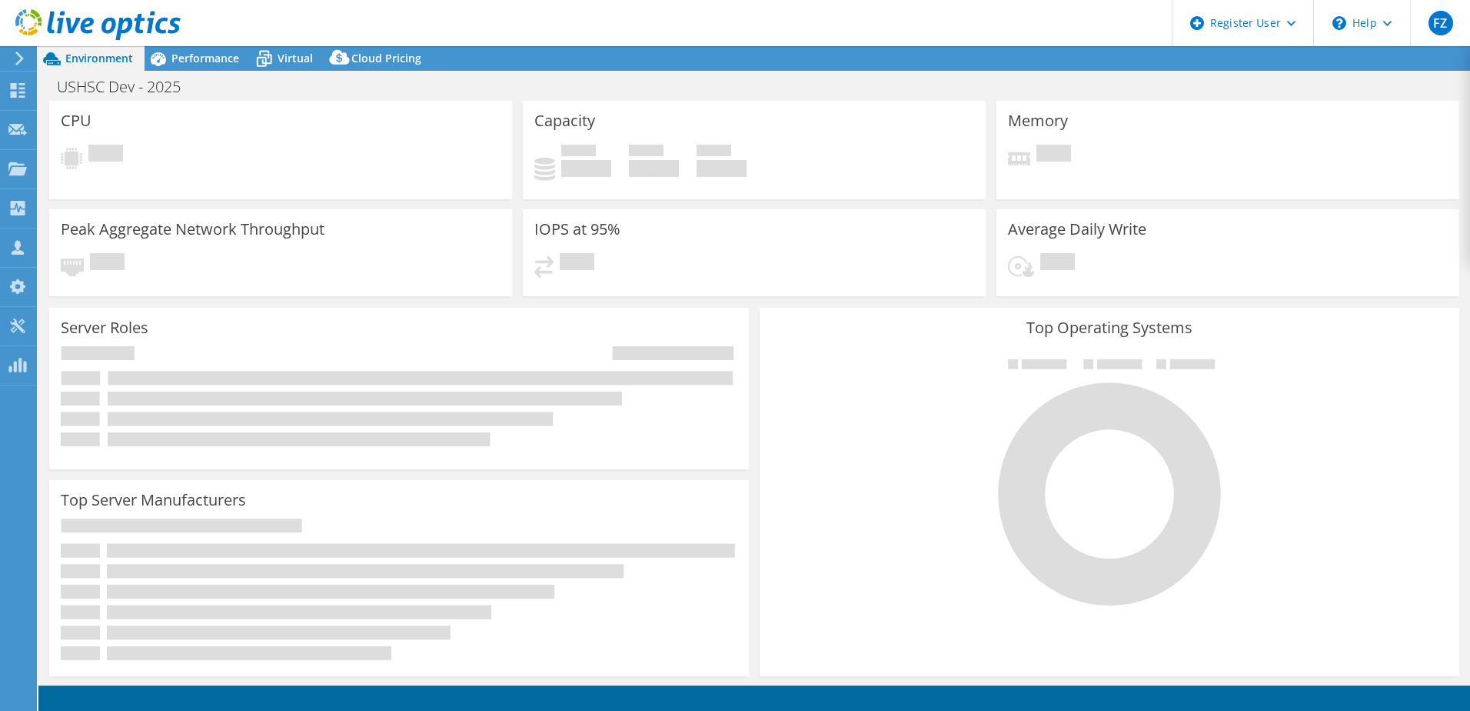
select select "USD"
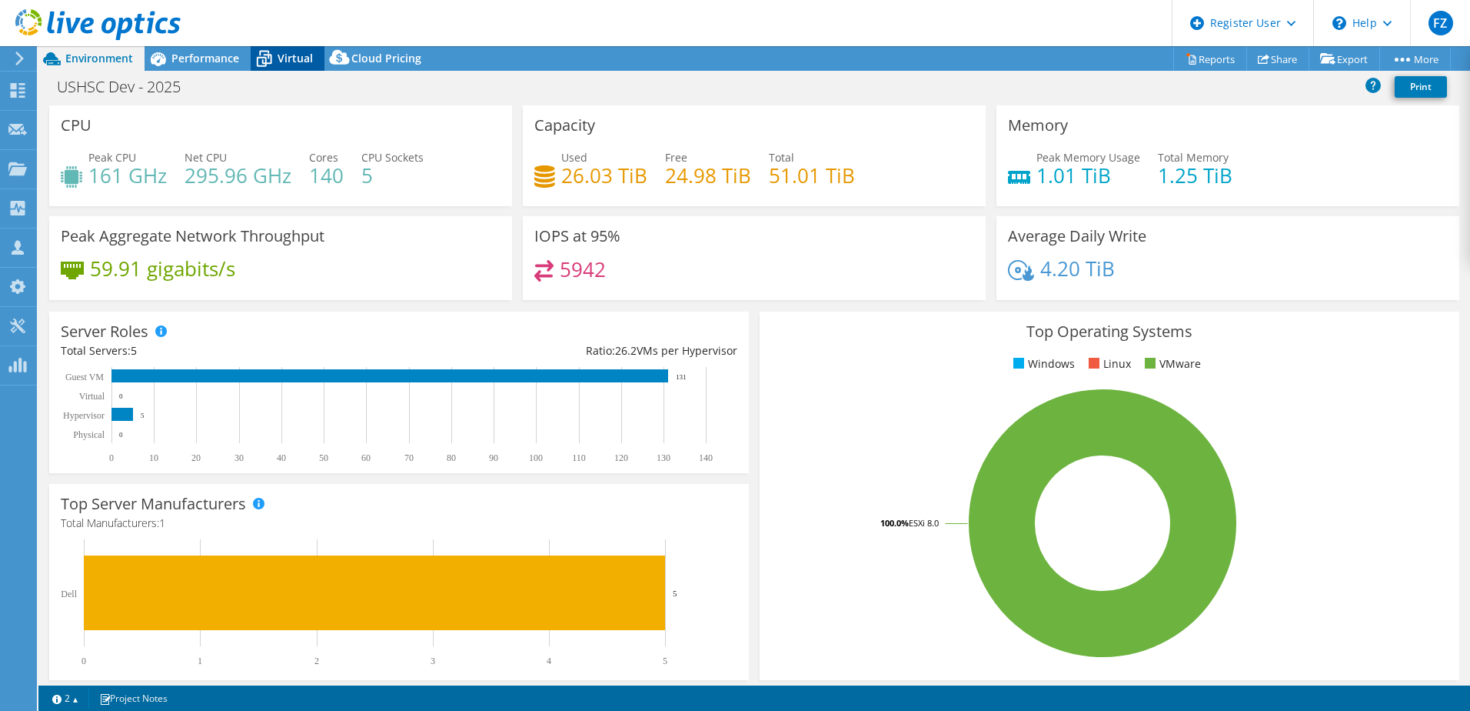
click at [283, 58] on span "Virtual" at bounding box center [295, 58] width 35 height 15
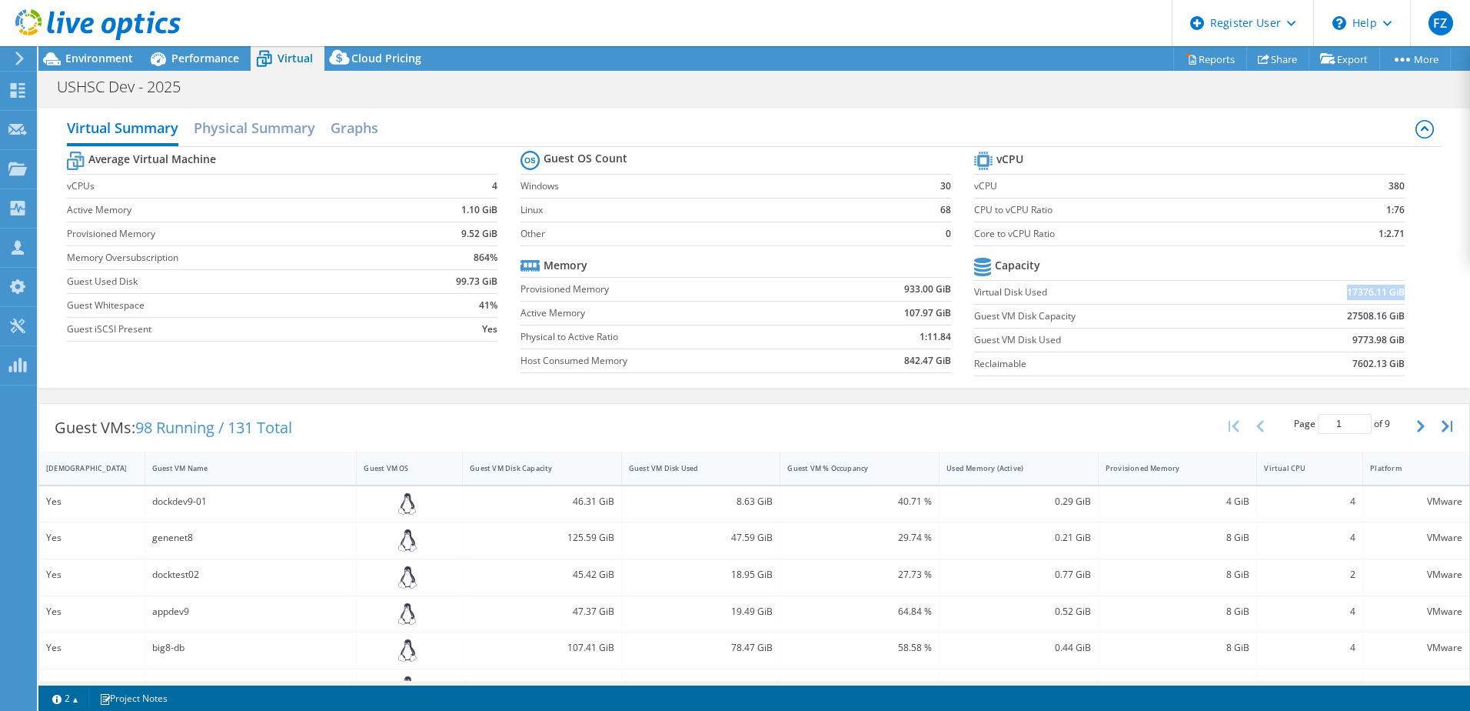
drag, startPoint x: 1338, startPoint y: 291, endPoint x: 1393, endPoint y: 290, distance: 54.6
click at [1393, 290] on b "17376.11 GiB" at bounding box center [1376, 292] width 58 height 15
click at [1394, 294] on section "vCPU vCPU 380 CPU to vCPU Ratio 1:76 Core to vCPU Ratio 1:2.71 Capacity Virtual…" at bounding box center [1201, 266] width 454 height 236
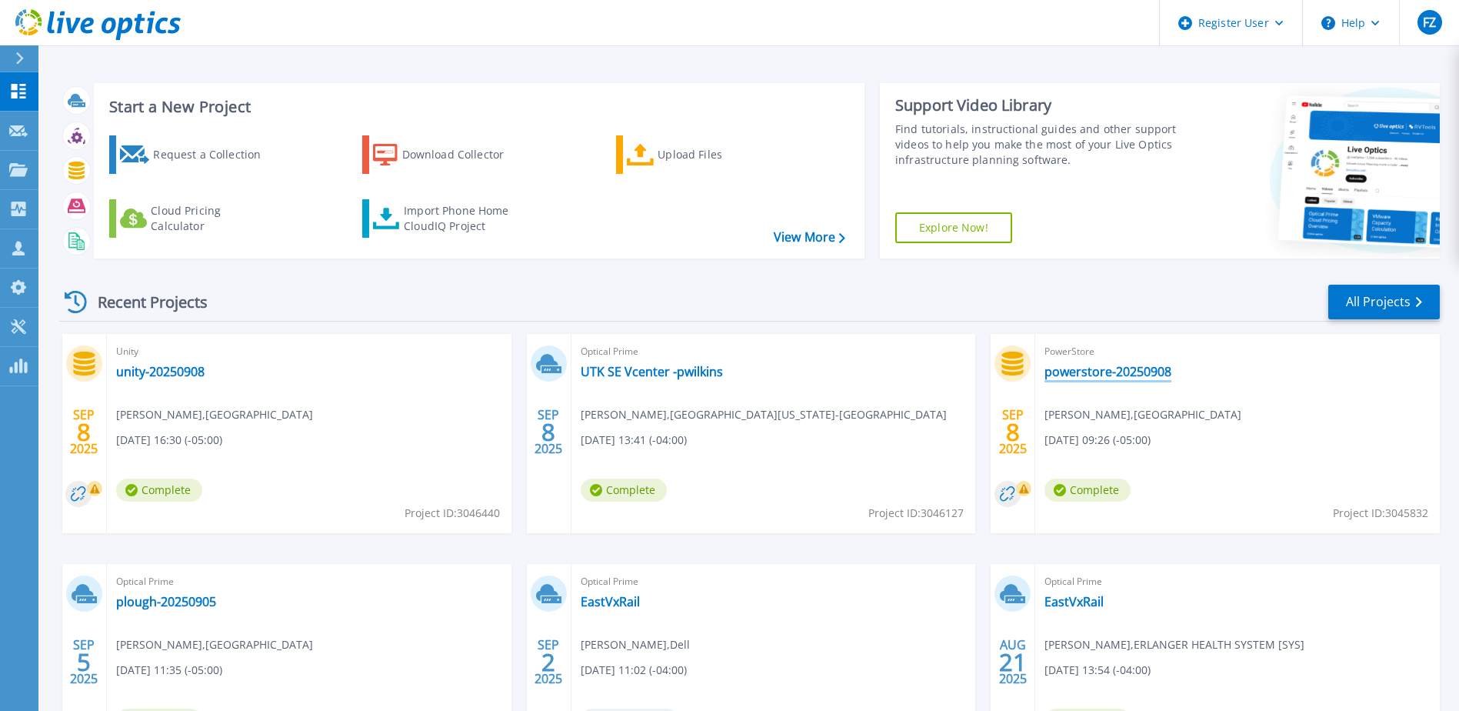
click at [1084, 372] on link "powerstore-20250908" at bounding box center [1107, 371] width 127 height 15
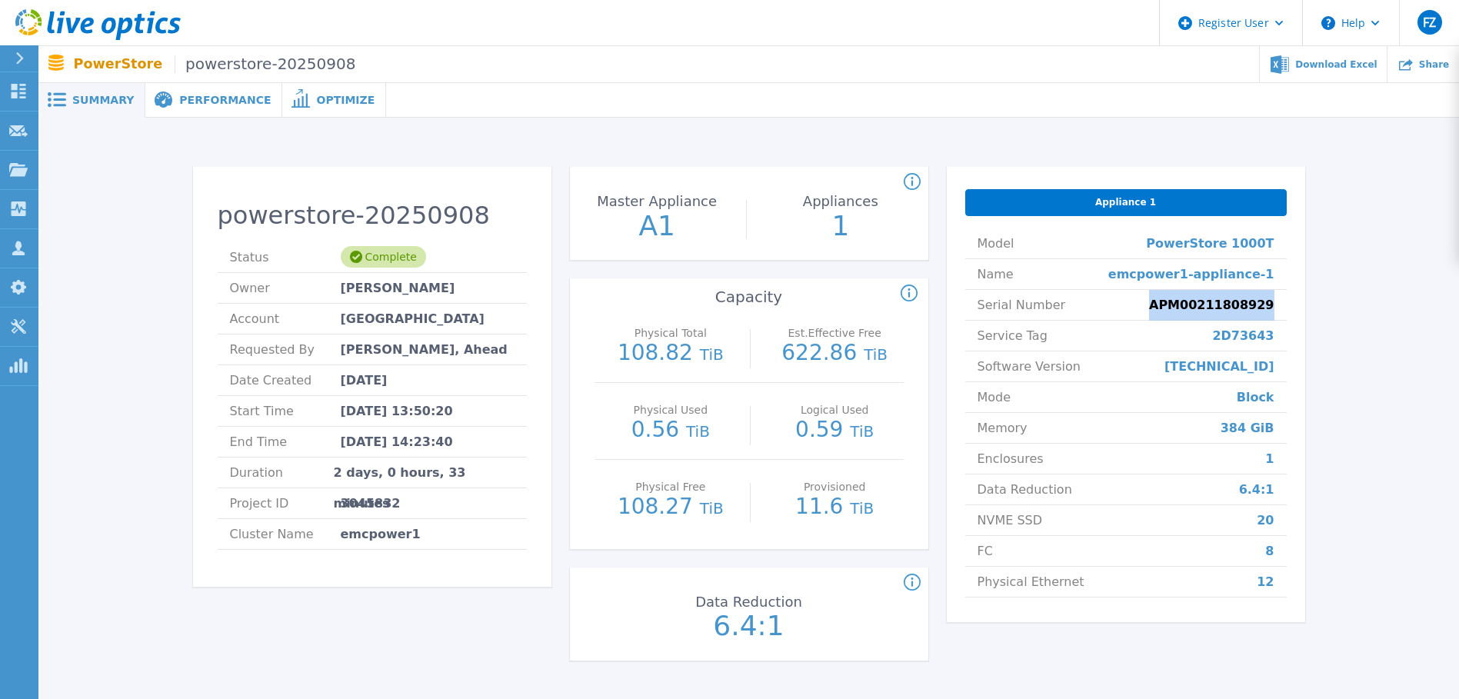
drag, startPoint x: 1273, startPoint y: 304, endPoint x: 1171, endPoint y: 308, distance: 102.3
click at [1171, 308] on li "Serial Number APM00211808929" at bounding box center [1125, 305] width 321 height 31
drag, startPoint x: 1171, startPoint y: 308, endPoint x: 1193, endPoint y: 308, distance: 22.3
copy span "APM00211808929"
drag, startPoint x: 631, startPoint y: 355, endPoint x: 728, endPoint y: 348, distance: 97.9
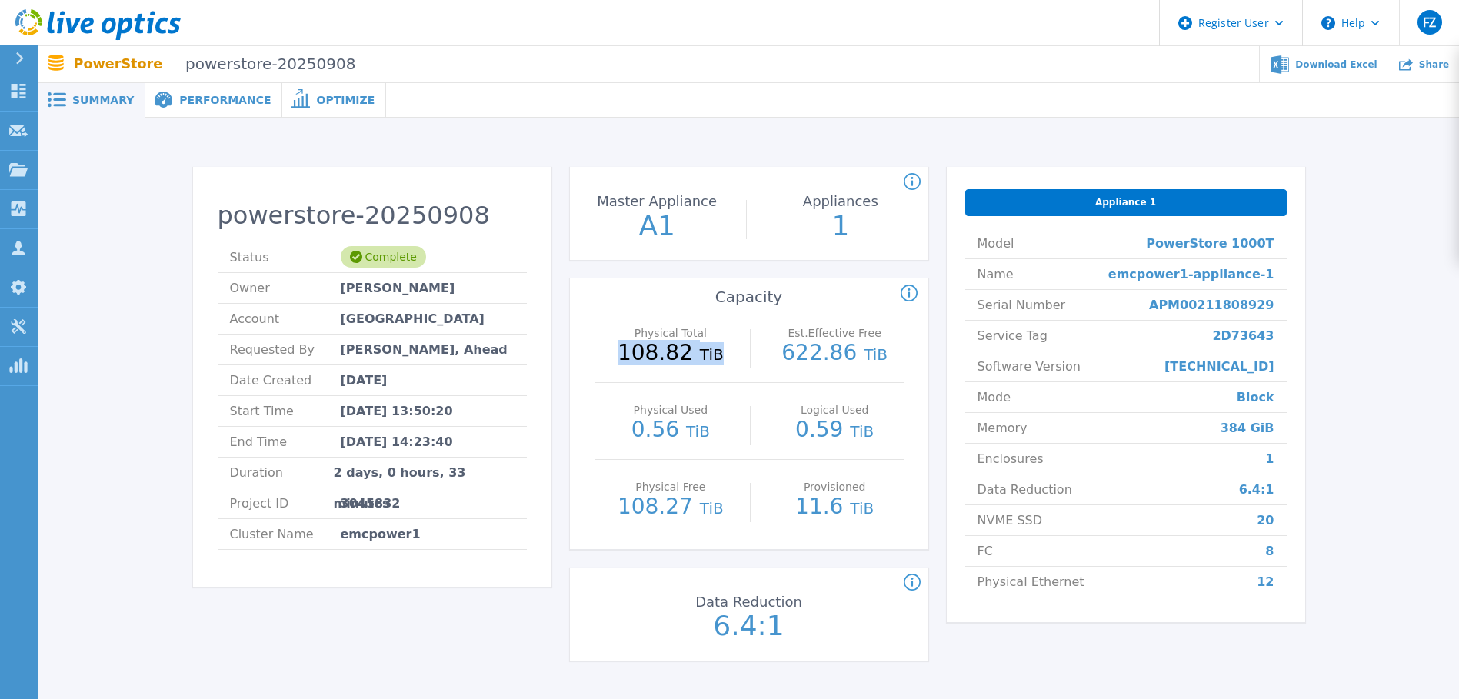
click at [728, 348] on p "108.82 TiB" at bounding box center [671, 353] width 138 height 23
drag, startPoint x: 728, startPoint y: 348, endPoint x: 767, endPoint y: 444, distance: 103.8
click at [767, 444] on div "Logical Used 0.59 TiB" at bounding box center [835, 421] width 138 height 77
